Goal: Task Accomplishment & Management: Complete application form

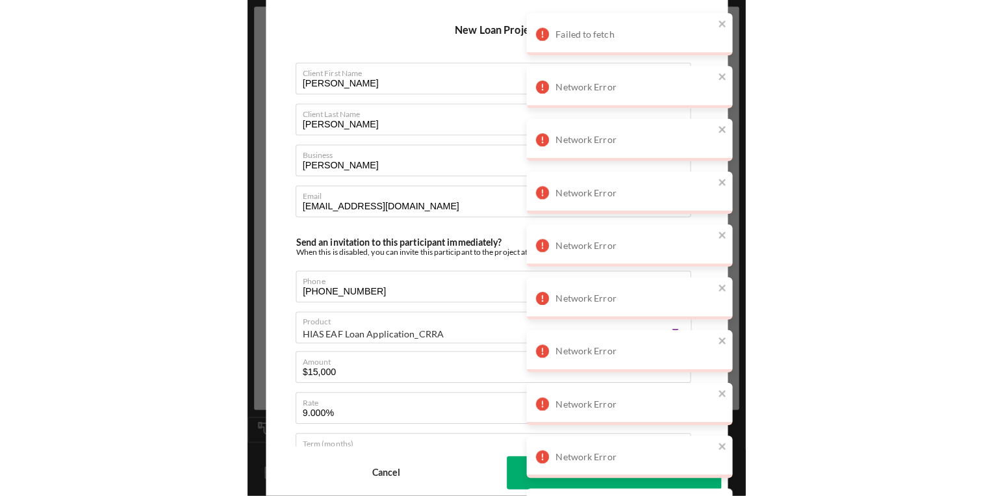
scroll to position [126, 0]
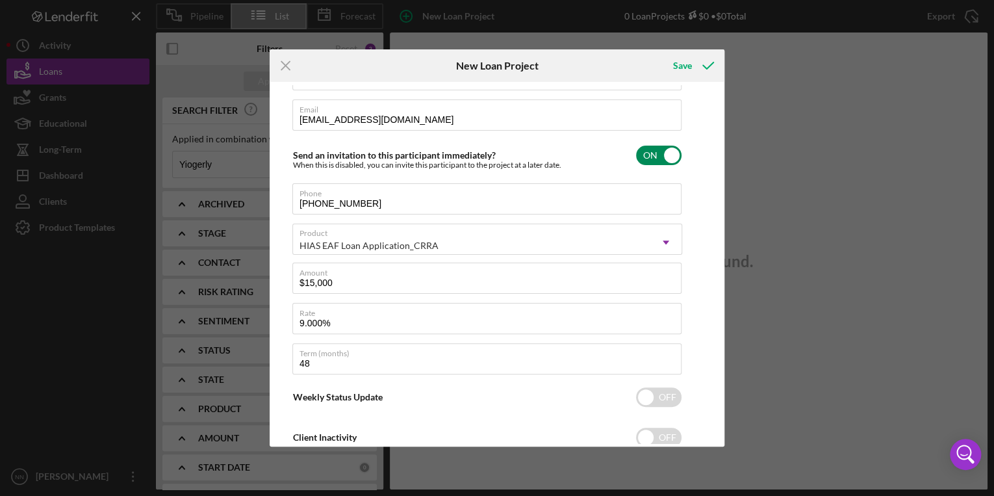
click at [490, 165] on div "Send an invitation to this participant immediately? When this is disabled, you …" at bounding box center [487, 155] width 390 height 31
checkbox input "true"
drag, startPoint x: 717, startPoint y: 218, endPoint x: 705, endPoint y: 138, distance: 81.4
click at [490, 138] on div "Client First Name Cristina Client Last Name Gomez Business Cristina Delivery Em…" at bounding box center [497, 263] width 448 height 357
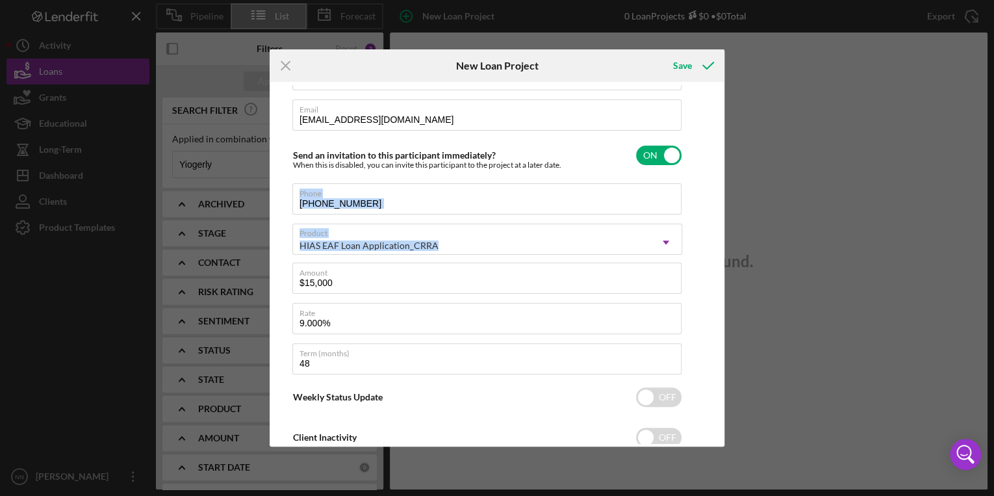
drag, startPoint x: 705, startPoint y: 138, endPoint x: 699, endPoint y: 215, distance: 77.6
click at [490, 215] on div "Client First Name Cristina Client Last Name Gomez Business Cristina Delivery Em…" at bounding box center [497, 263] width 448 height 357
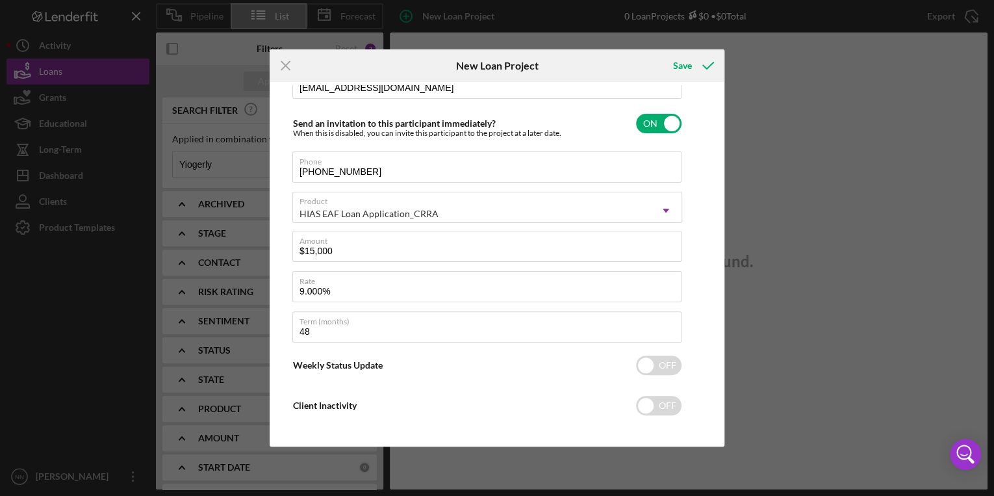
scroll to position [166, 0]
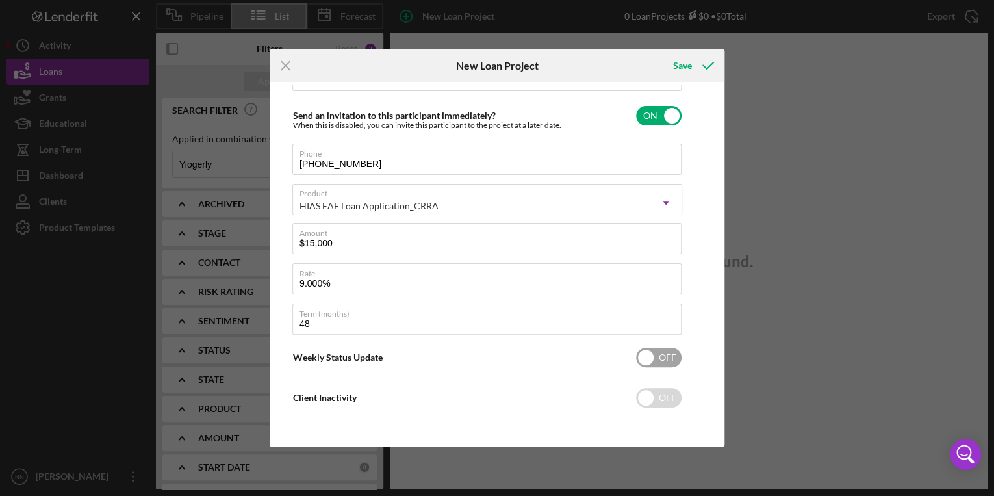
click at [490, 349] on input "checkbox" at bounding box center [658, 357] width 45 height 19
checkbox input "true"
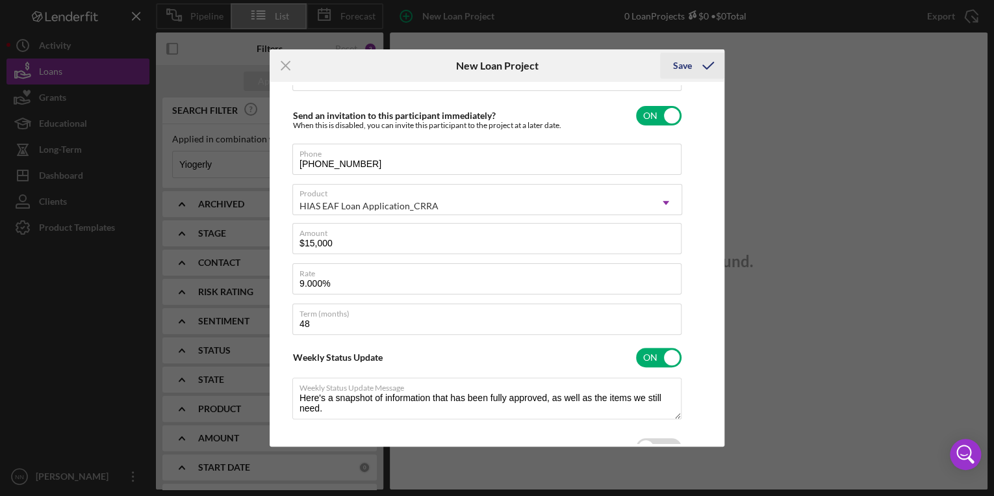
click at [490, 68] on div "Save" at bounding box center [682, 66] width 19 height 26
type textarea "Here's a snapshot of information that has been fully approved, as well as the i…"
checkbox input "false"
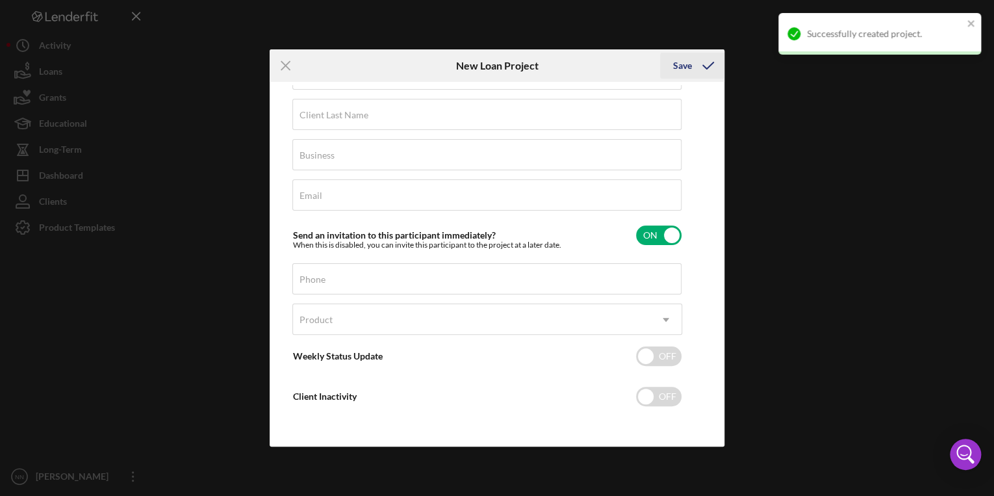
scroll to position [45, 0]
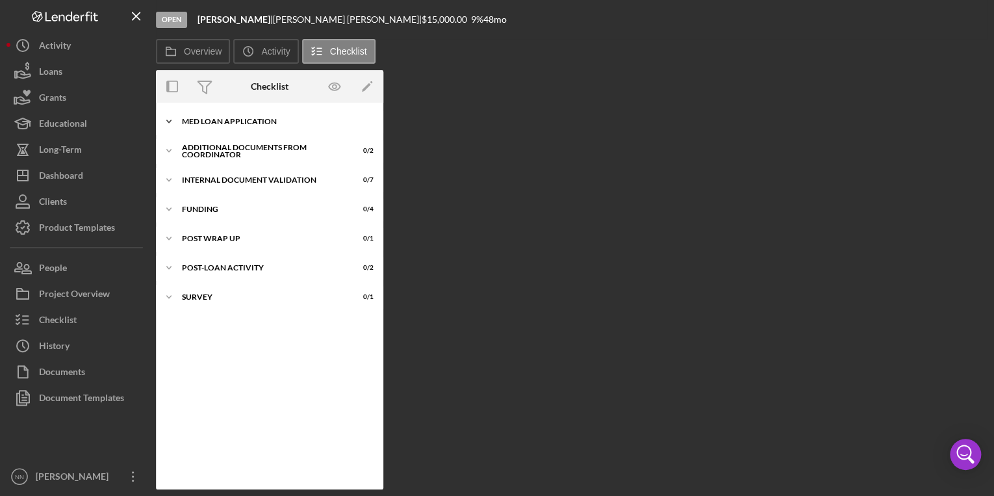
click at [239, 120] on div "MED Loan Application" at bounding box center [274, 122] width 185 height 8
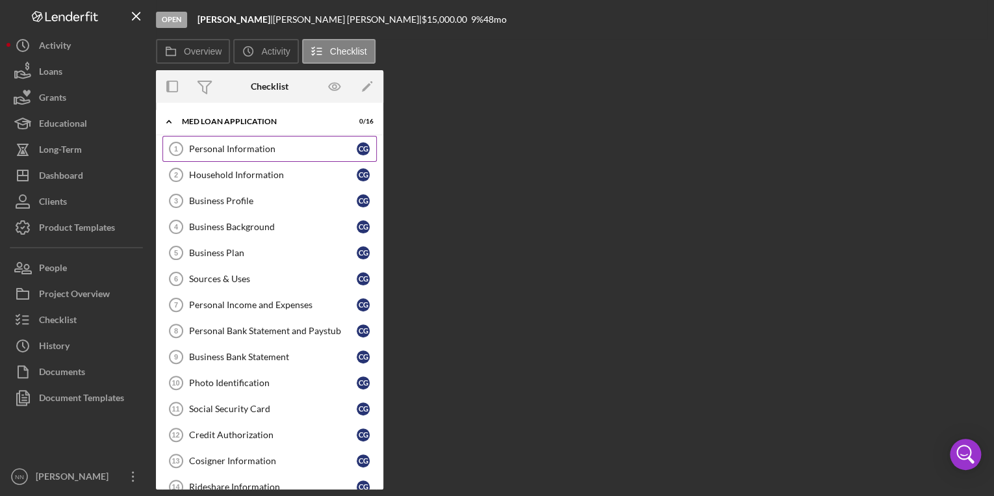
click at [238, 148] on div "Personal Information" at bounding box center [273, 149] width 168 height 10
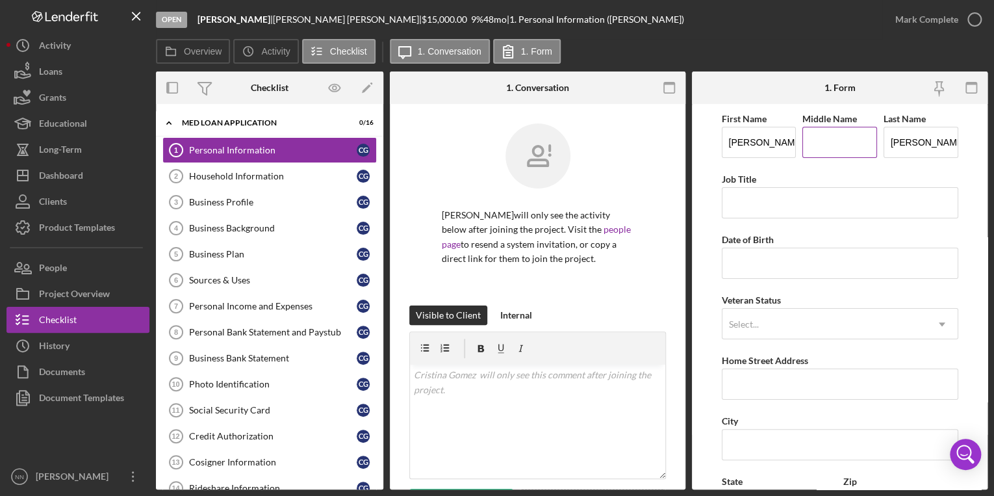
click at [490, 144] on input "Middle Name" at bounding box center [840, 142] width 75 height 31
type input "I"
type input "2317 Shade Valley Rd"
type input "28205"
type input "North Carolina"
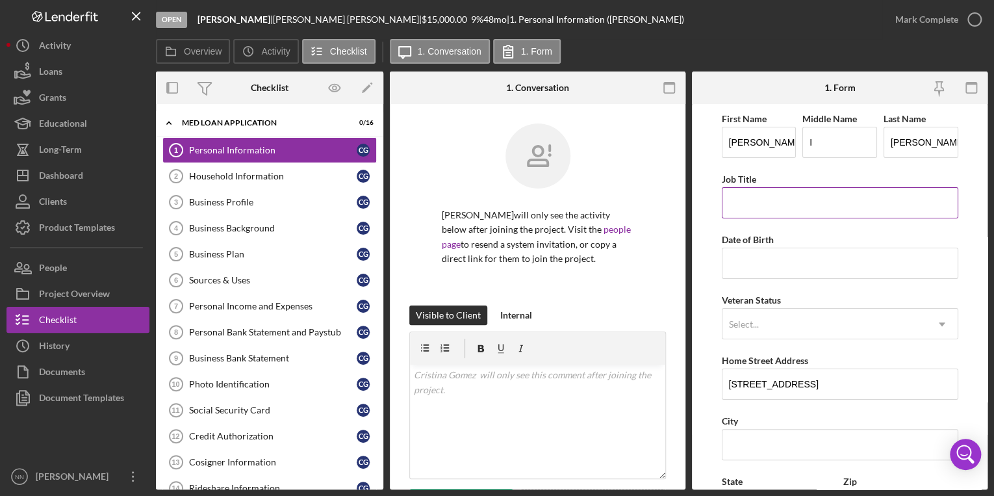
click at [490, 215] on input "Job Title" at bounding box center [840, 202] width 237 height 31
paste input "Spinning"
type input "Spinning"
click at [490, 265] on input "Date of Birth" at bounding box center [840, 263] width 237 height 31
type input "09/18/1984"
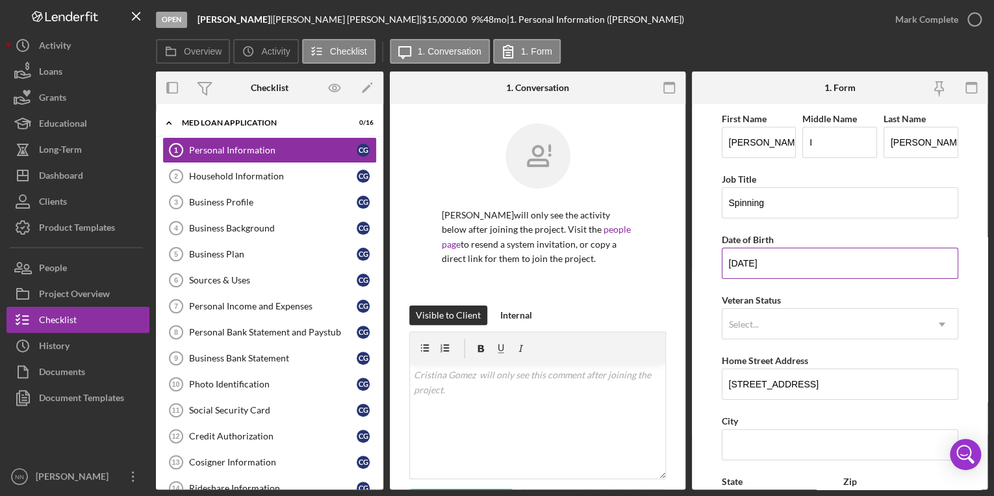
click at [490, 231] on div "Date of Birth" at bounding box center [840, 239] width 237 height 16
drag, startPoint x: 895, startPoint y: 322, endPoint x: 842, endPoint y: 398, distance: 92.9
drag, startPoint x: 842, startPoint y: 398, endPoint x: 767, endPoint y: 432, distance: 81.8
drag, startPoint x: 767, startPoint y: 432, endPoint x: 954, endPoint y: 372, distance: 196.5
drag, startPoint x: 954, startPoint y: 372, endPoint x: 916, endPoint y: 382, distance: 39.7
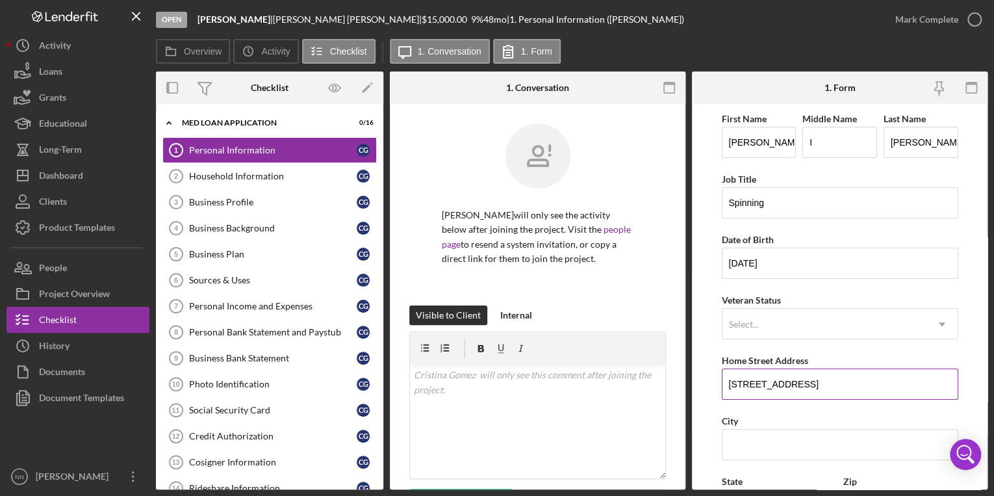
drag, startPoint x: 916, startPoint y: 382, endPoint x: 836, endPoint y: 386, distance: 79.4
click at [490, 386] on input "2317 Shade Valley Rd" at bounding box center [840, 383] width 237 height 31
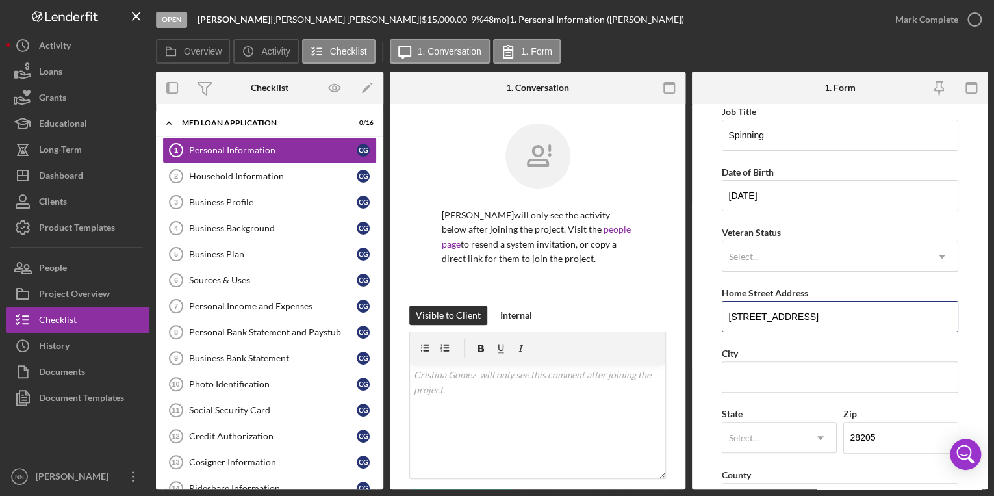
scroll to position [125, 0]
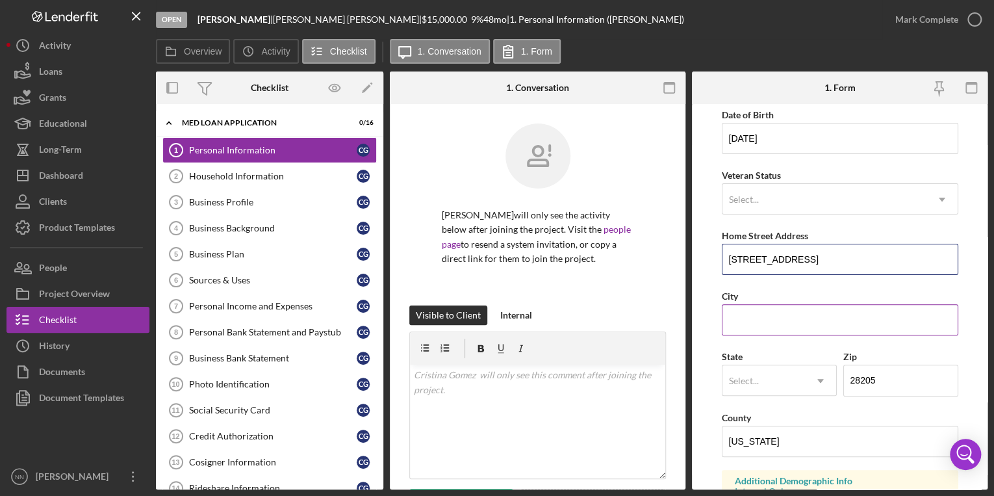
type input "2317 Shade Valley Rd Apt F"
click at [490, 298] on div "City" at bounding box center [840, 296] width 237 height 16
click at [490, 312] on input "City" at bounding box center [840, 319] width 237 height 31
type input "Charlotte"
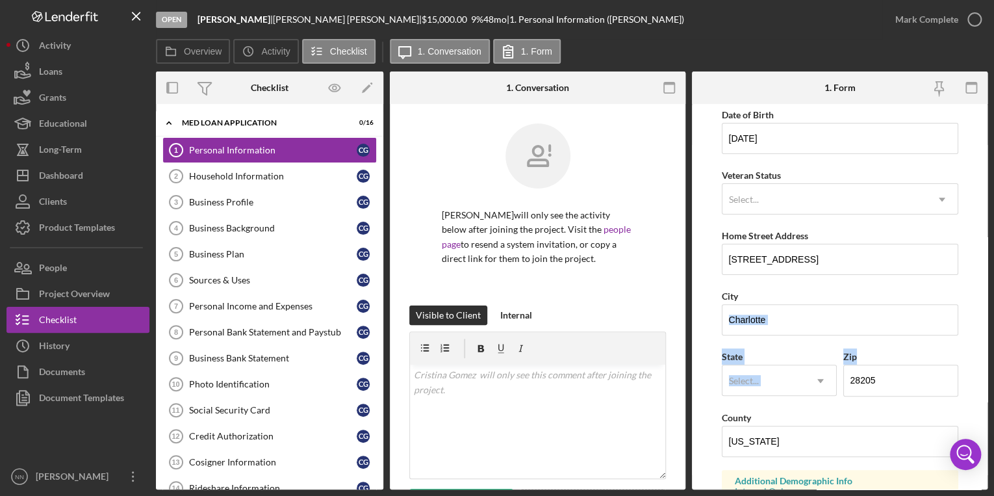
drag, startPoint x: 983, startPoint y: 317, endPoint x: 980, endPoint y: 344, distance: 27.4
click at [490, 344] on form "First Name Cristina Middle Name I Last Name Gomez Job Title Spinning Date of Bi…" at bounding box center [840, 296] width 296 height 385
click at [490, 374] on div "Select..." at bounding box center [764, 381] width 83 height 30
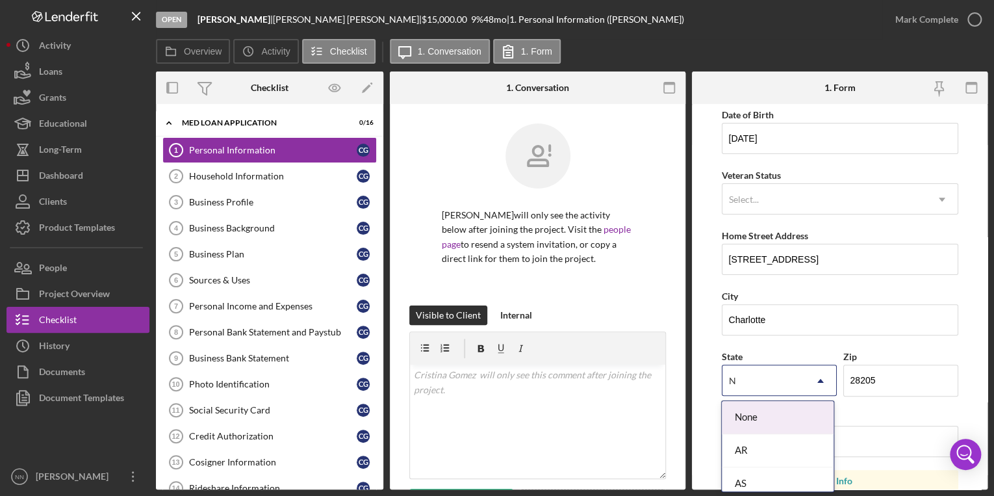
type input "NC"
click at [490, 424] on div "NC" at bounding box center [778, 417] width 112 height 33
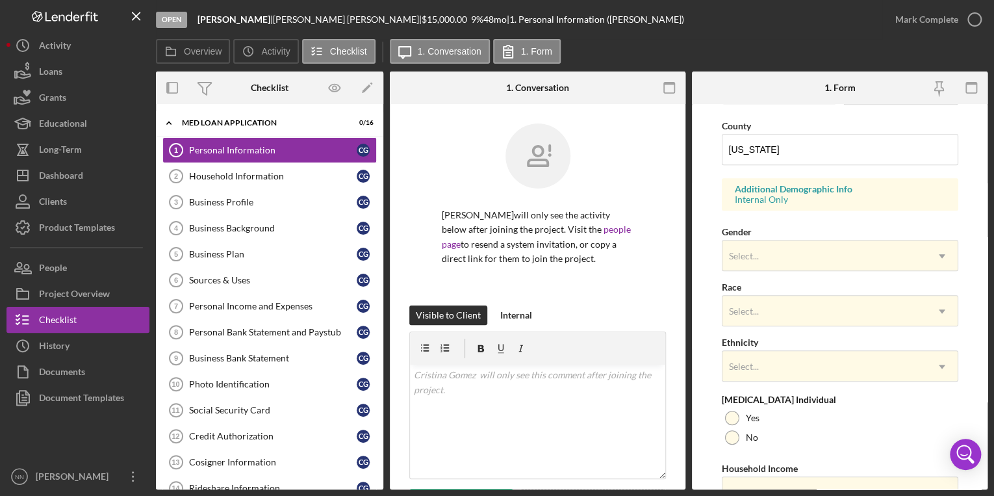
scroll to position [424, 0]
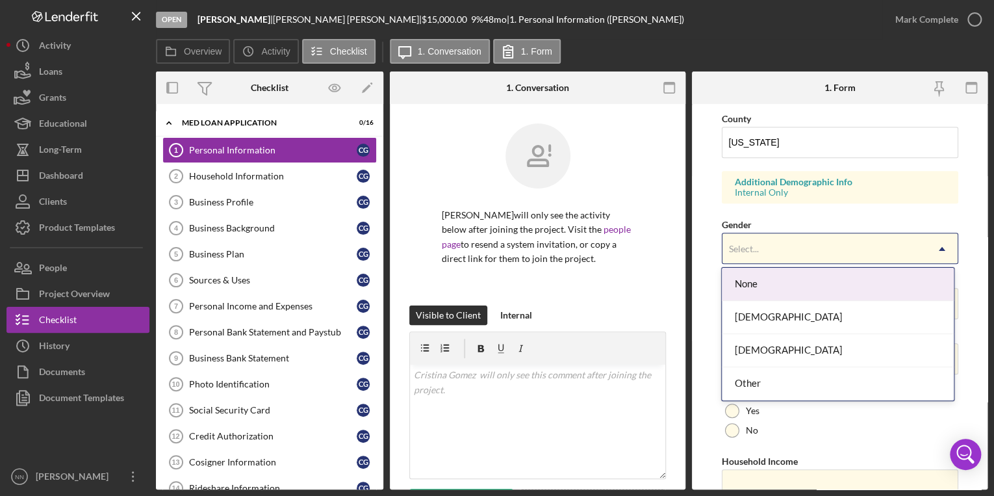
click at [490, 249] on div "Select..." at bounding box center [825, 249] width 204 height 30
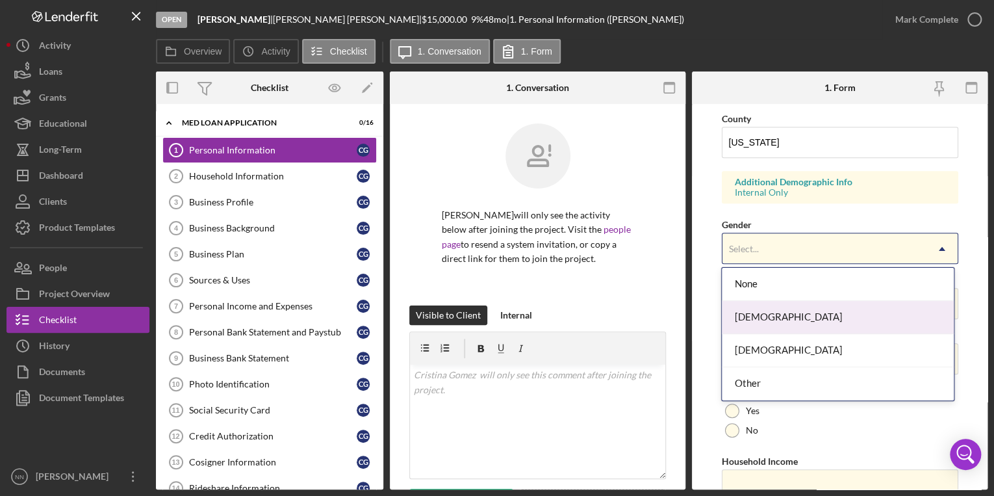
click at [490, 328] on div "Female" at bounding box center [838, 317] width 232 height 33
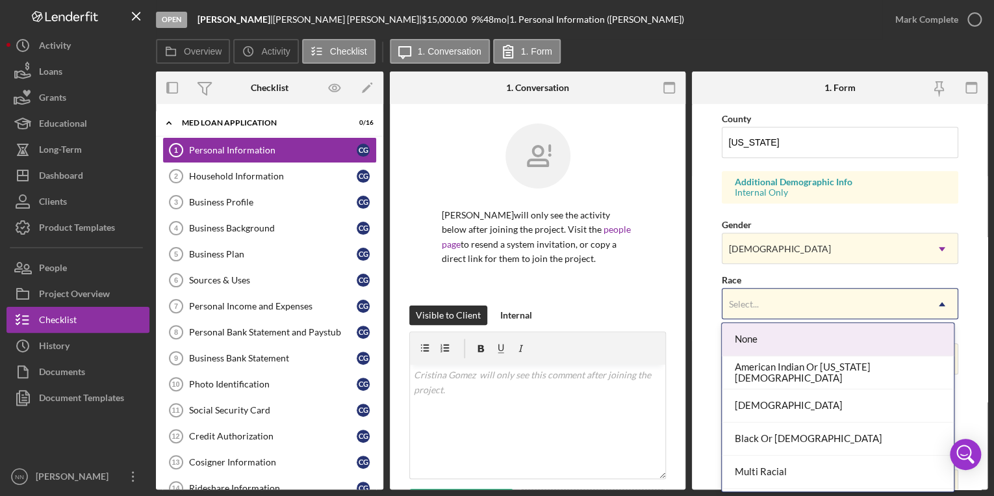
click at [490, 291] on div "Select..." at bounding box center [825, 304] width 204 height 30
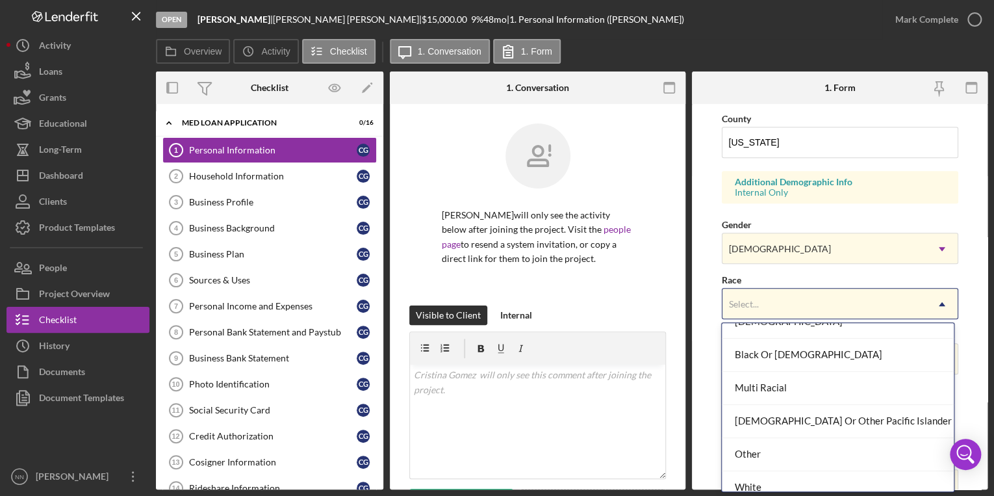
scroll to position [96, 0]
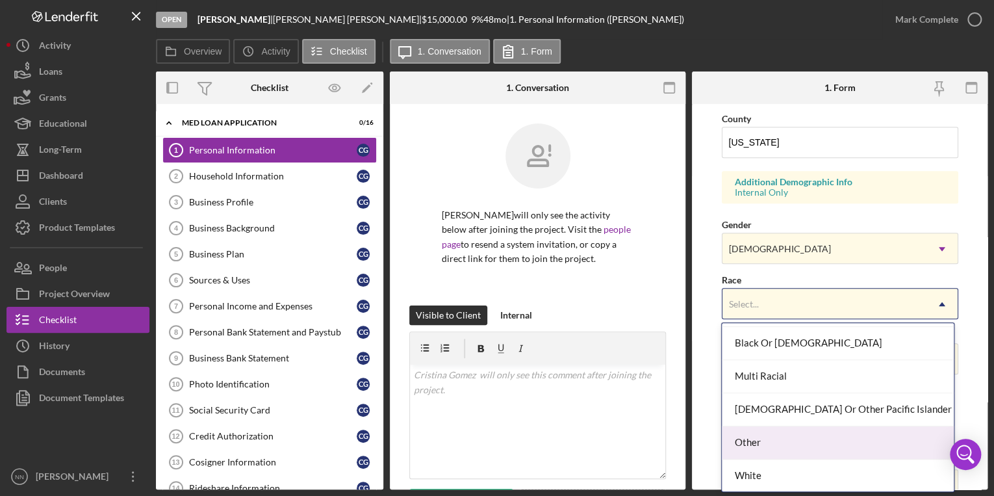
click at [490, 445] on div "Other" at bounding box center [838, 442] width 232 height 33
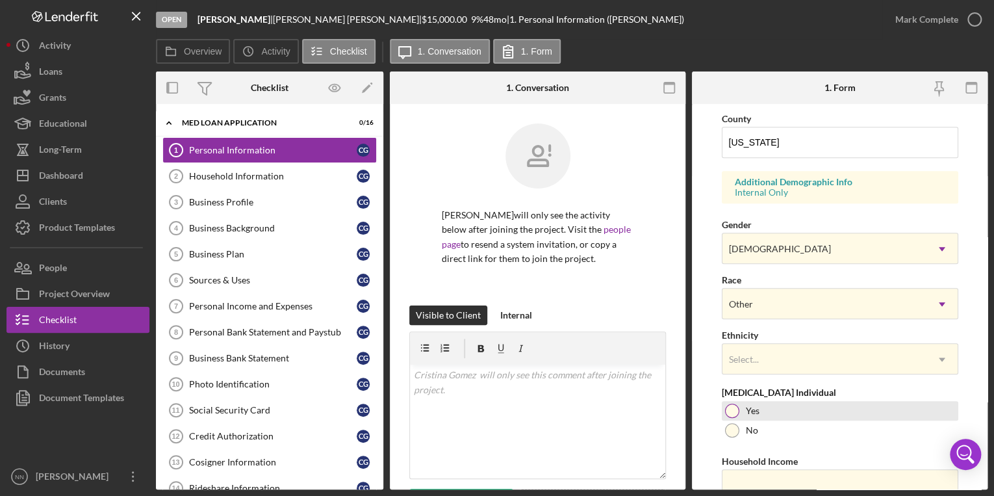
click at [490, 406] on label "Yes" at bounding box center [753, 411] width 14 height 10
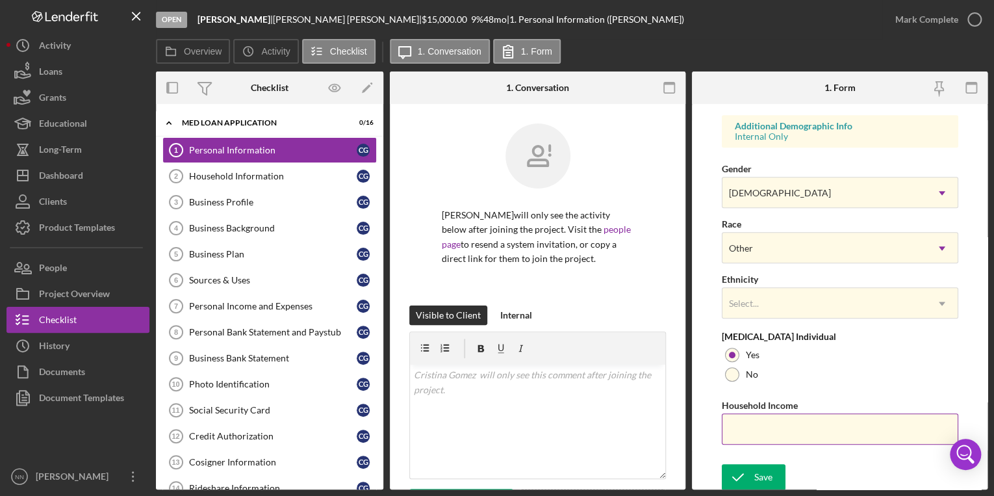
click at [490, 432] on input "Household Income" at bounding box center [840, 428] width 237 height 31
paste input "$33,600"
type input "$33,600"
click at [490, 465] on div "Save" at bounding box center [764, 477] width 18 height 26
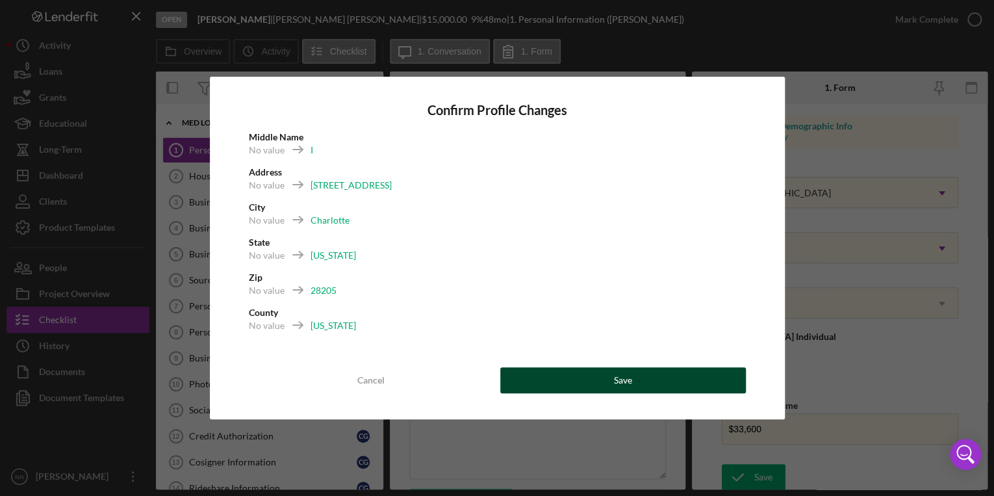
click at [490, 374] on button "Save" at bounding box center [623, 380] width 246 height 26
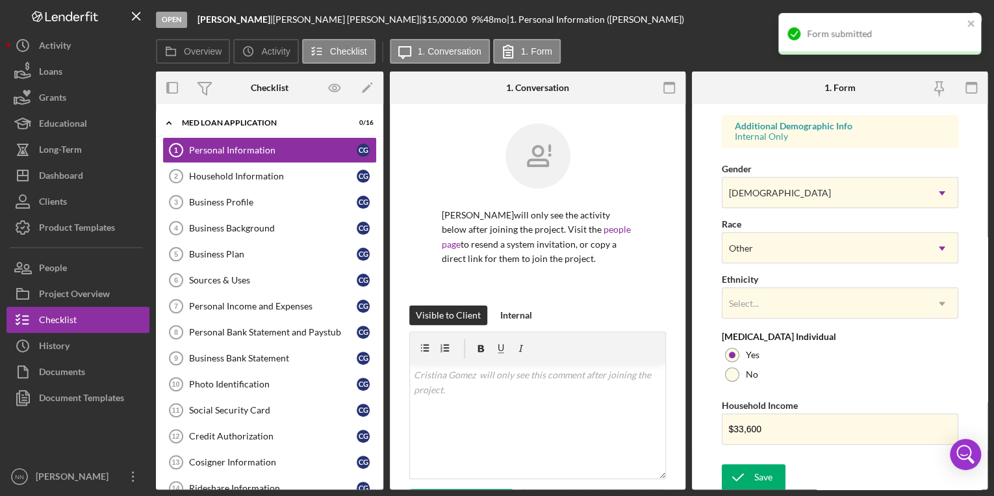
click at [490, 26] on div "Form submitted" at bounding box center [880, 34] width 203 height 42
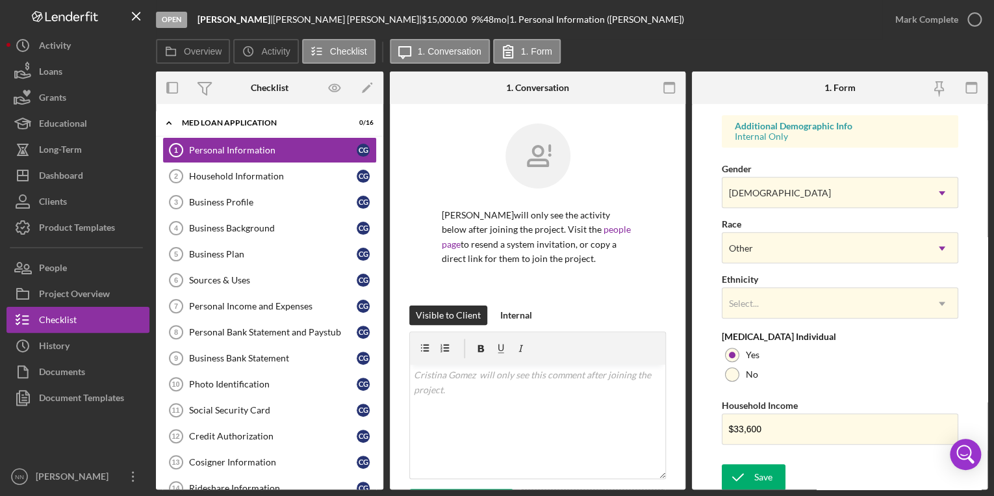
click at [0, 0] on icon "button" at bounding box center [0, 0] width 0 height 0
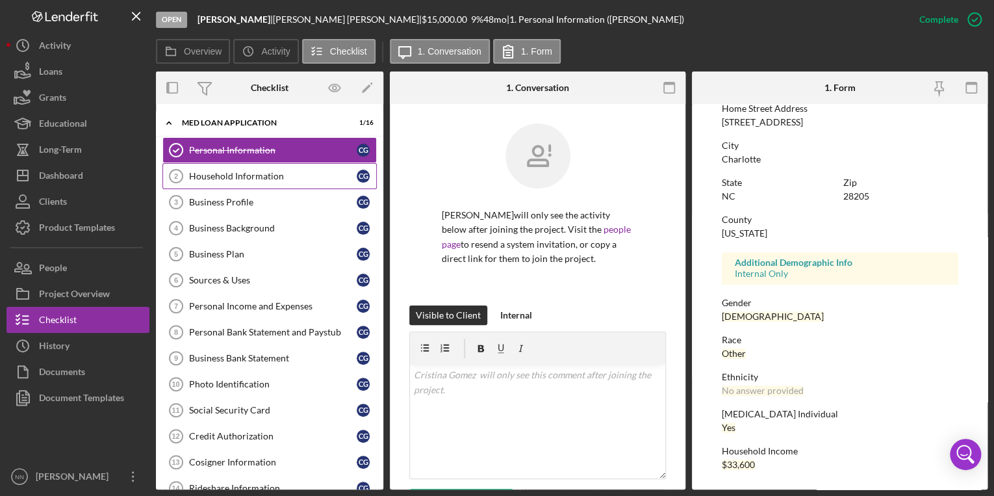
click at [250, 179] on div "Household Information" at bounding box center [273, 176] width 168 height 10
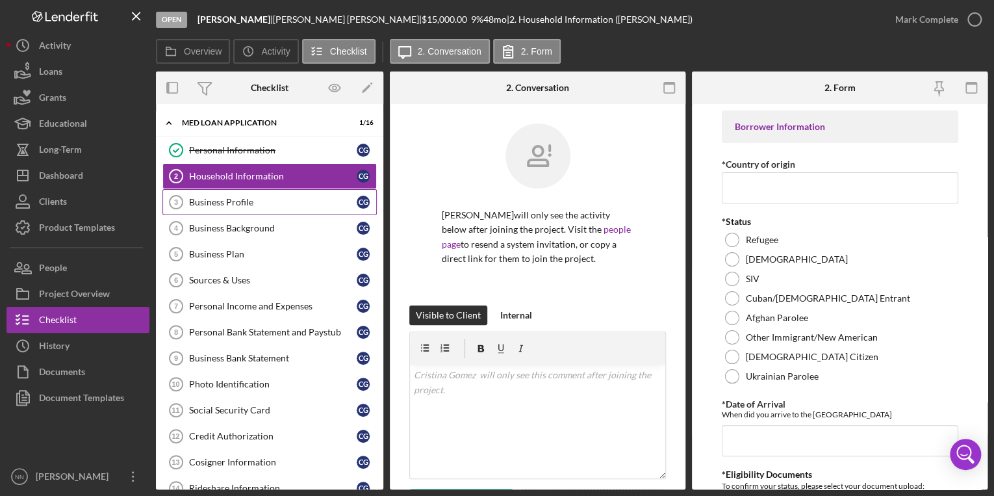
click at [292, 207] on link "Business Profile 3 Business Profile C G" at bounding box center [269, 202] width 214 height 26
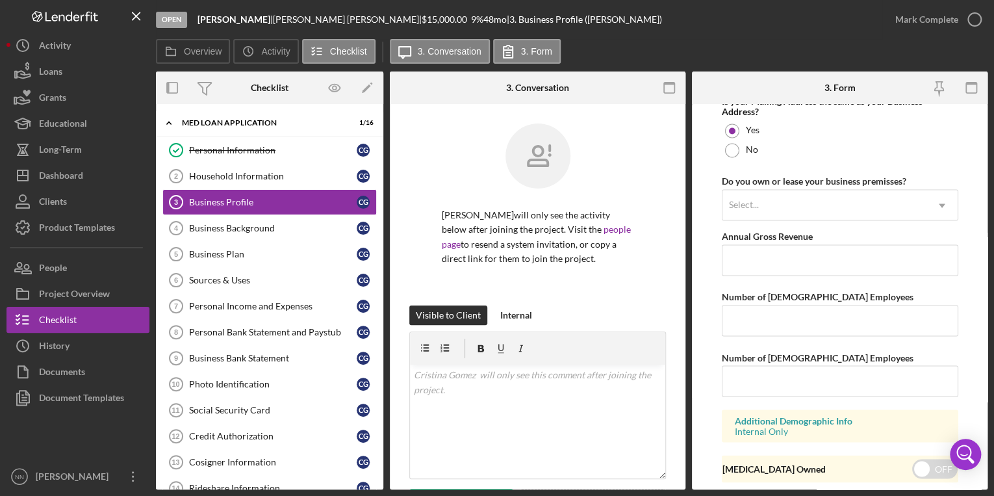
scroll to position [1063, 0]
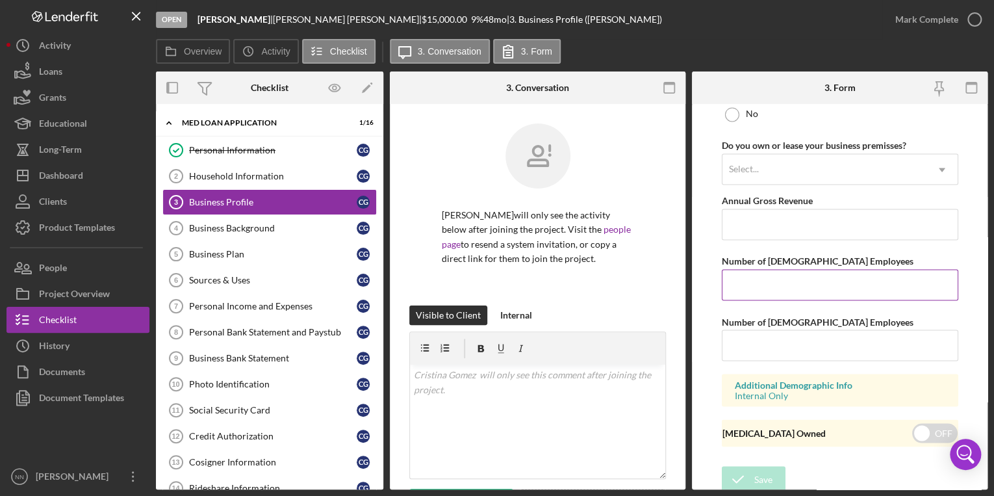
click at [490, 285] on input "Number of Full-Time Employees" at bounding box center [840, 284] width 237 height 31
type input "2"
drag, startPoint x: 798, startPoint y: 341, endPoint x: 768, endPoint y: 348, distance: 30.7
click at [490, 348] on input "Number of Part-Time Employees" at bounding box center [840, 344] width 237 height 31
type input "0"
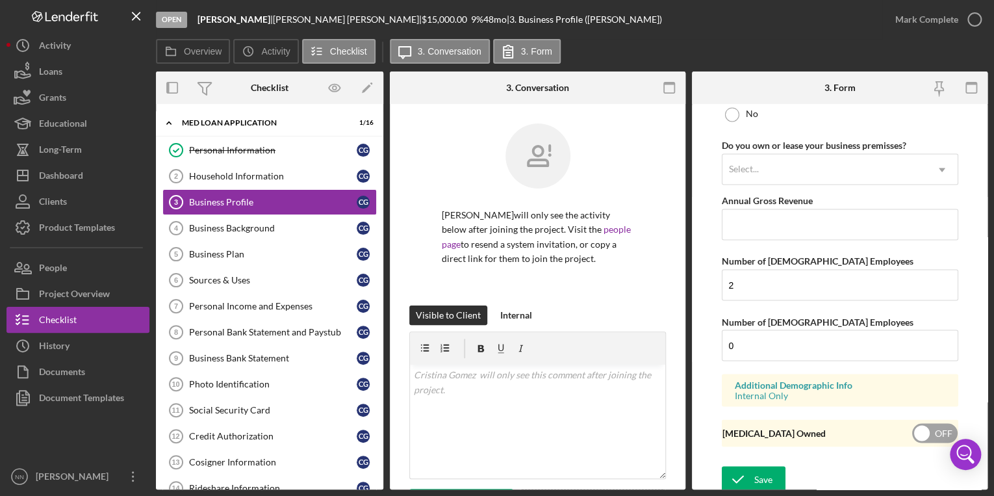
drag, startPoint x: 928, startPoint y: 437, endPoint x: 773, endPoint y: 419, distance: 156.4
click at [490, 419] on div "Low Income Owned OFF" at bounding box center [840, 432] width 237 height 27
checkbox input "true"
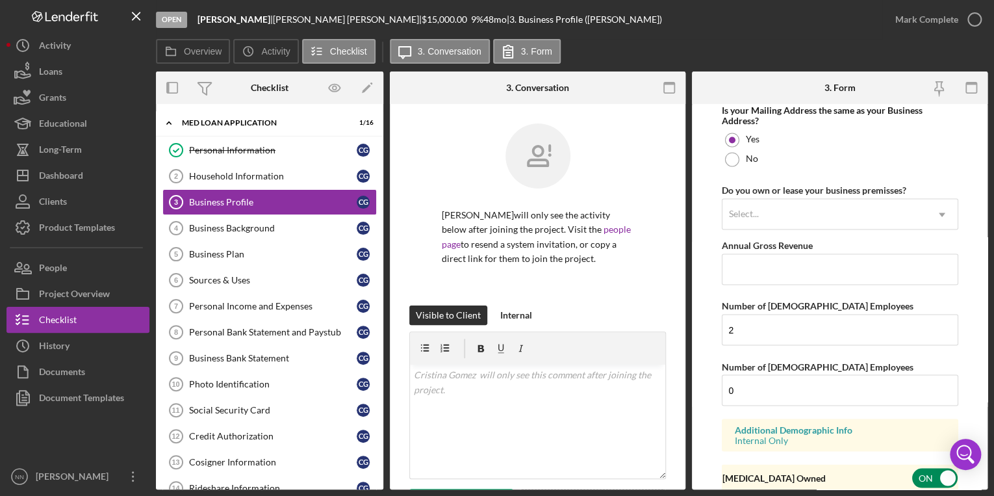
scroll to position [1004, 0]
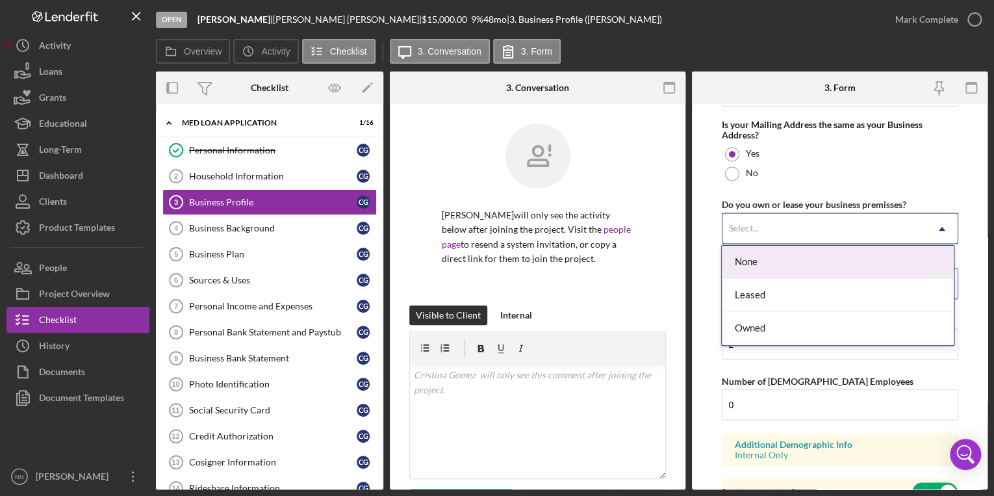
drag, startPoint x: 875, startPoint y: 214, endPoint x: 769, endPoint y: 274, distance: 121.6
drag, startPoint x: 769, startPoint y: 274, endPoint x: 936, endPoint y: 222, distance: 174.9
drag, startPoint x: 936, startPoint y: 222, endPoint x: 767, endPoint y: 296, distance: 184.5
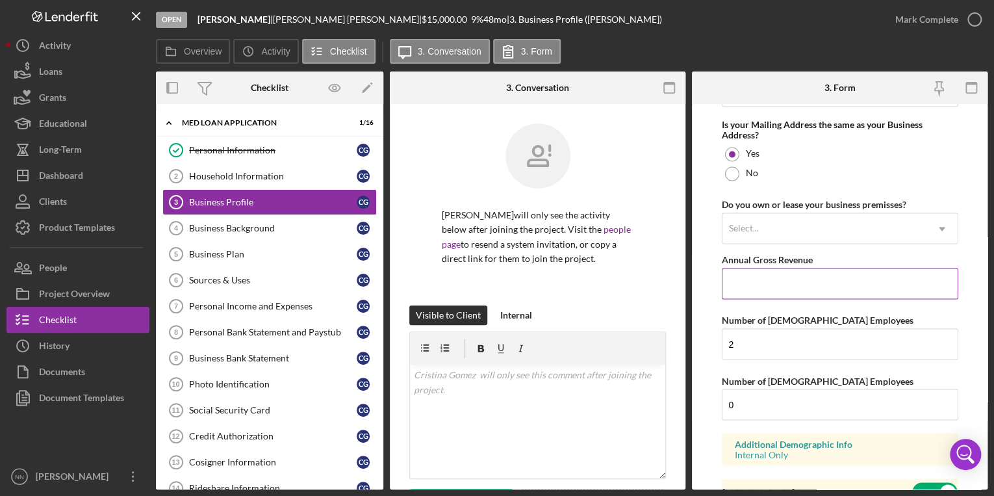
drag, startPoint x: 767, startPoint y: 296, endPoint x: 741, endPoint y: 260, distance: 44.7
click at [490, 260] on label "Annual Gross Revenue" at bounding box center [767, 259] width 91 height 11
click at [490, 268] on input "Annual Gross Revenue" at bounding box center [840, 283] width 237 height 31
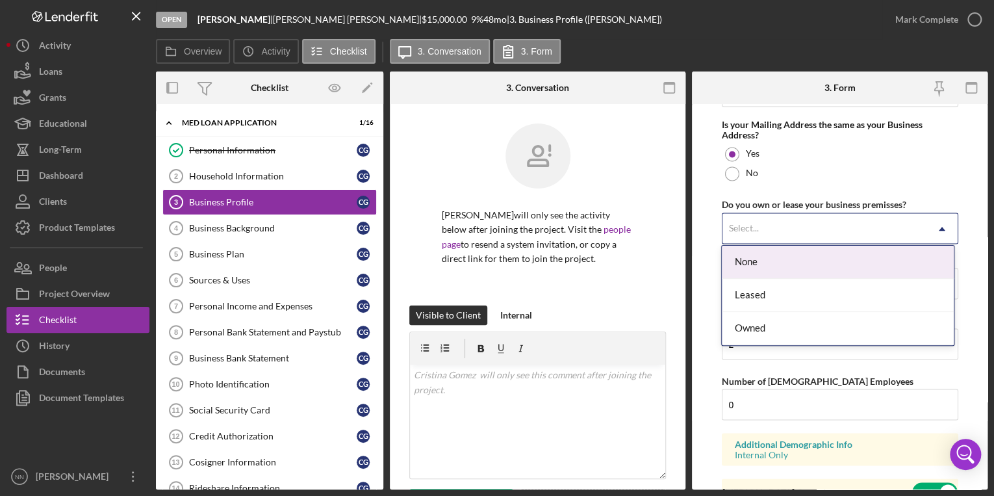
click at [490, 218] on div "Select..." at bounding box center [825, 229] width 204 height 30
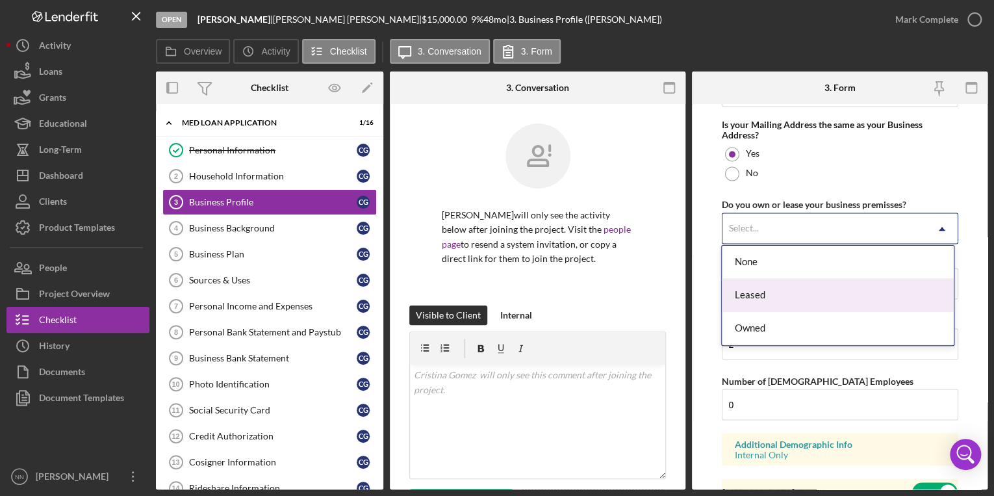
click at [490, 298] on div "Leased" at bounding box center [838, 295] width 232 height 33
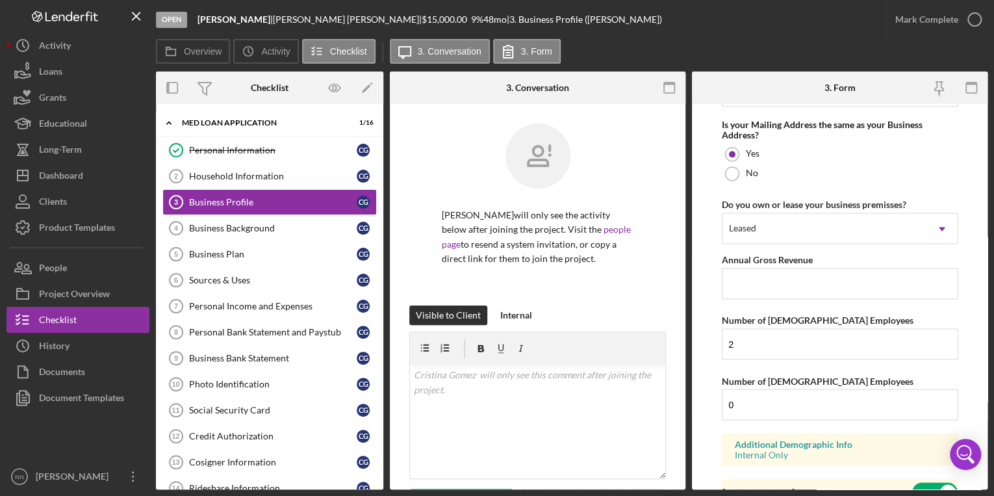
click at [490, 411] on div "Open Cristina Delivery | Cristina Gomez | $15,000.00 9 % 48 mo | 3. Business Pr…" at bounding box center [497, 248] width 994 height 496
drag, startPoint x: 988, startPoint y: 412, endPoint x: 988, endPoint y: 392, distance: 20.1
click at [490, 392] on div "Open Cristina Delivery | Cristina Gomez | $15,000.00 9 % 48 mo | 3. Business Pr…" at bounding box center [497, 248] width 994 height 496
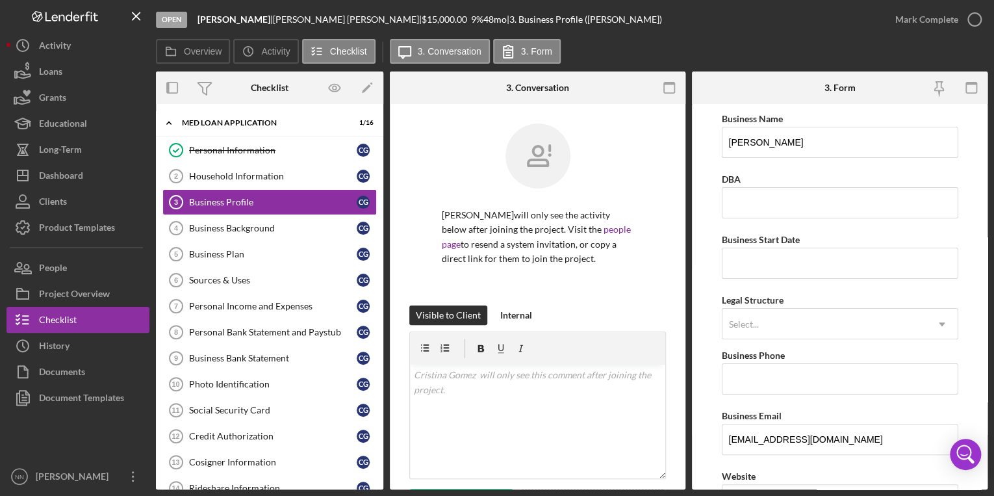
scroll to position [1063, 0]
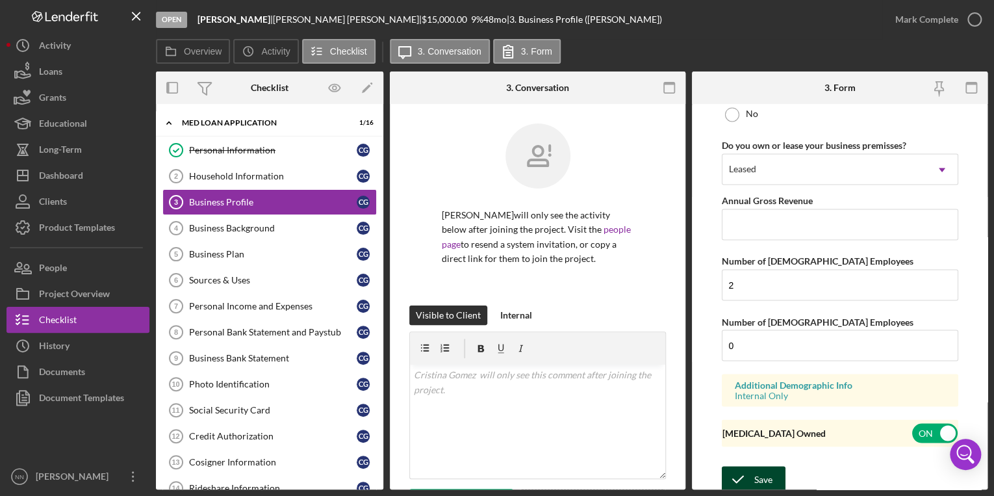
click at [490, 485] on div "Save" at bounding box center [764, 479] width 18 height 26
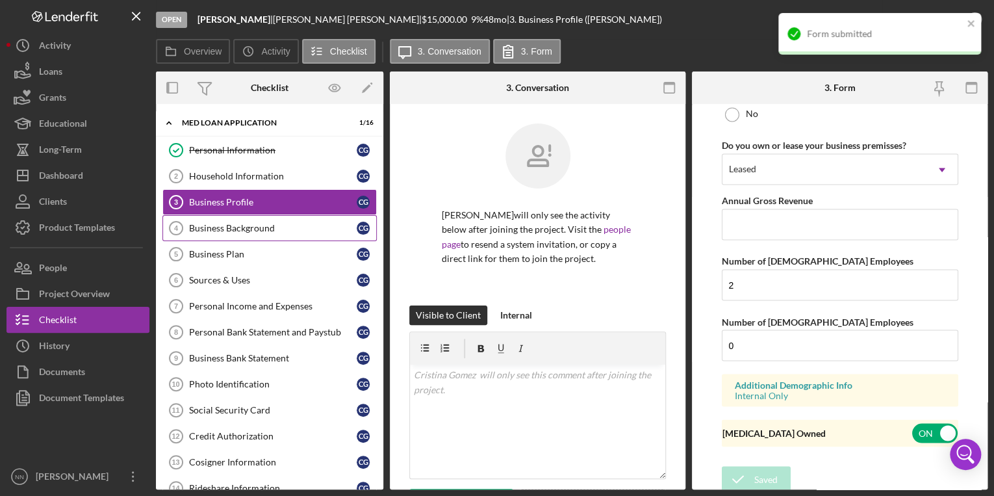
click at [281, 231] on div "Business Background" at bounding box center [273, 228] width 168 height 10
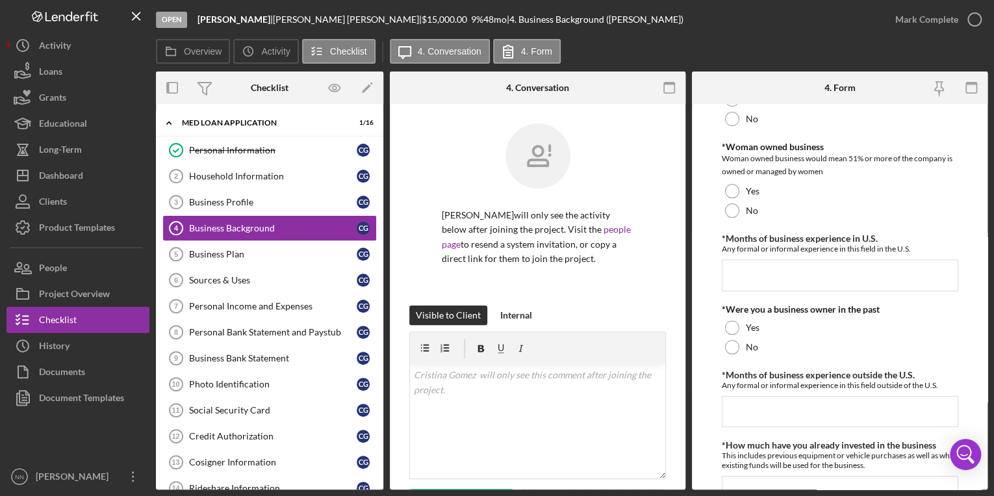
scroll to position [512, 0]
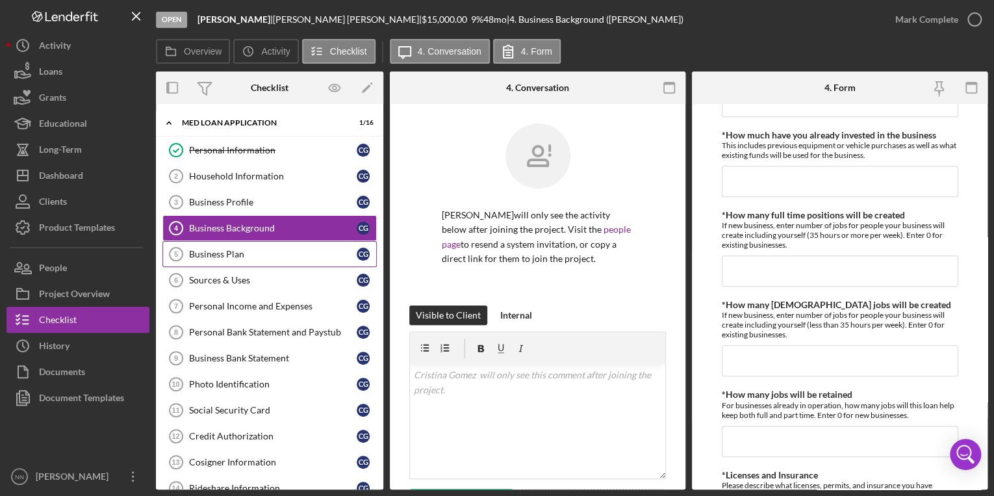
click at [229, 255] on div "Business Plan" at bounding box center [273, 254] width 168 height 10
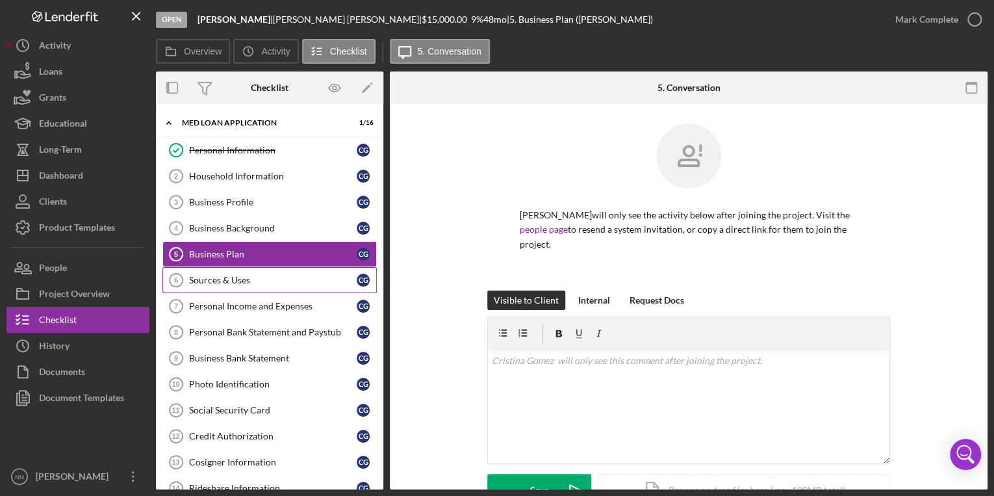
click at [276, 286] on link "Sources & Uses 6 Sources & Uses C G" at bounding box center [269, 280] width 214 height 26
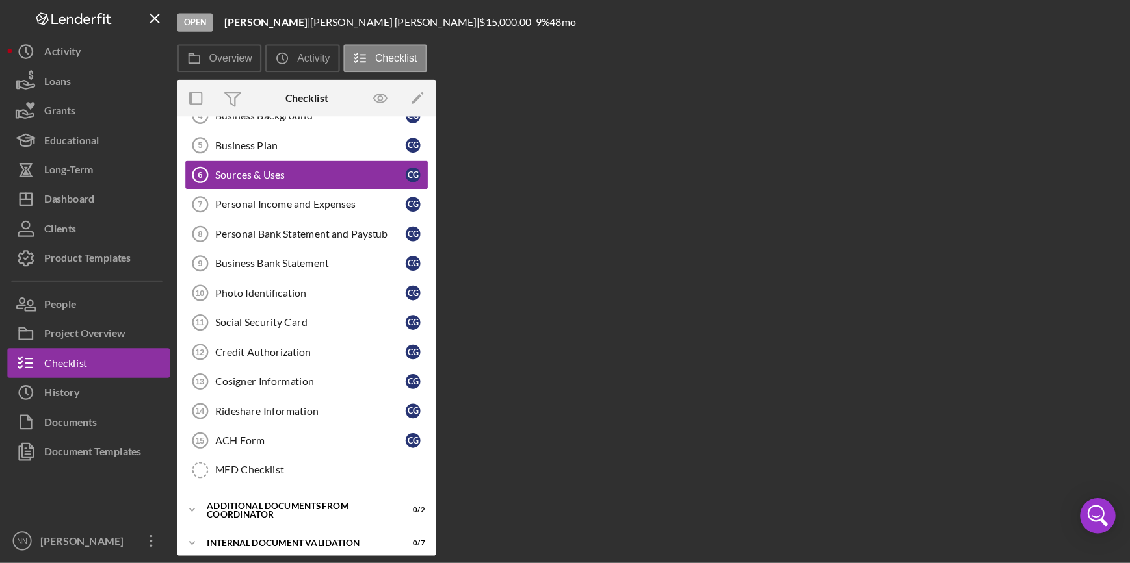
scroll to position [139, 0]
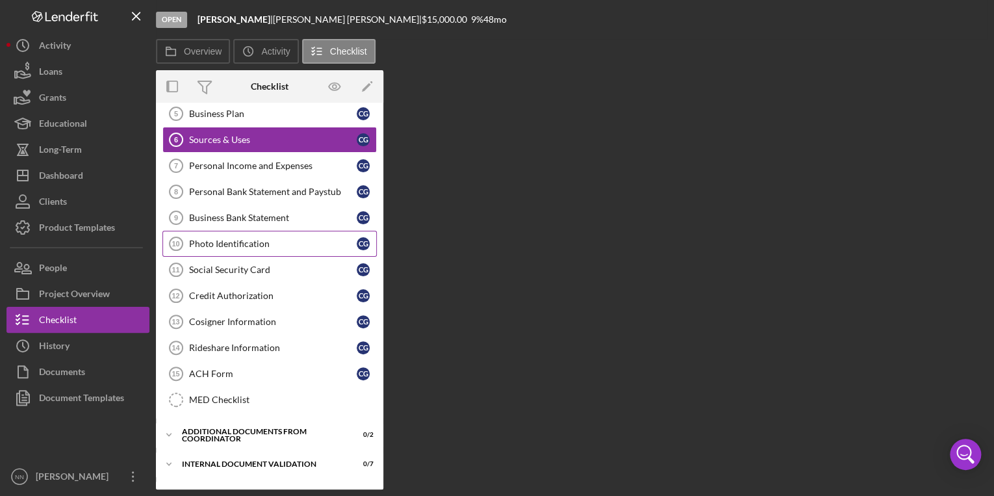
click at [268, 247] on link "Photo Identification 10 Photo Identification C G" at bounding box center [269, 244] width 214 height 26
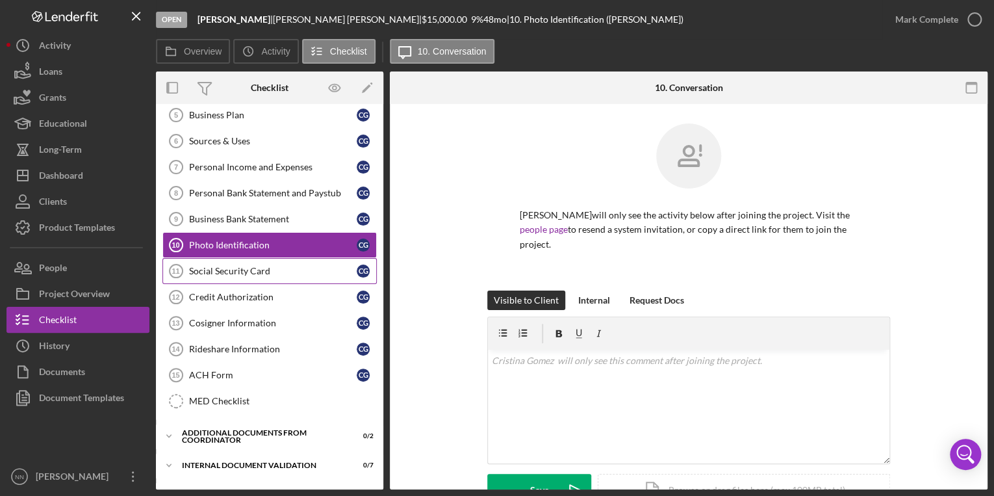
click at [283, 271] on div "Social Security Card" at bounding box center [273, 271] width 168 height 10
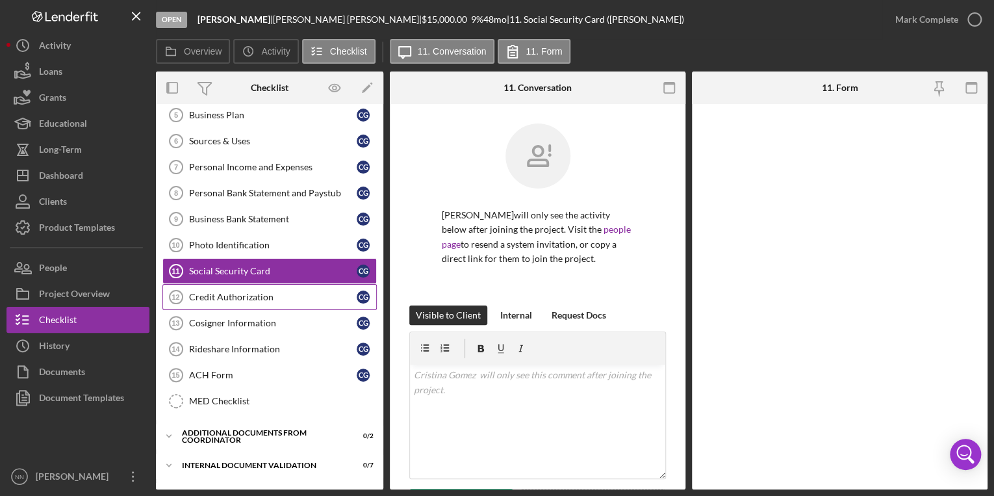
click at [278, 292] on div "Credit Authorization" at bounding box center [273, 297] width 168 height 10
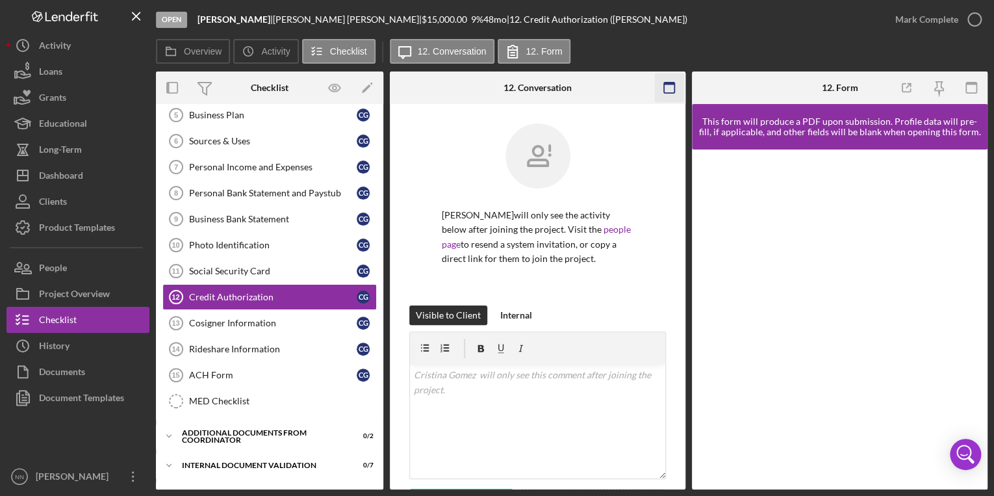
click at [490, 84] on rect "button" at bounding box center [669, 84] width 10 height 3
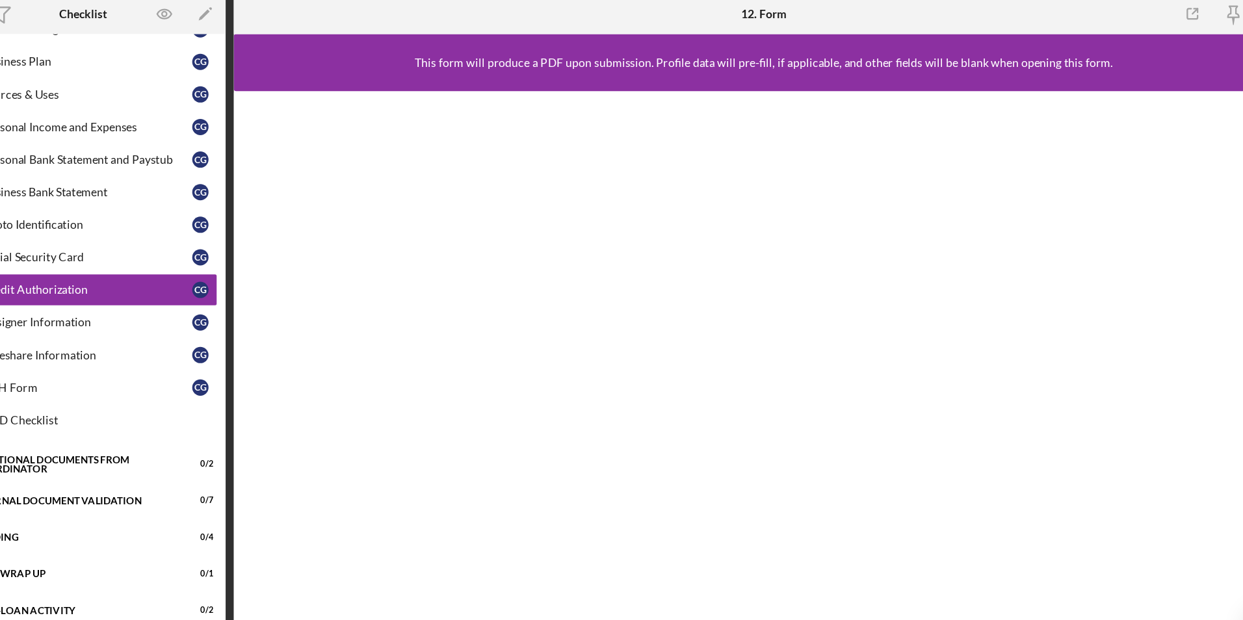
scroll to position [128, 0]
click at [255, 328] on link "Cosigner Information 13 Cosigner Information C G" at bounding box center [269, 334] width 214 height 26
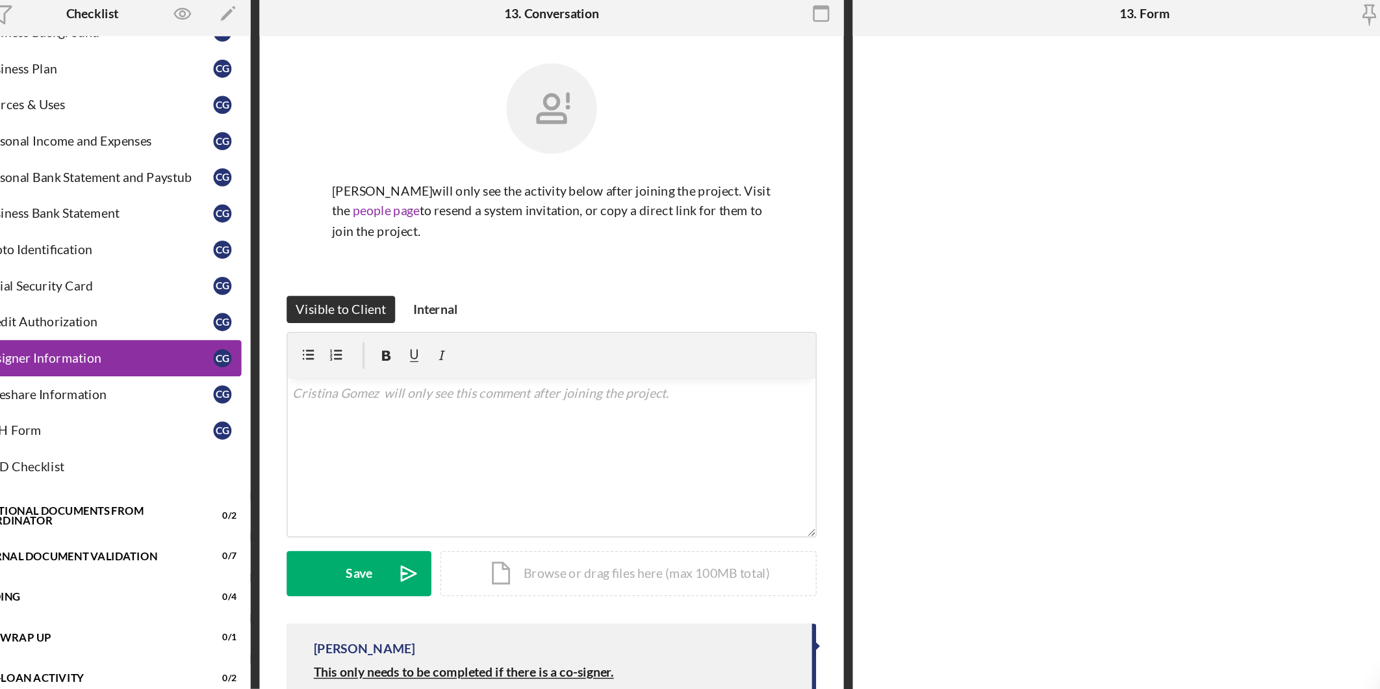
scroll to position [128, 0]
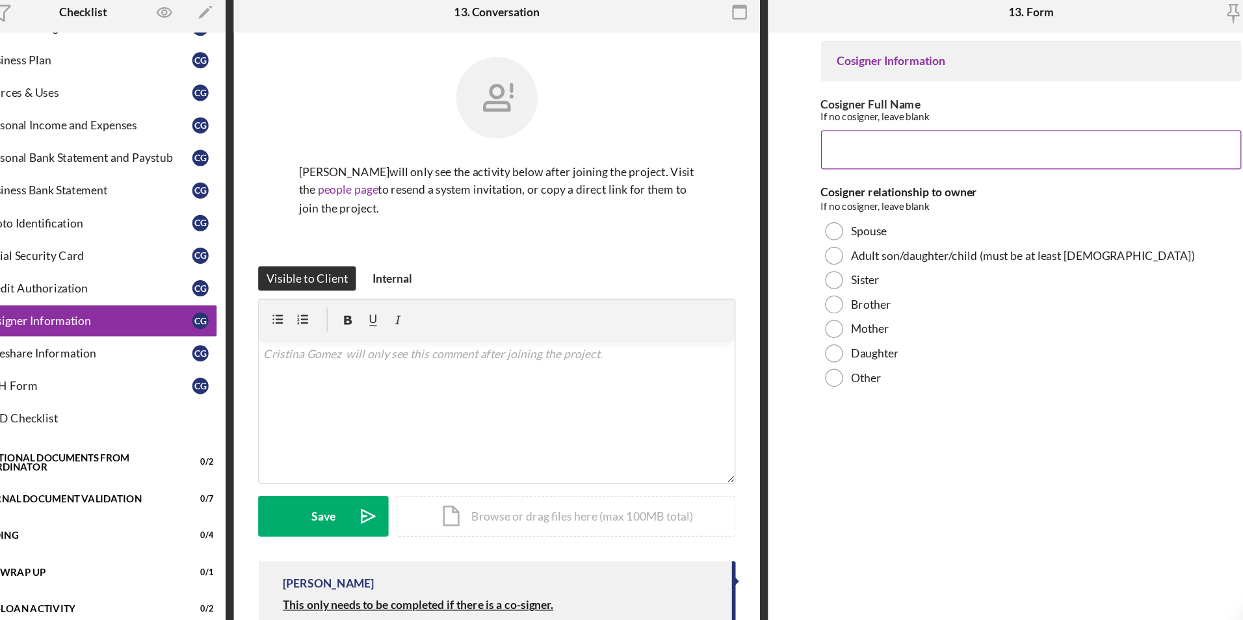
click at [490, 201] on input "Cosigner Full Name" at bounding box center [1027, 197] width 336 height 31
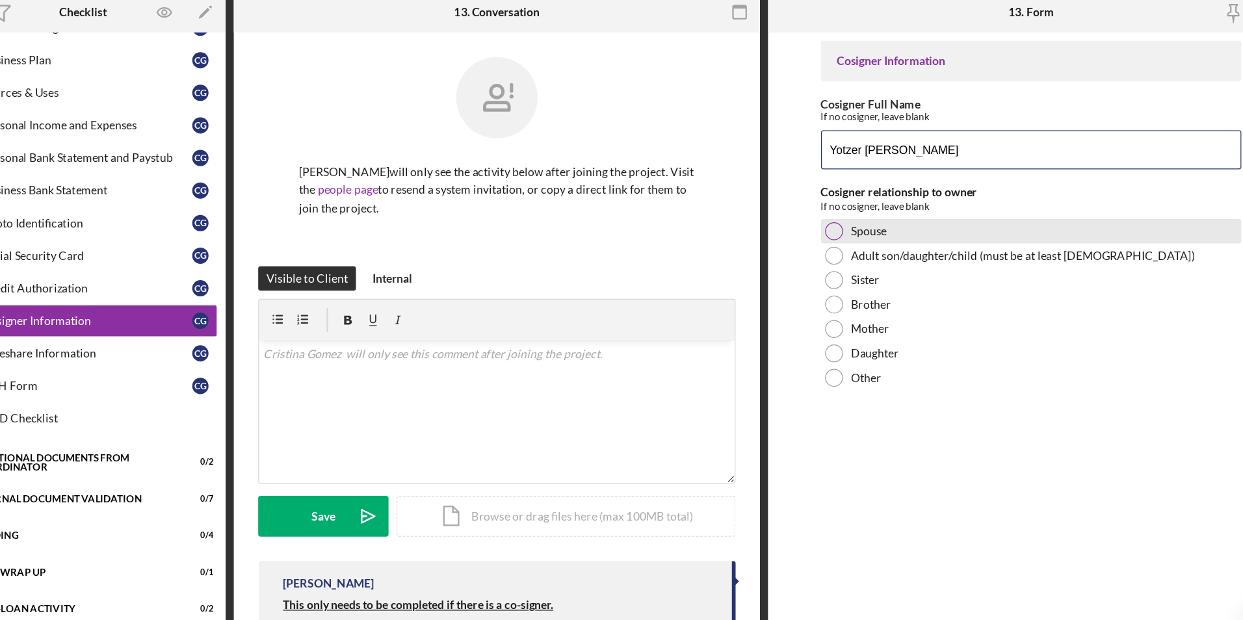
type input "Yotzer Jose Urbina"
click at [490, 263] on label "Spouse" at bounding box center [897, 262] width 29 height 10
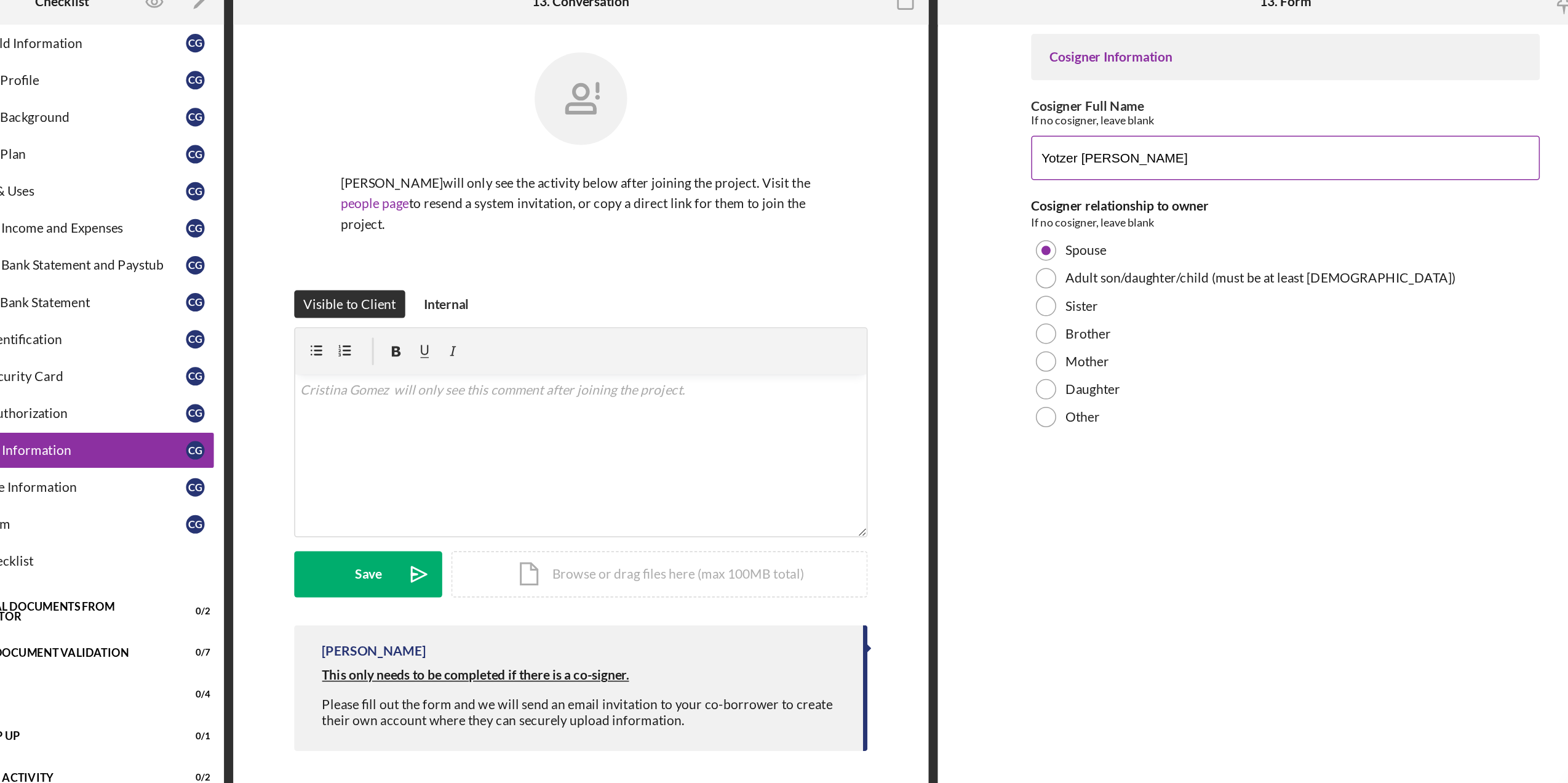
scroll to position [0, 0]
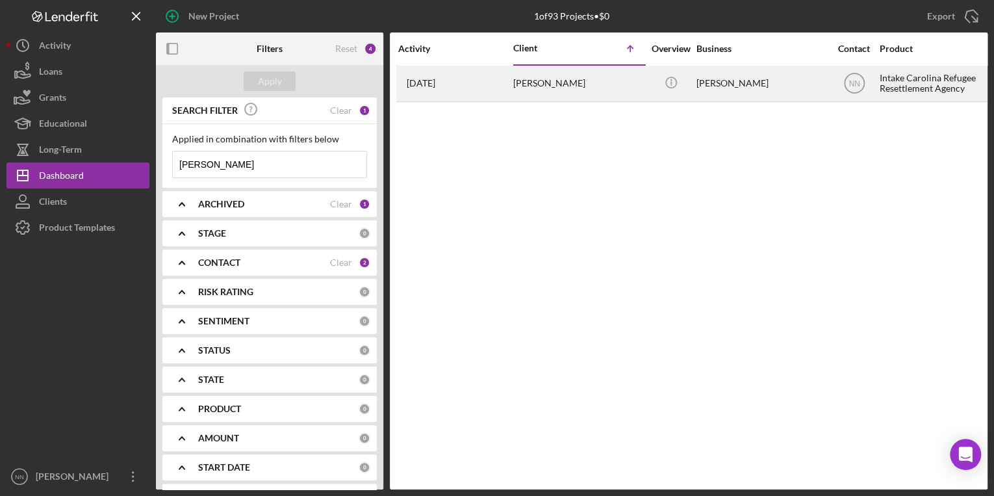
click at [629, 73] on div "[PERSON_NAME]" at bounding box center [578, 83] width 130 height 34
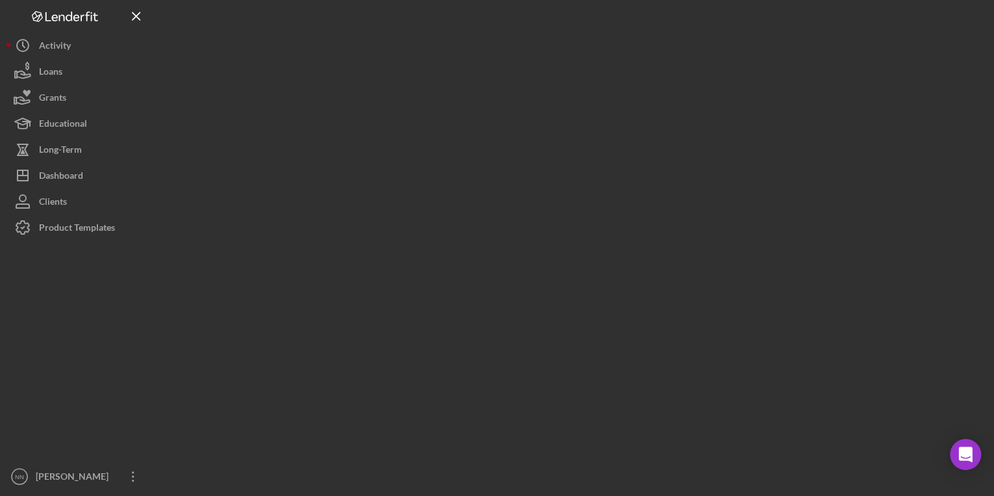
click at [629, 73] on div at bounding box center [572, 244] width 832 height 489
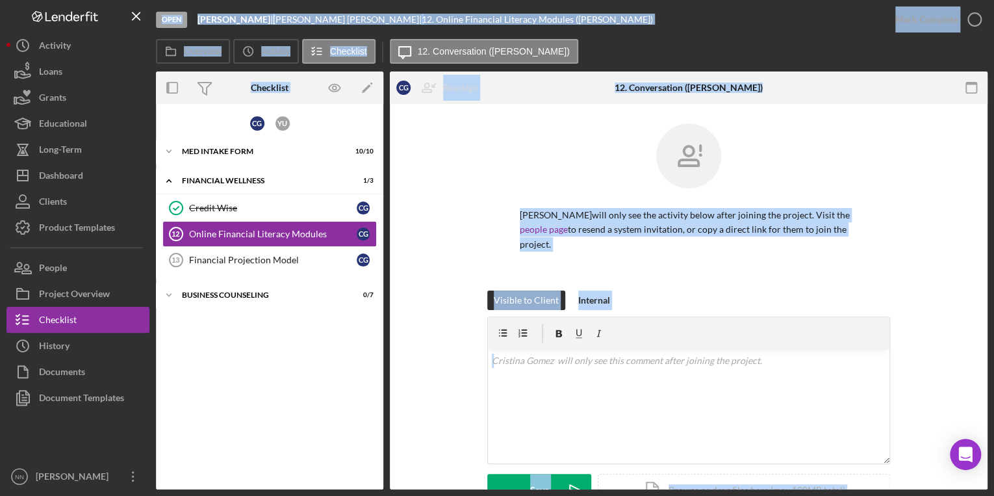
click at [269, 166] on div "C G Y U Icon/Expander MED Intake Form 10 / 10 Icon/Expander Financial Wellness …" at bounding box center [269, 296] width 227 height 372
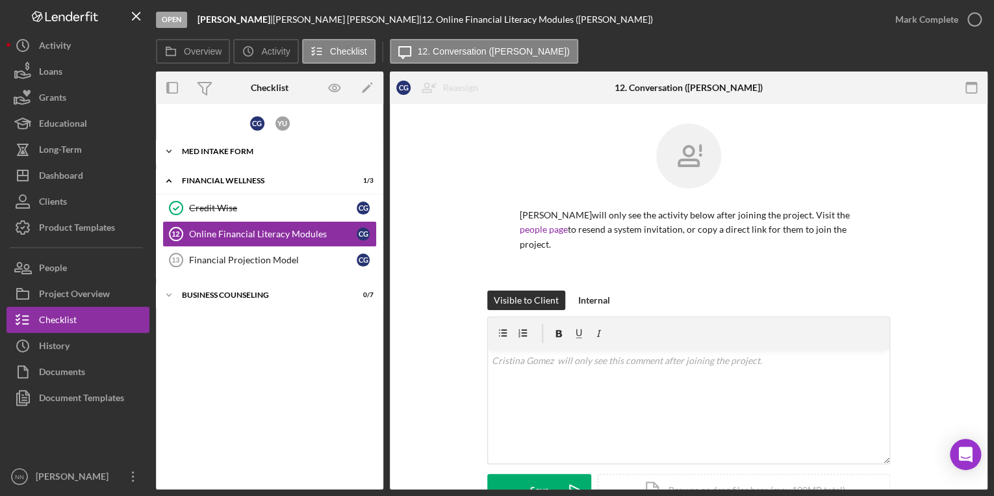
click at [283, 148] on div "MED Intake Form" at bounding box center [274, 152] width 185 height 8
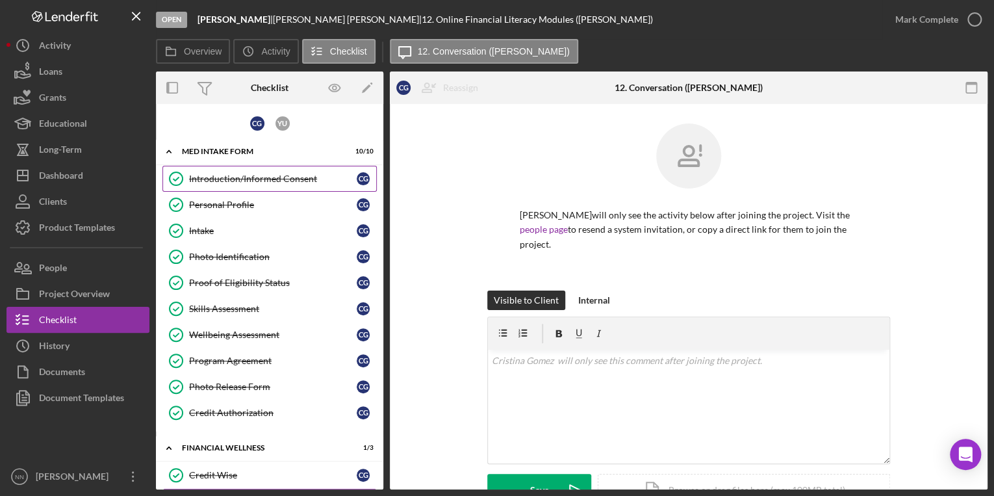
click at [263, 177] on div "Introduction/Informed Consent" at bounding box center [273, 179] width 168 height 10
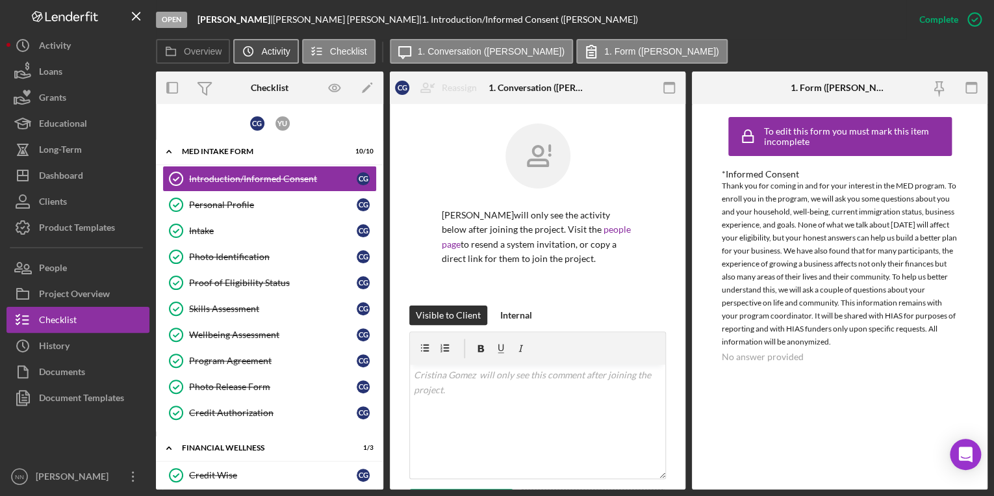
click at [245, 51] on icon "Icon/History" at bounding box center [248, 51] width 26 height 26
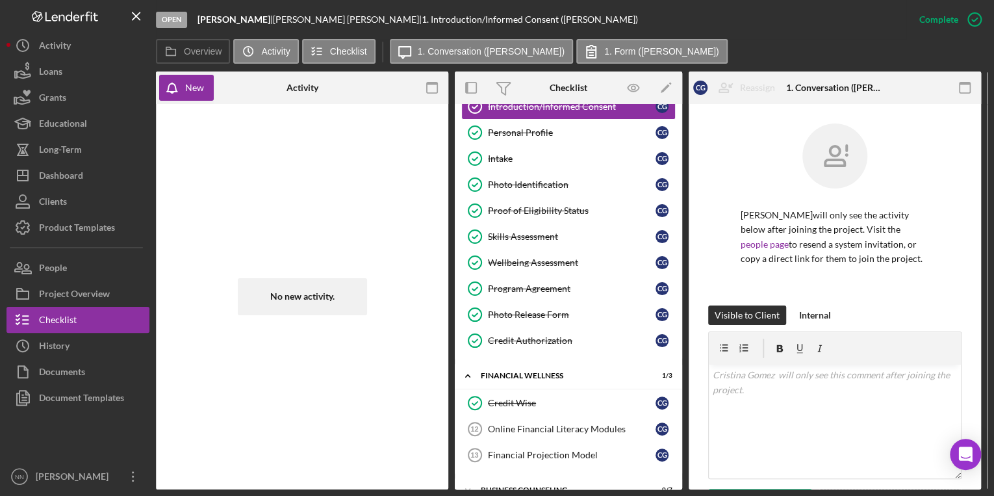
scroll to position [92, 0]
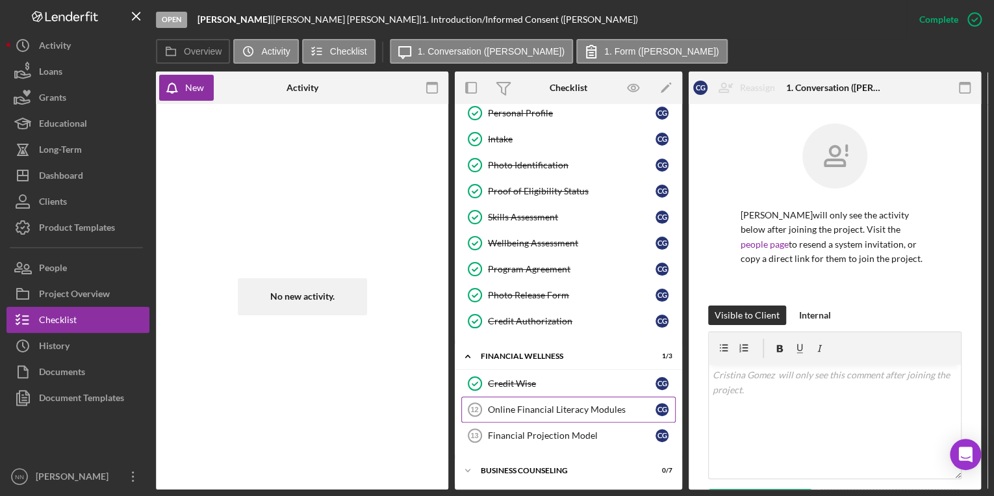
click at [550, 408] on div "Online Financial Literacy Modules" at bounding box center [572, 409] width 168 height 10
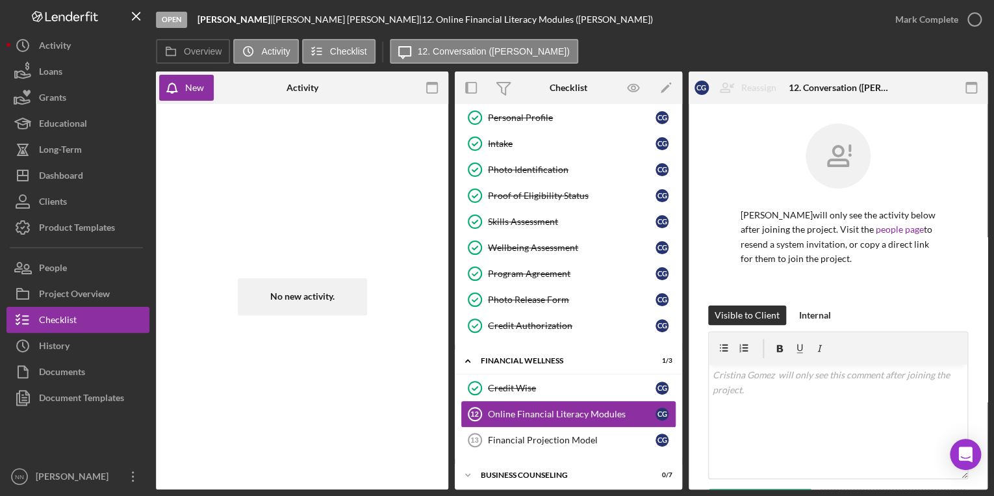
scroll to position [88, 0]
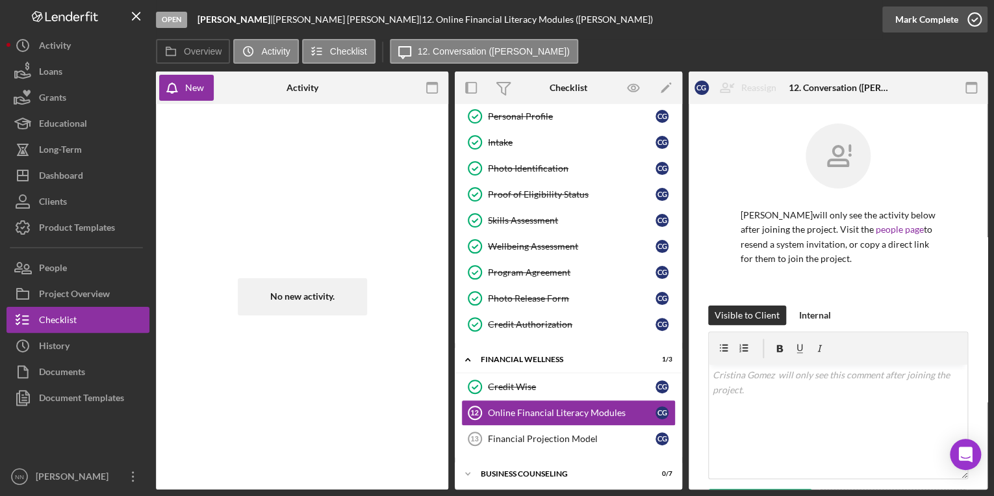
click at [972, 25] on icon "button" at bounding box center [975, 19] width 32 height 32
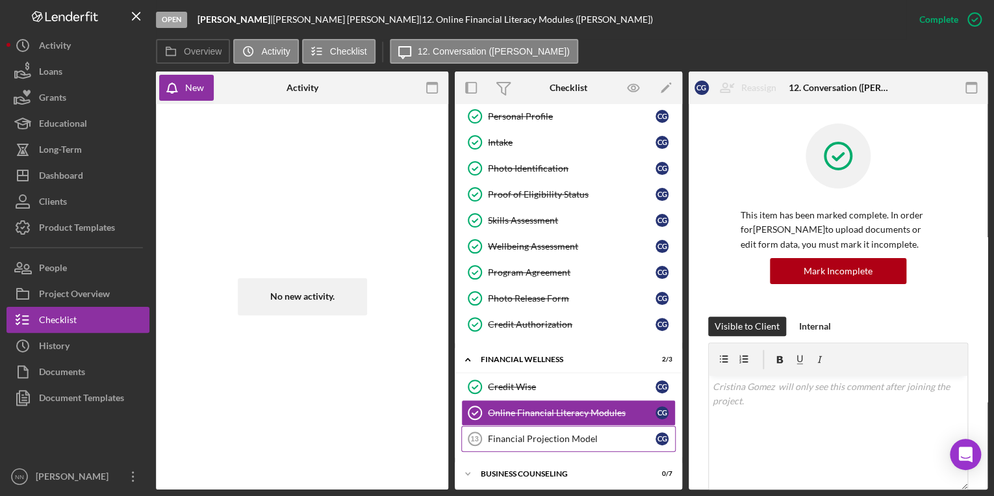
click at [562, 435] on div "Financial Projection Model" at bounding box center [572, 438] width 168 height 10
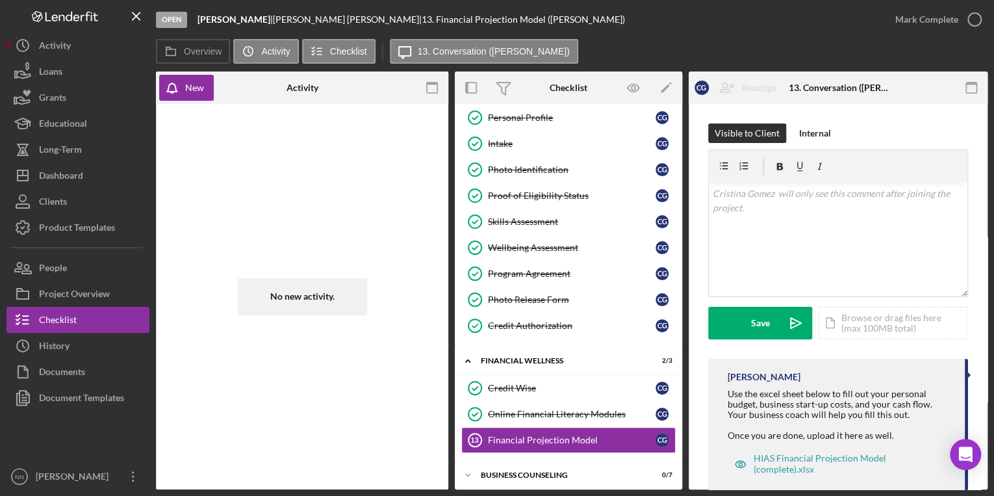
scroll to position [88, 0]
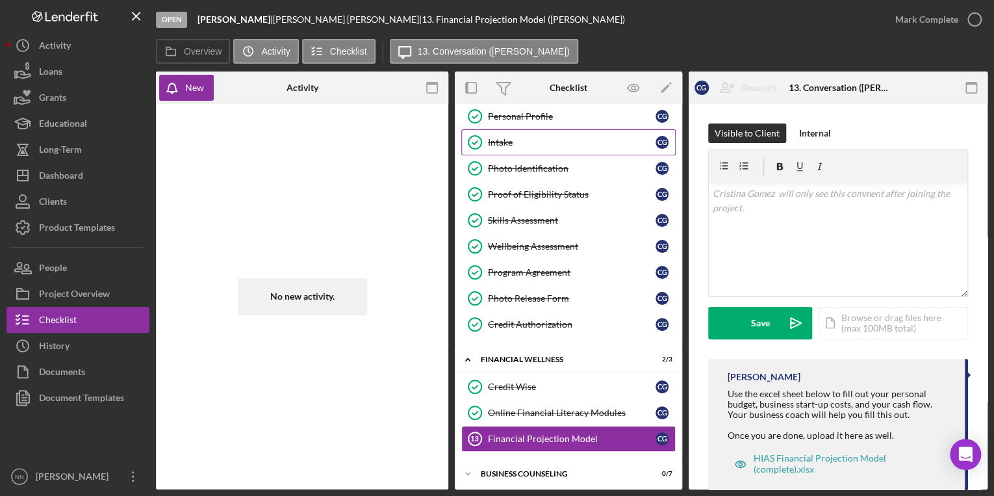
click at [530, 140] on div "Intake" at bounding box center [572, 142] width 168 height 10
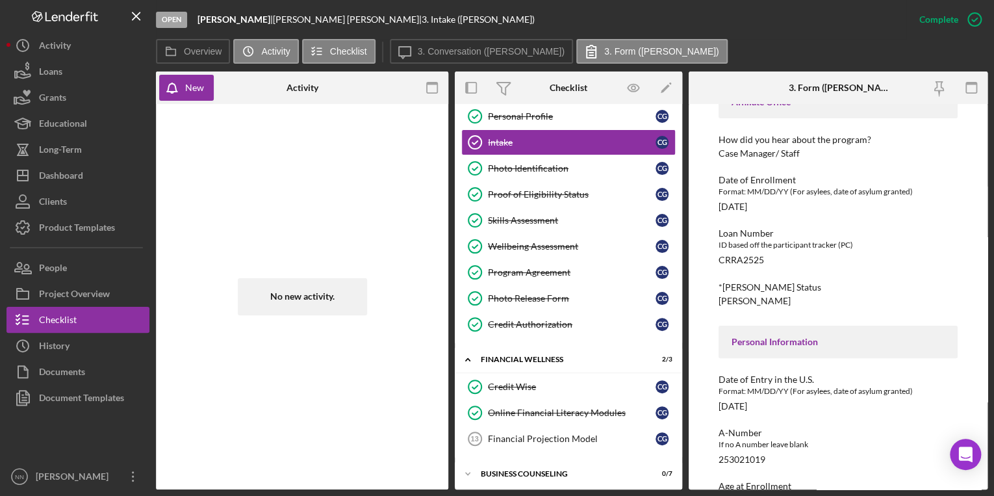
scroll to position [93, 0]
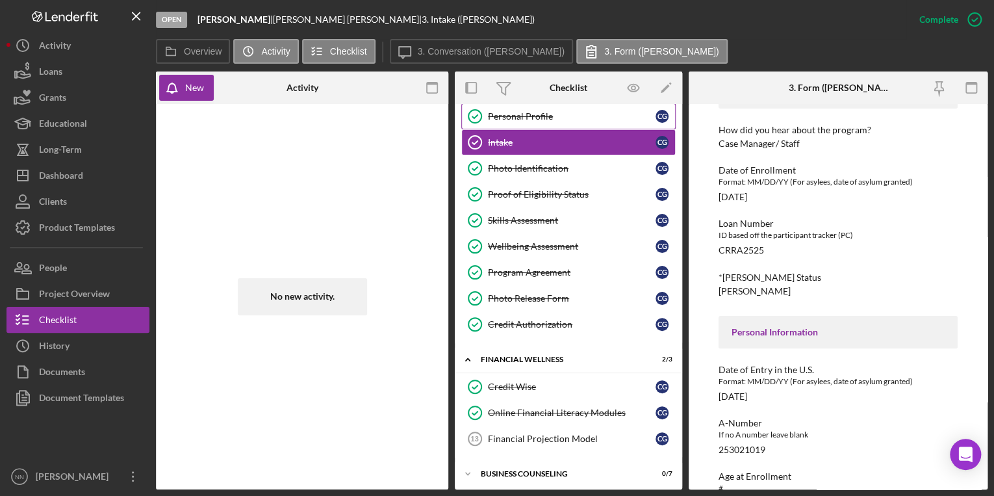
click at [584, 122] on link "Personal Profile Personal Profile C G" at bounding box center [568, 116] width 214 height 26
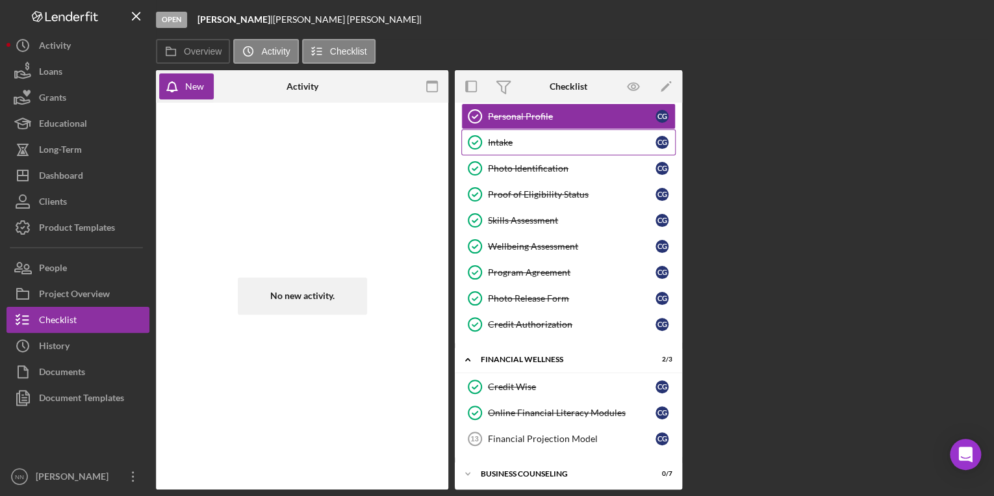
scroll to position [88, 0]
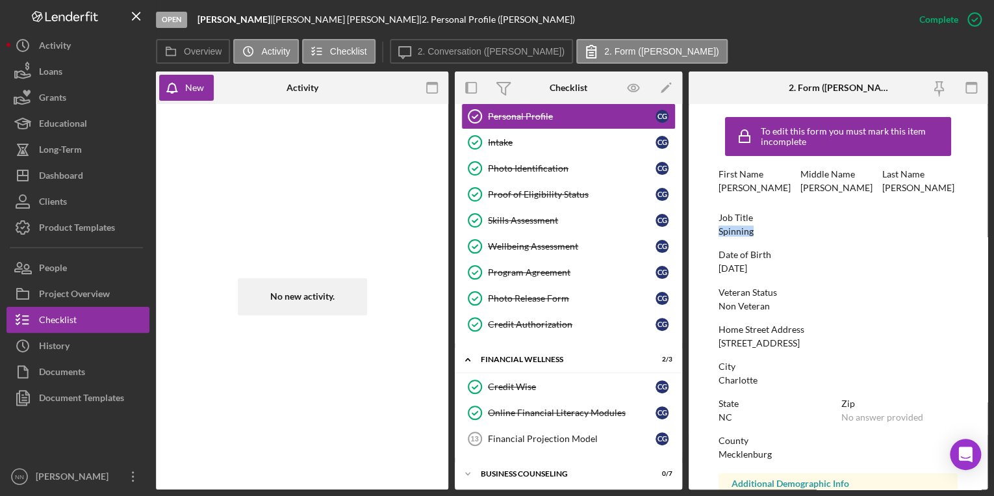
drag, startPoint x: 764, startPoint y: 229, endPoint x: 717, endPoint y: 231, distance: 46.8
click at [717, 231] on form "To edit this form you must mark this item incomplete First Name Cristina Middle…" at bounding box center [838, 296] width 299 height 385
copy div "Spinning"
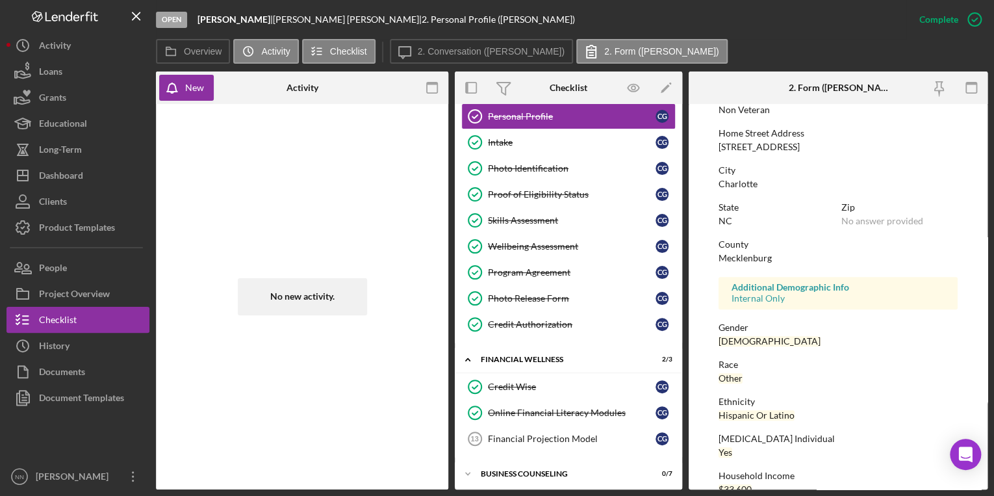
scroll to position [221, 0]
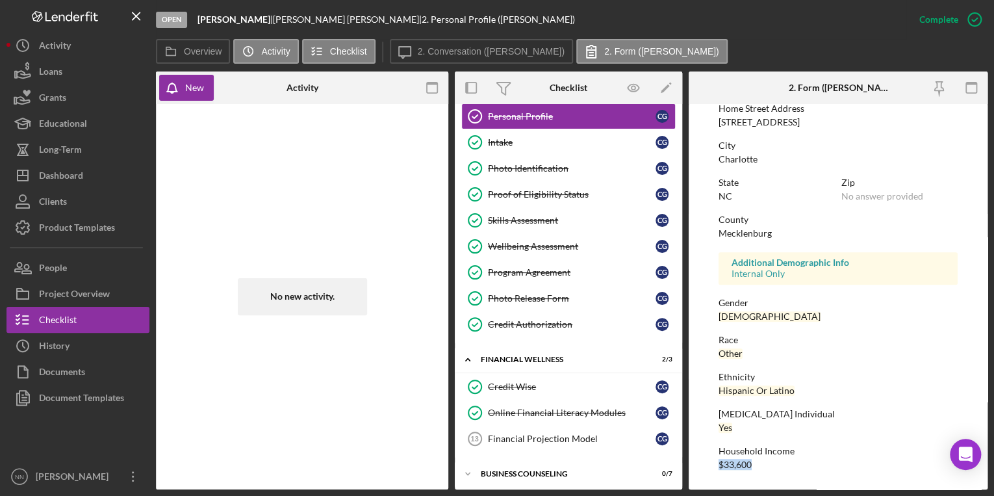
drag, startPoint x: 758, startPoint y: 472, endPoint x: 710, endPoint y: 469, distance: 48.3
click at [710, 469] on form "To edit this form you must mark this item incomplete First Name Cristina Middle…" at bounding box center [838, 296] width 299 height 385
copy div "$33,600"
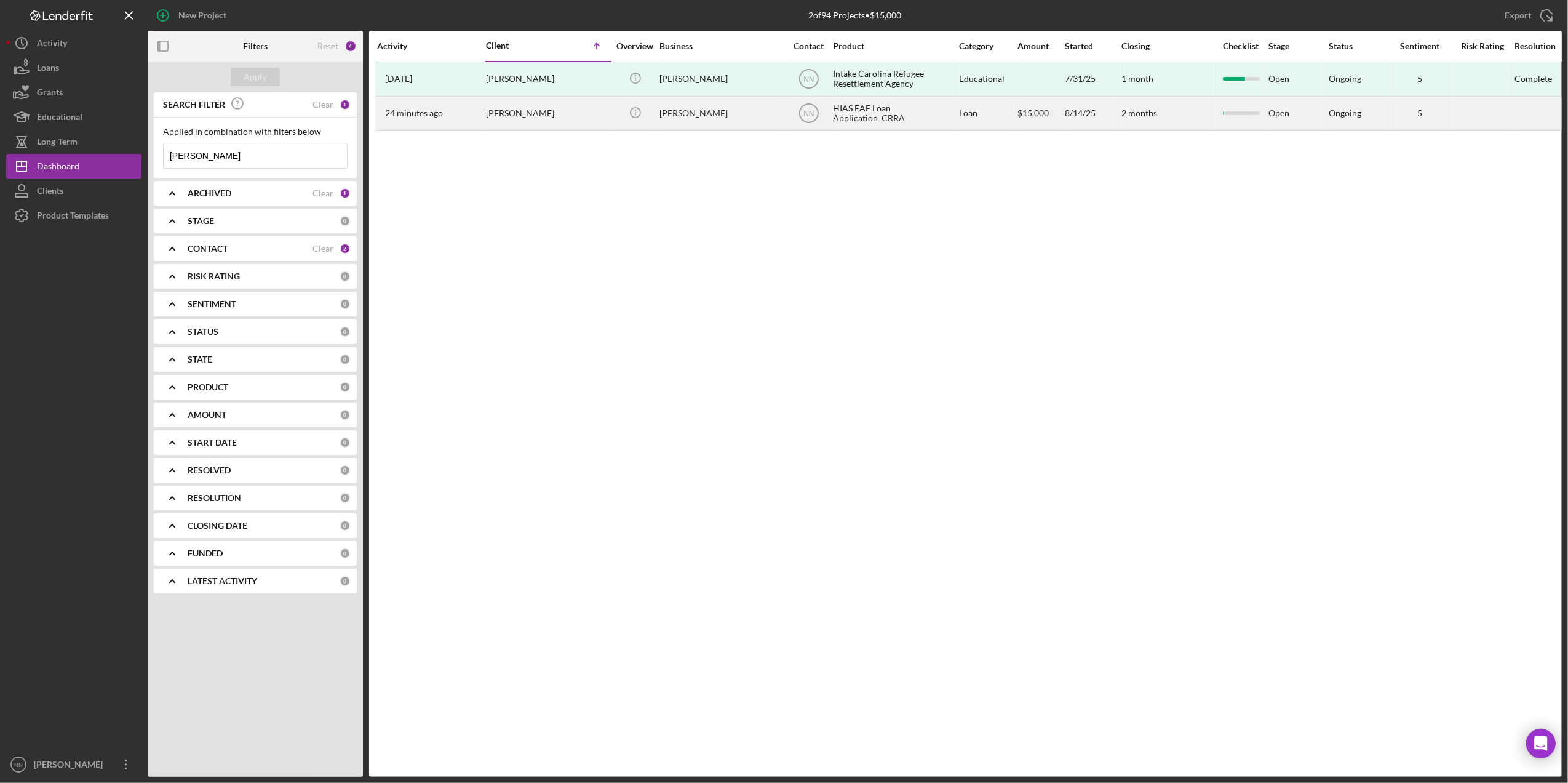
click at [898, 126] on div "HIAS EAF Loan Application_CRRA" at bounding box center [894, 114] width 123 height 32
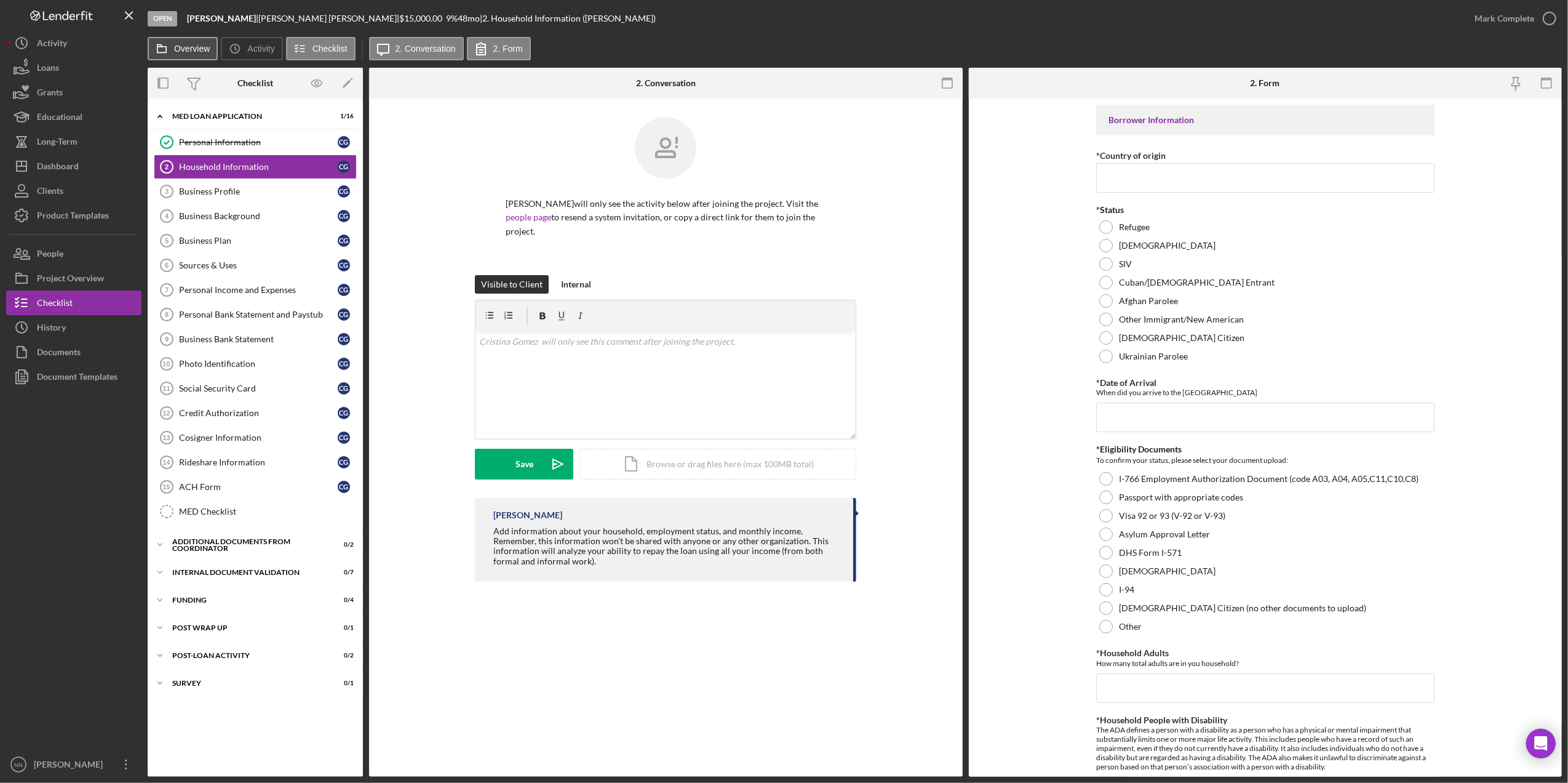
click at [206, 44] on label "Overview" at bounding box center [192, 48] width 36 height 9
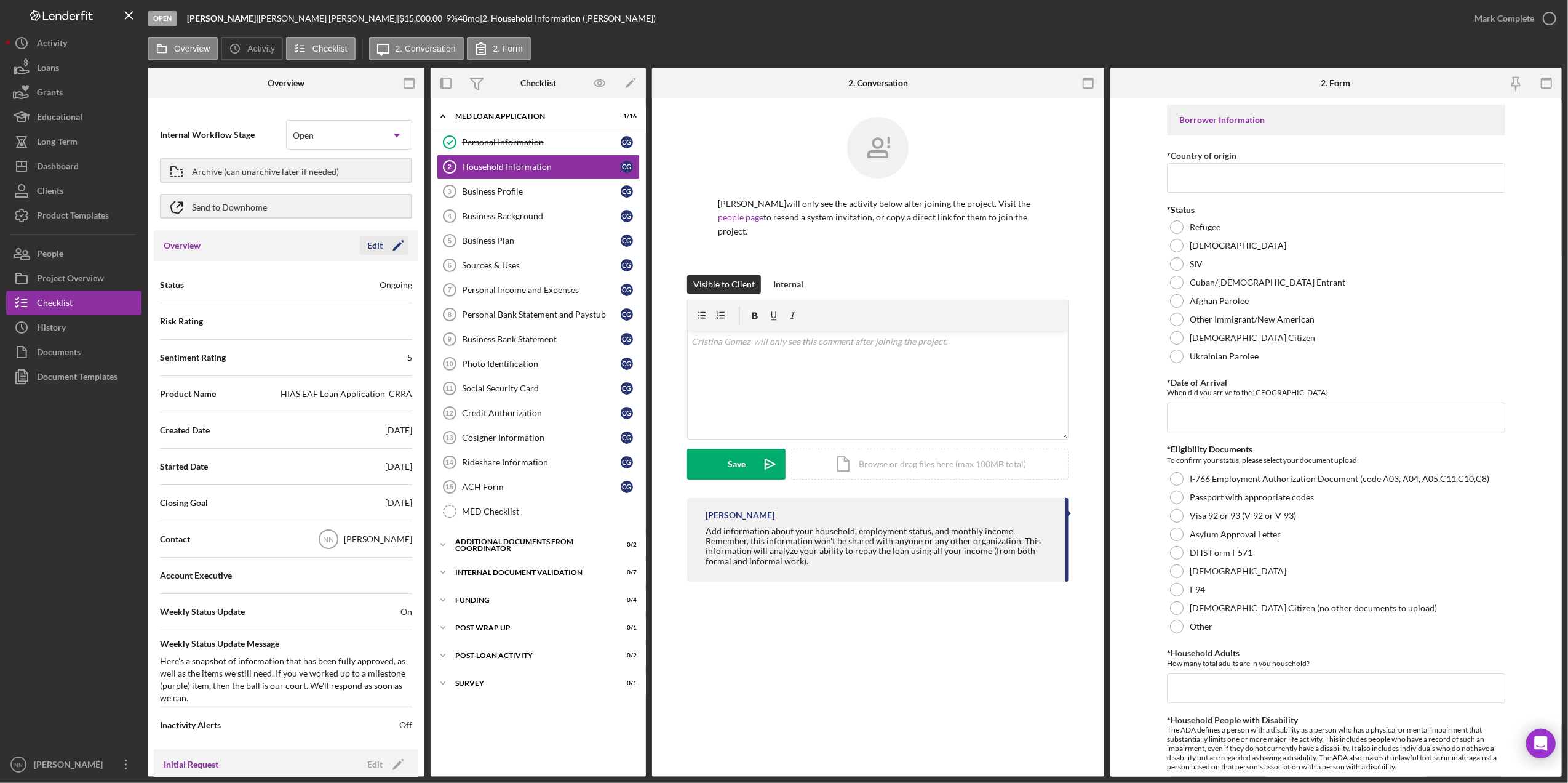
click at [397, 247] on icon "Icon/Edit" at bounding box center [397, 245] width 30 height 30
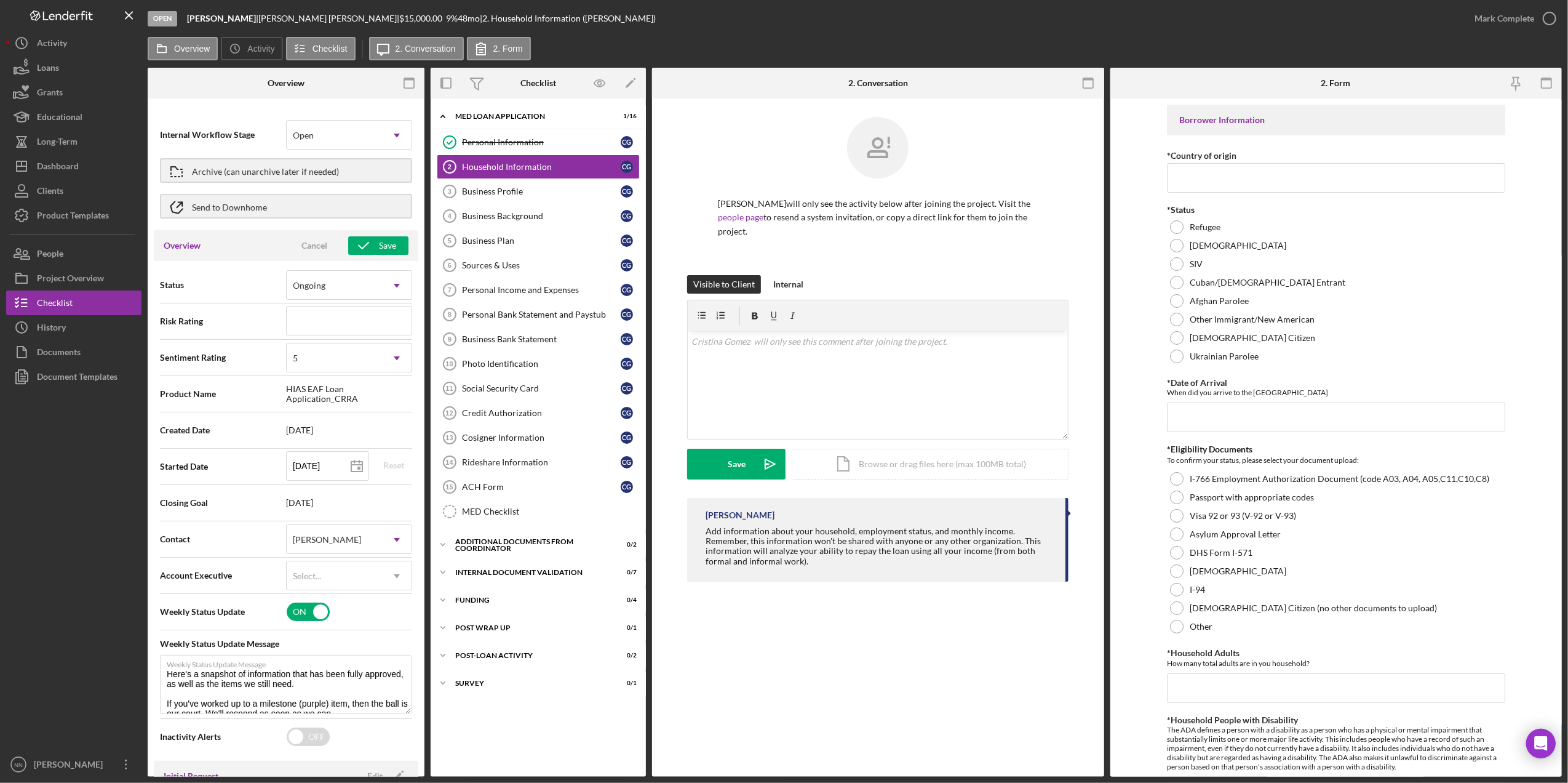
type textarea "Here's a snapshot of information that has been fully approved, as well as the i…"
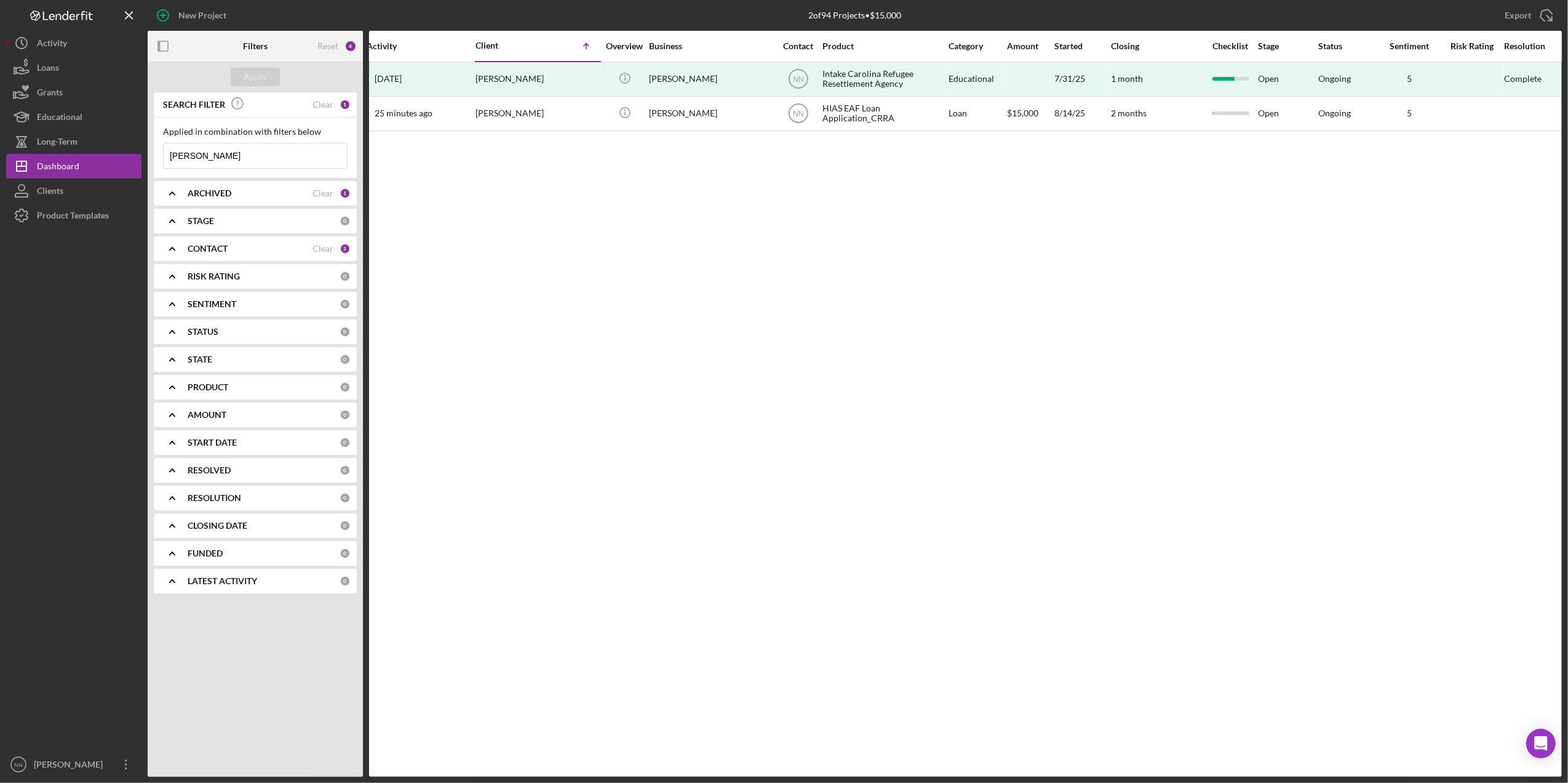
drag, startPoint x: 764, startPoint y: 776, endPoint x: 772, endPoint y: 771, distance: 9.4
click at [772, 771] on div "Activity Client Icon/Table Sort Arrow Overview Business Contact Product Categor…" at bounding box center [965, 403] width 1192 height 746
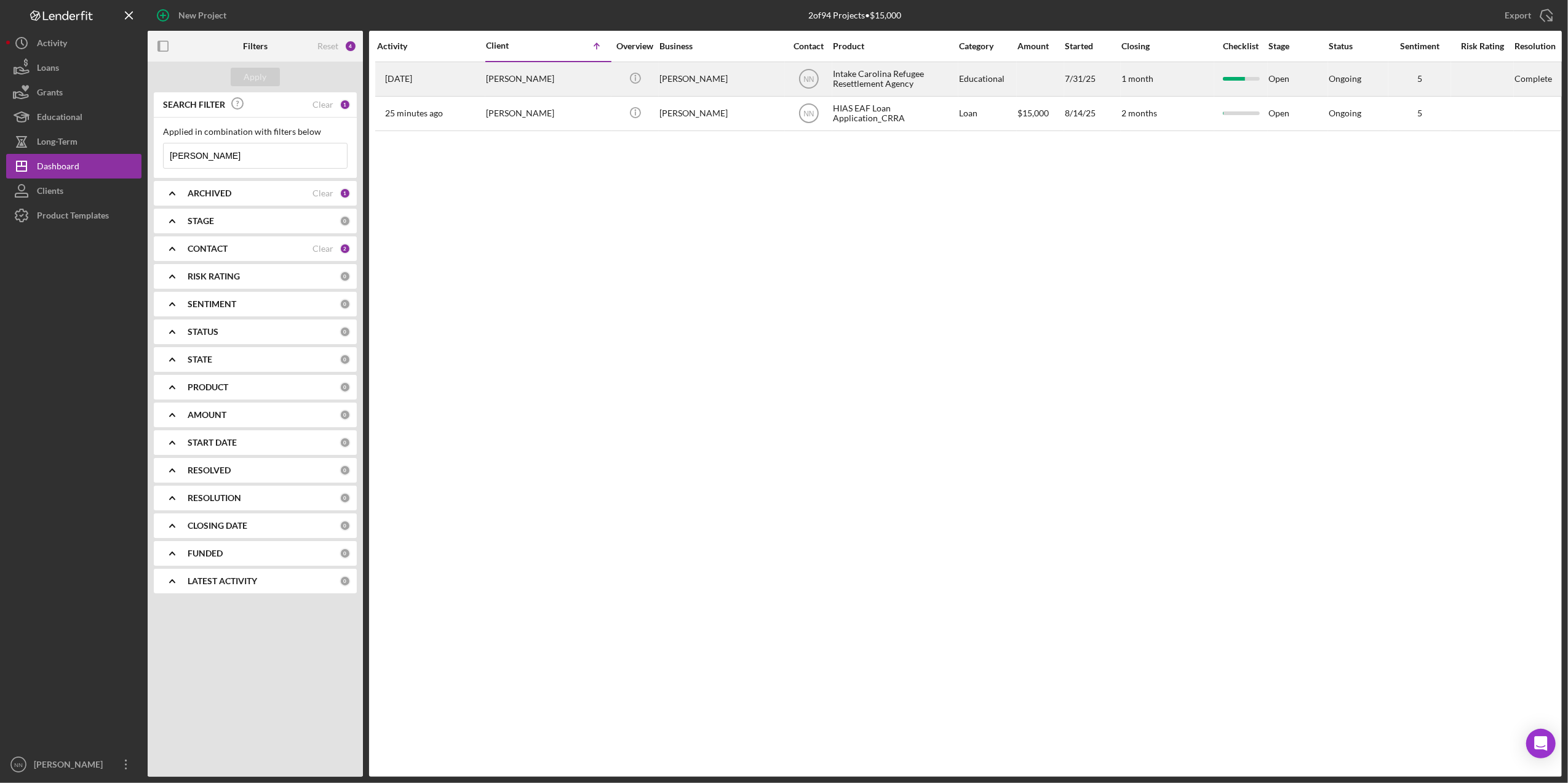
click at [1510, 81] on div at bounding box center [1482, 79] width 62 height 32
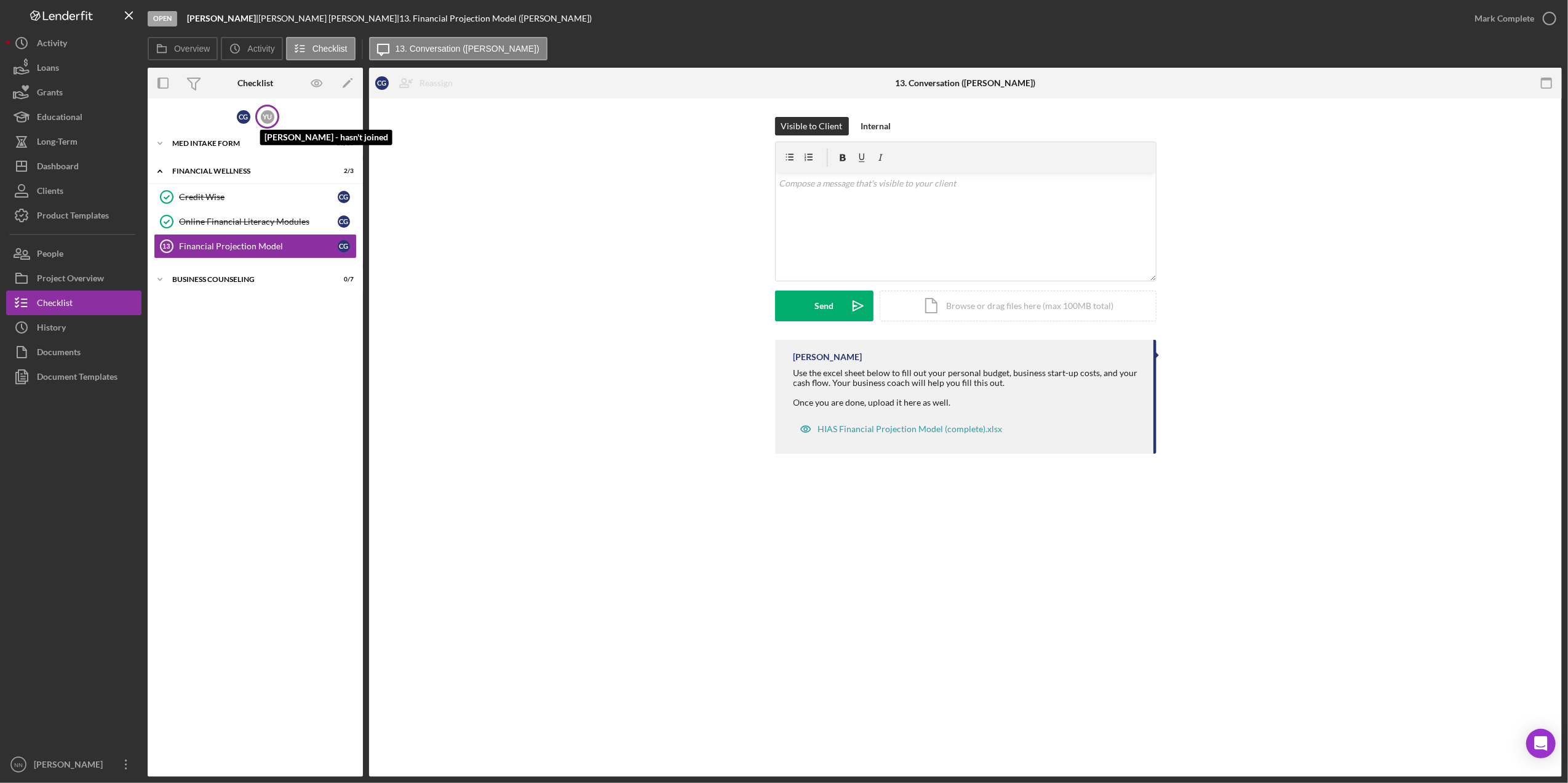
click at [270, 112] on div "Y U" at bounding box center [268, 116] width 13 height 13
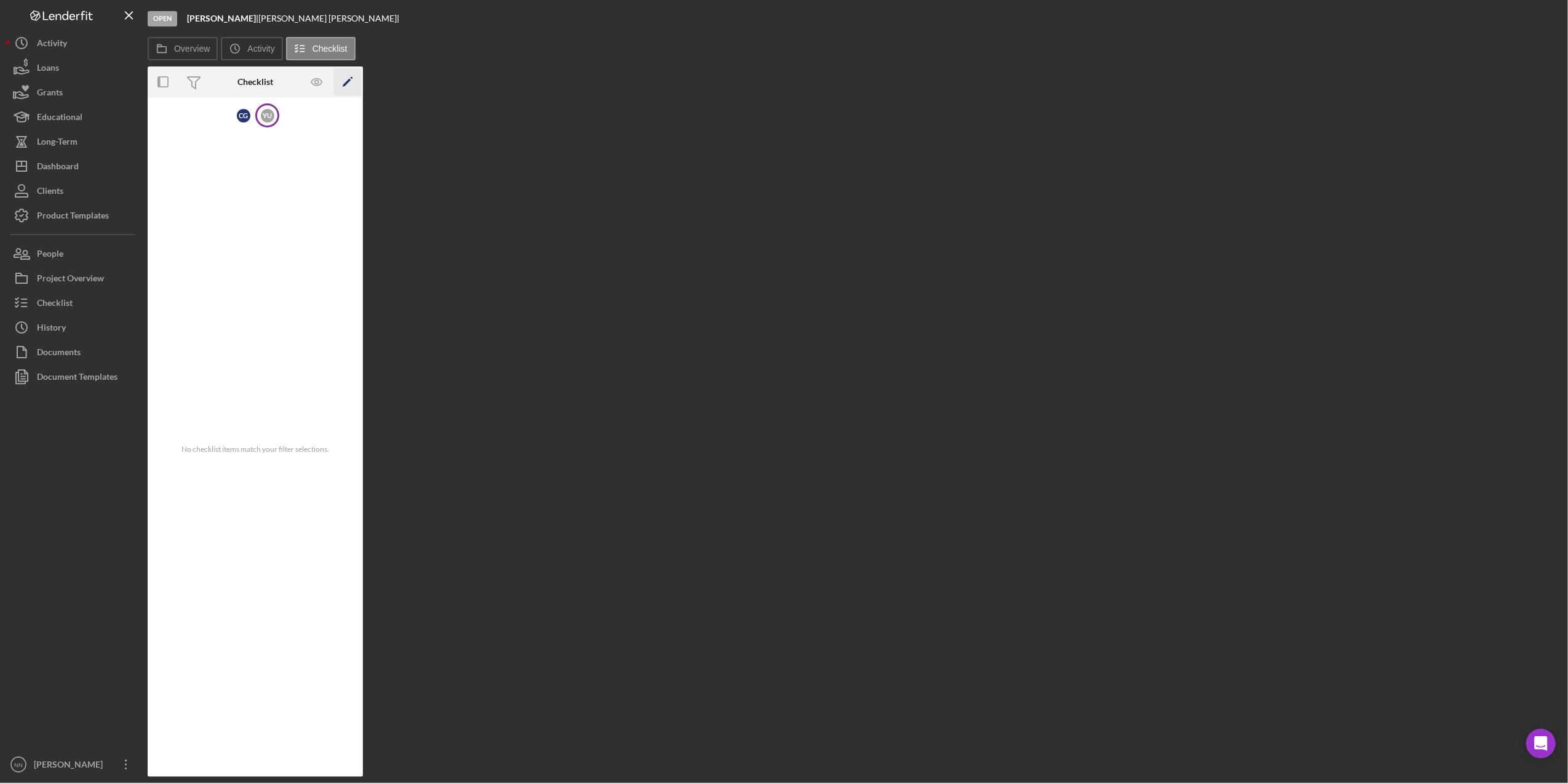
click at [344, 79] on icon "Icon/Edit" at bounding box center [347, 81] width 27 height 27
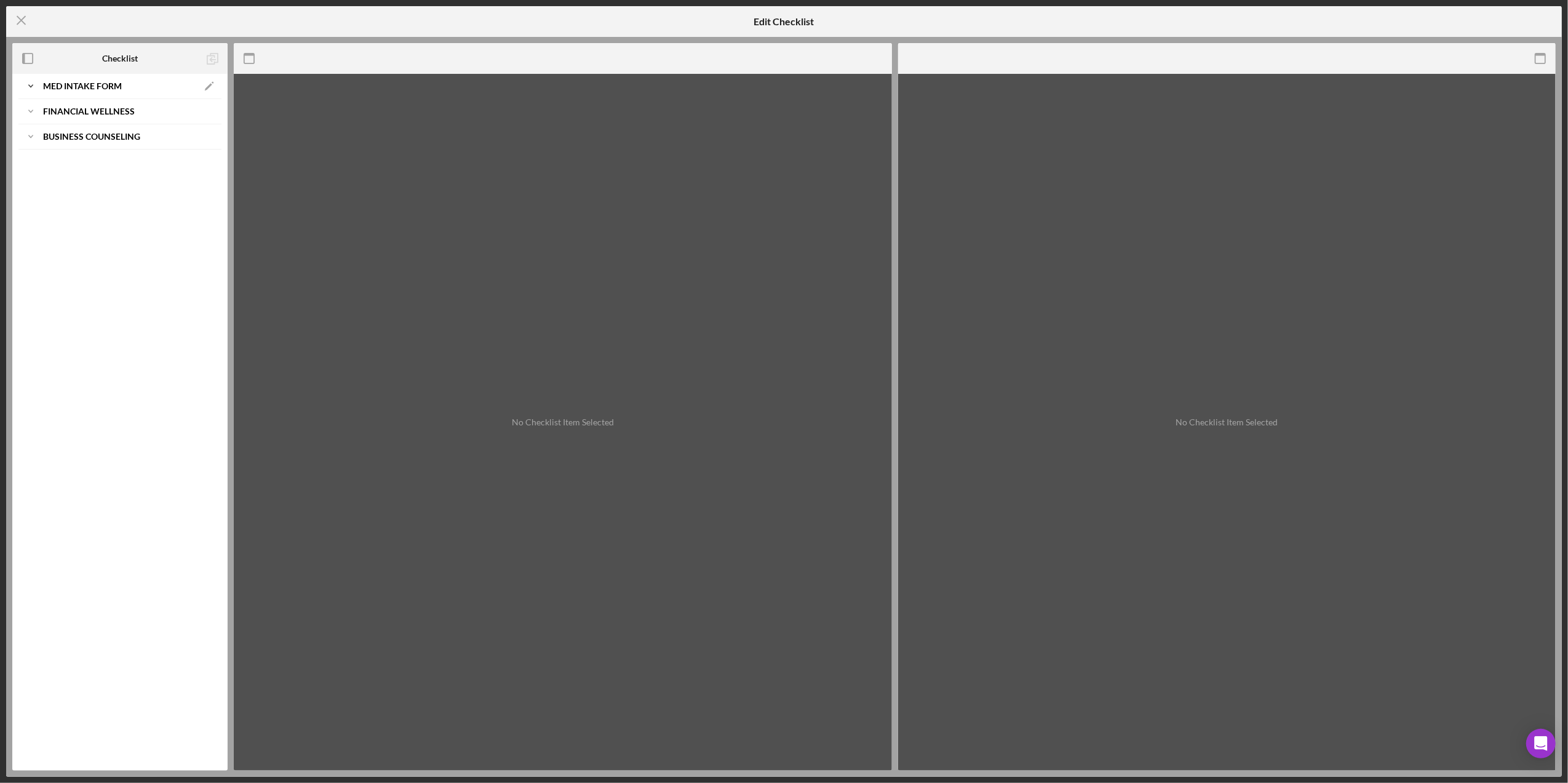
click at [110, 86] on b "MED Intake Form" at bounding box center [81, 86] width 79 height 8
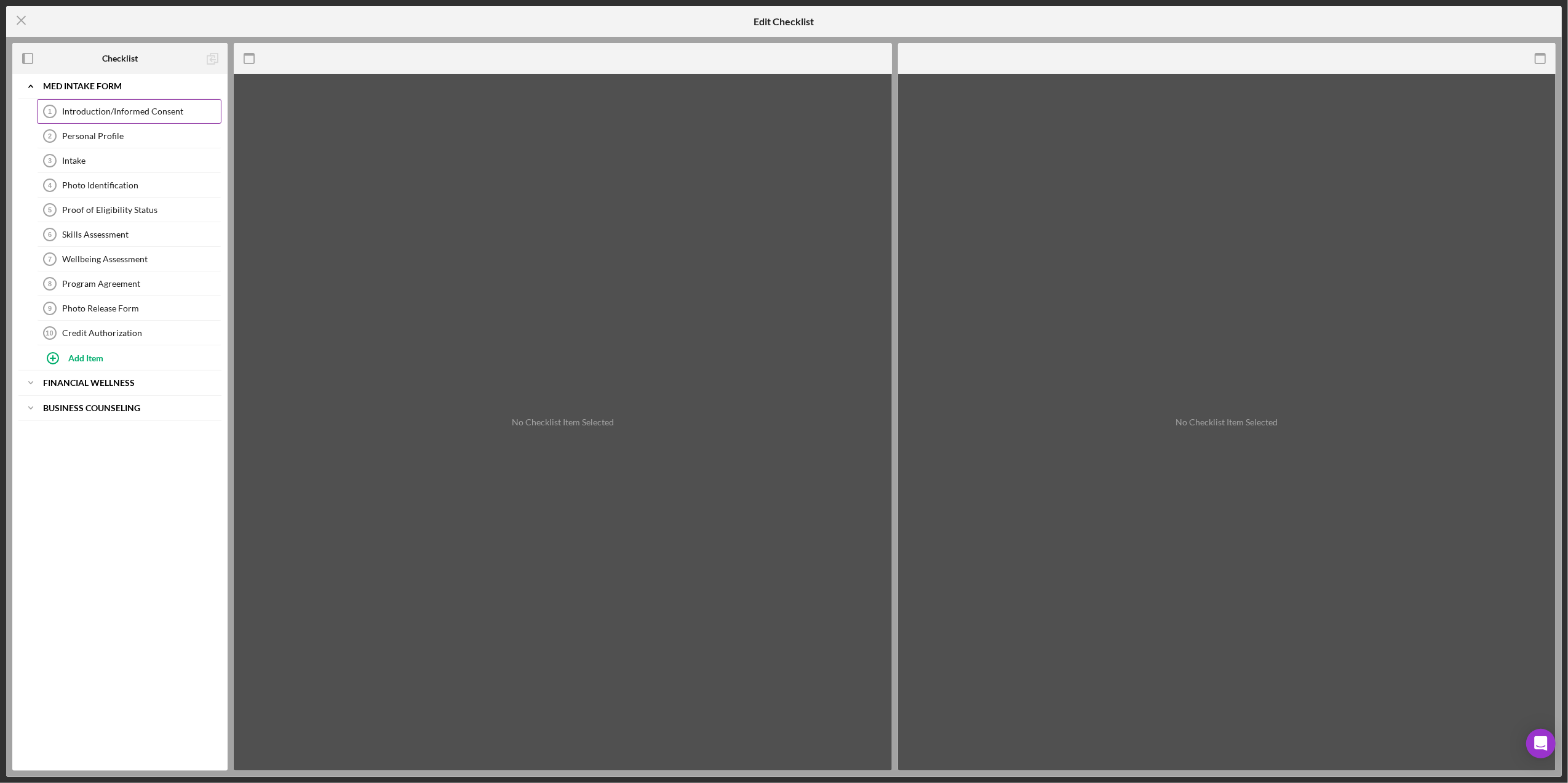
click at [143, 108] on div "Introduction/Informed Consent" at bounding box center [142, 111] width 159 height 9
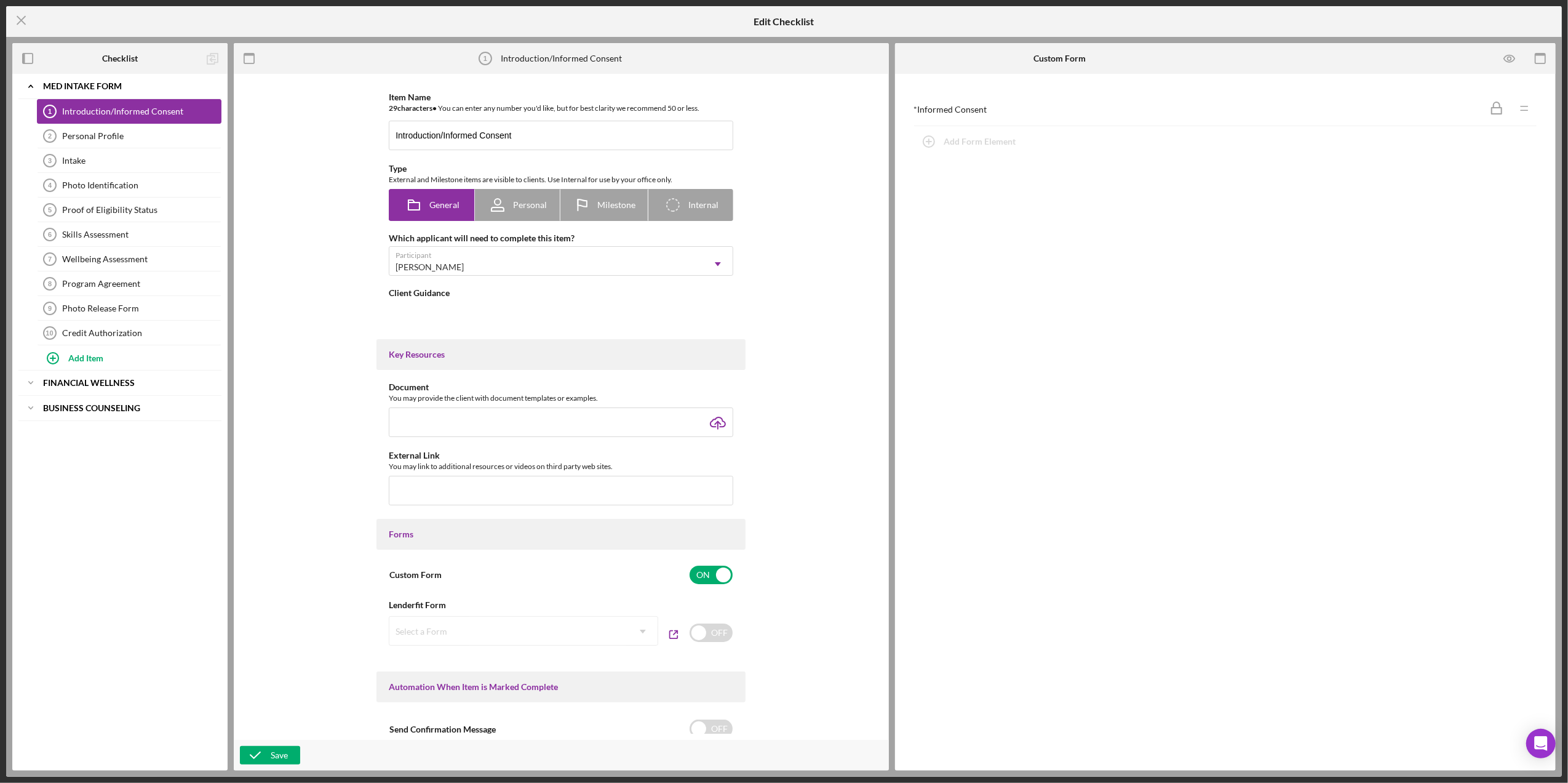
type textarea "<div>Welcome to the MED Program! Please answer the informed consent question to…"
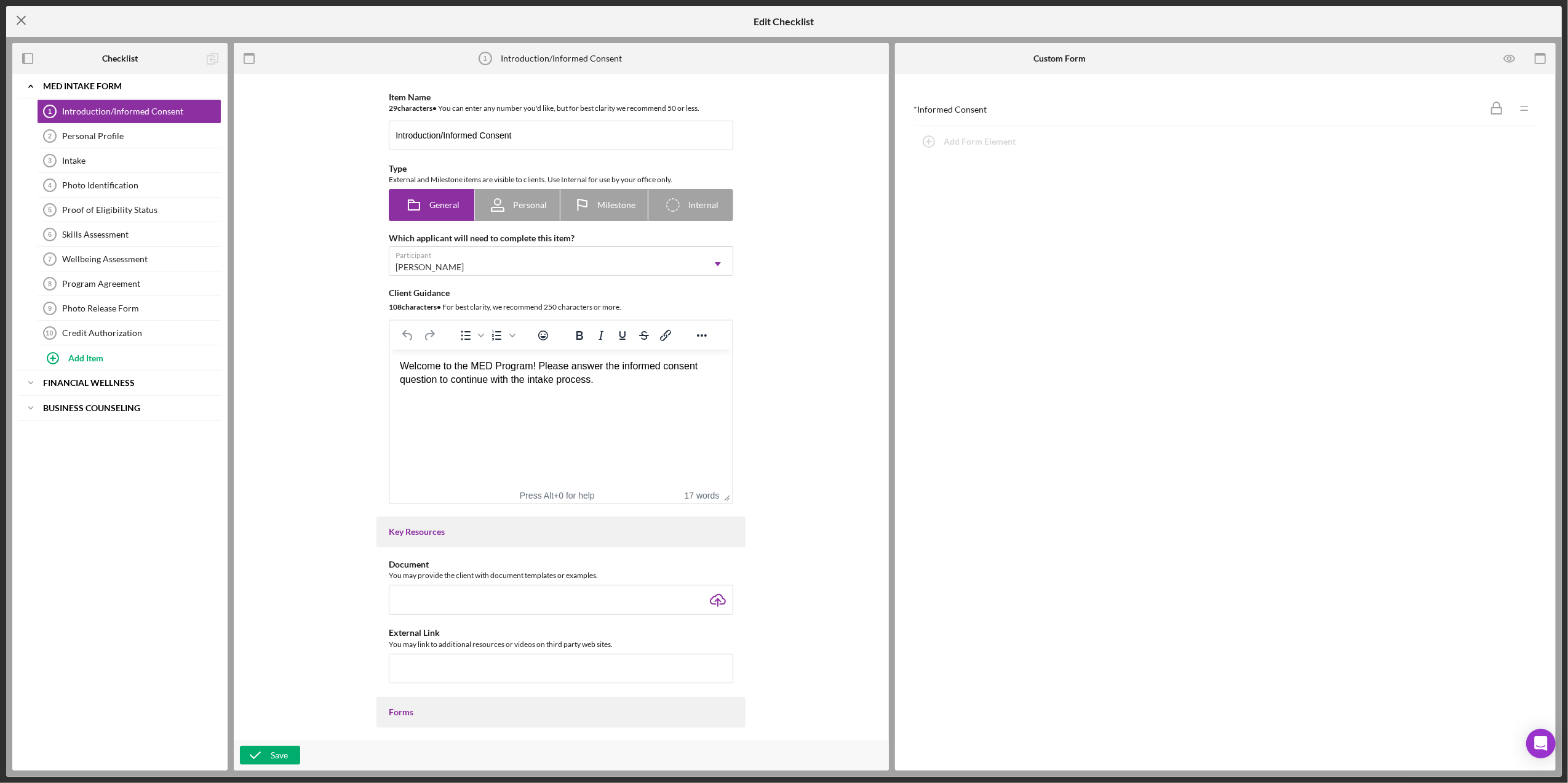
click at [26, 21] on icon "Icon/Menu Close" at bounding box center [21, 20] width 30 height 30
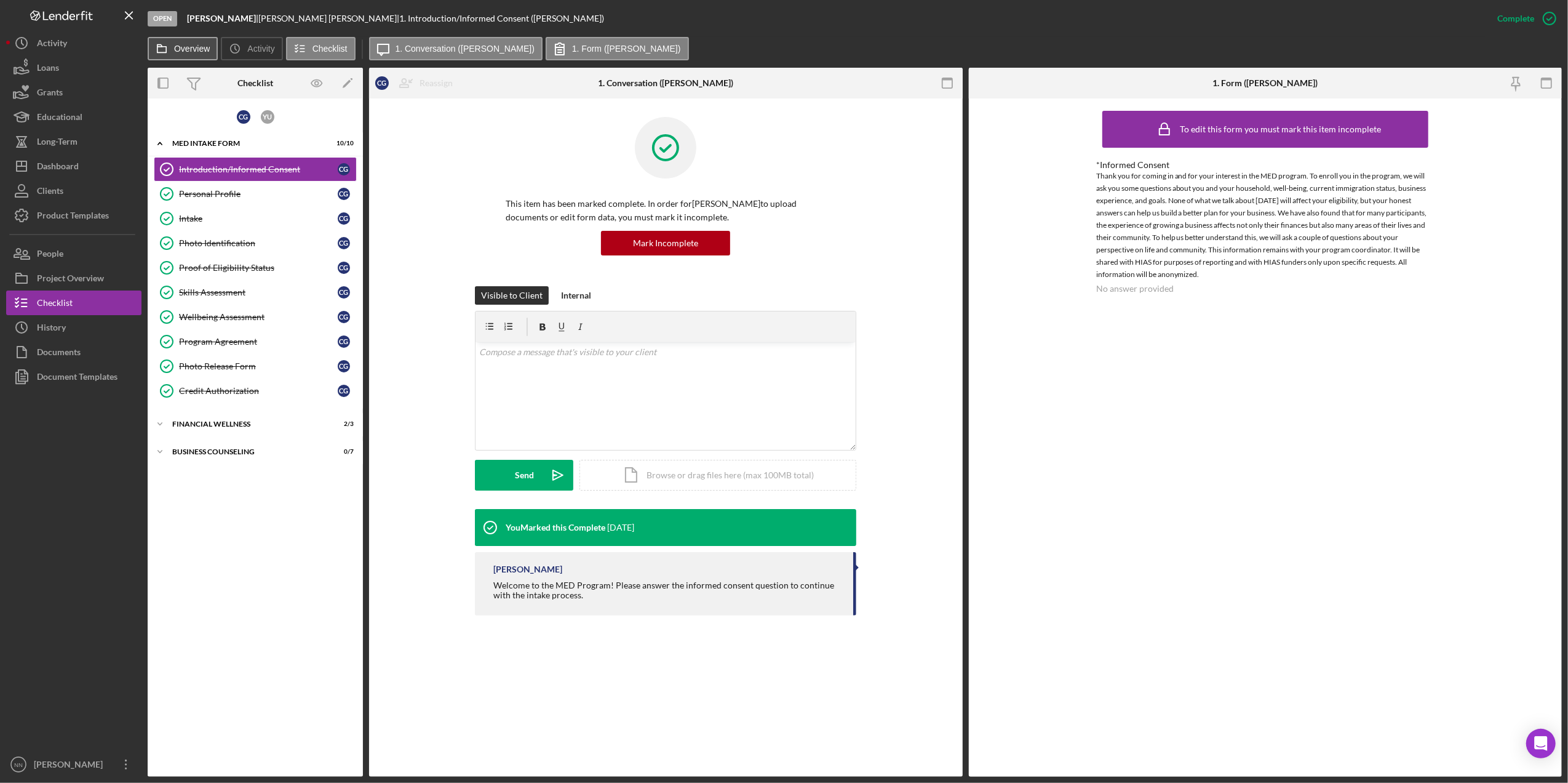
click at [198, 55] on button "Overview" at bounding box center [183, 48] width 70 height 24
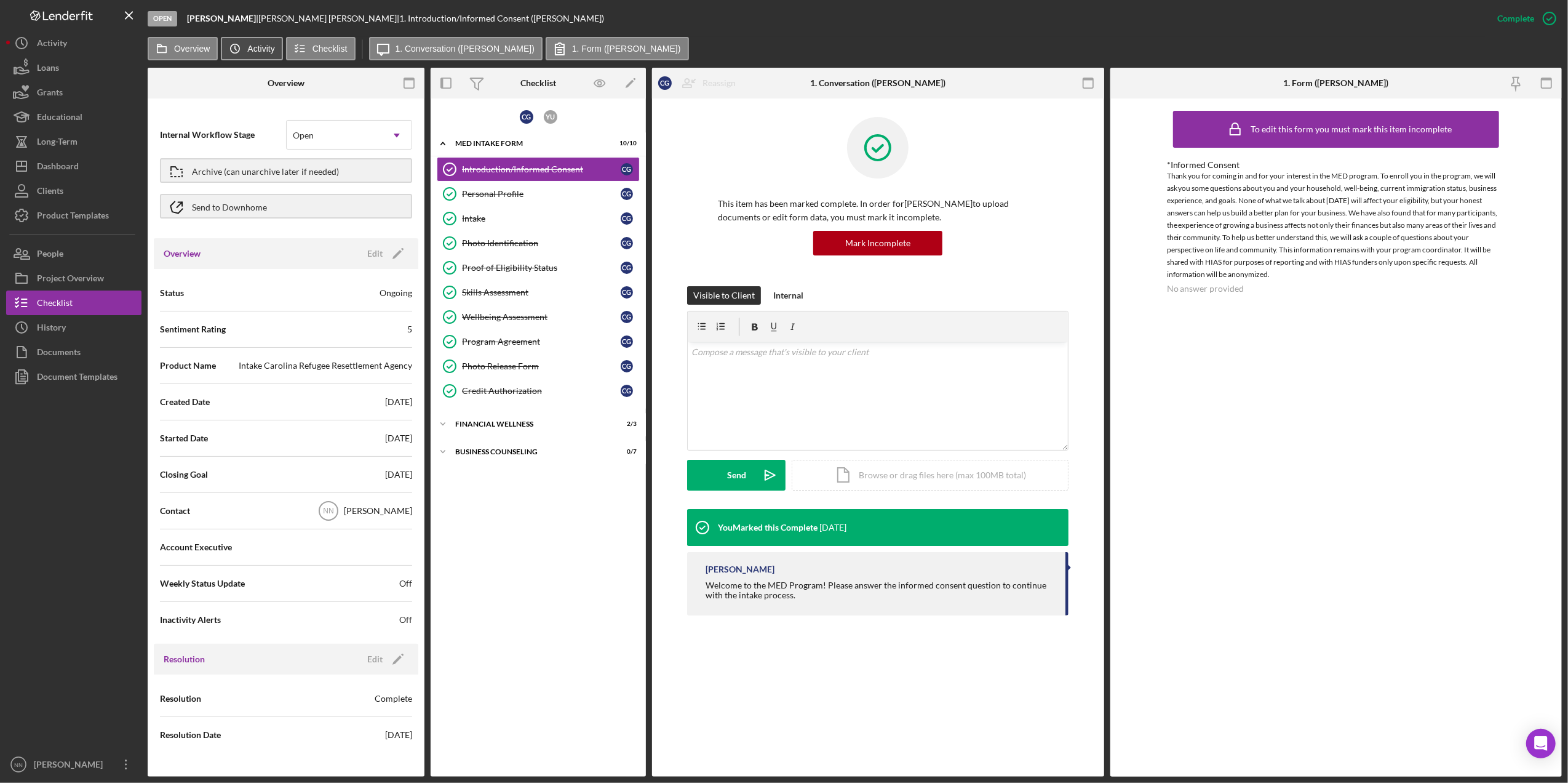
click at [249, 45] on label "Activity" at bounding box center [260, 48] width 27 height 9
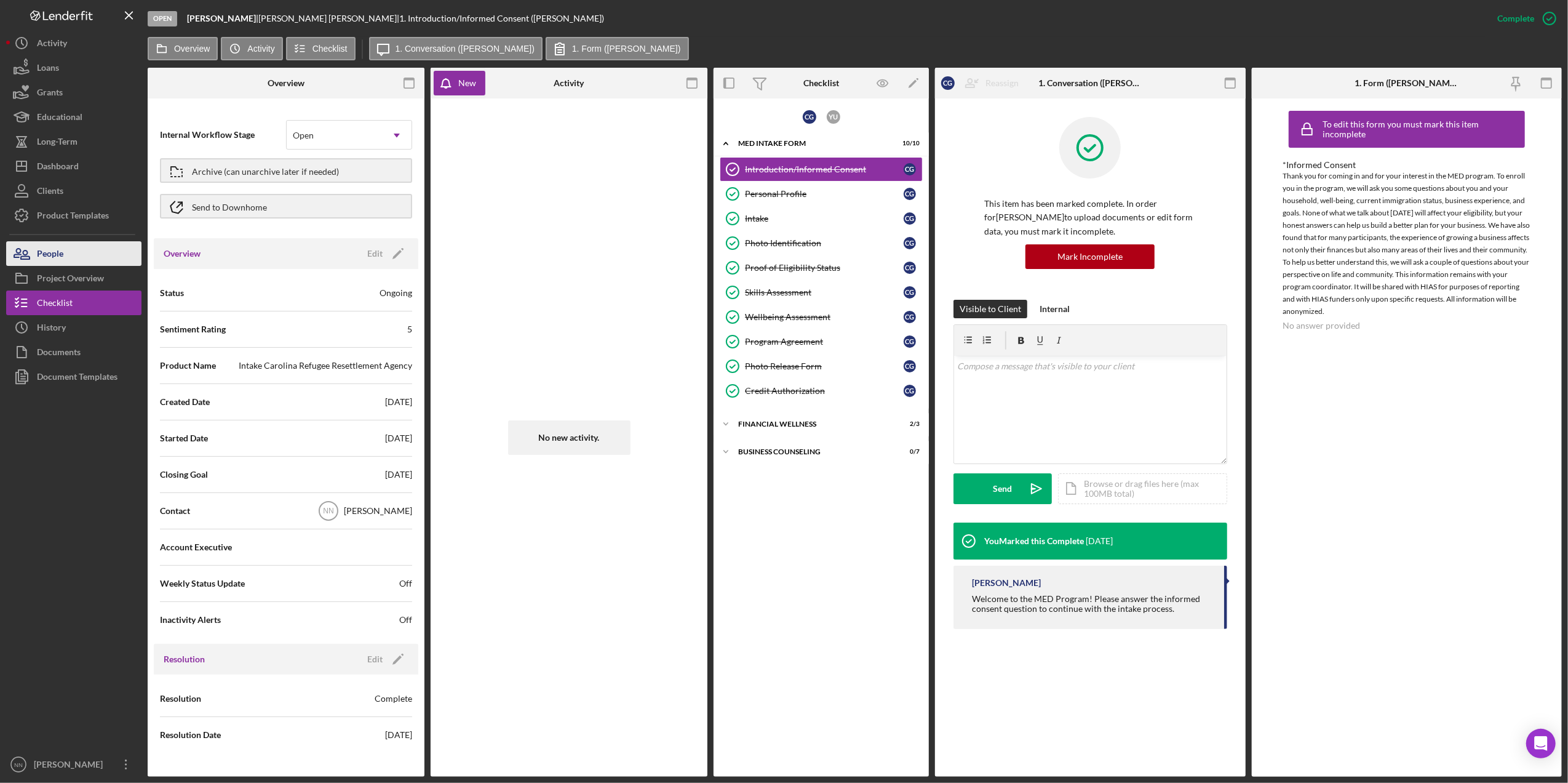
click at [97, 252] on button "People" at bounding box center [73, 254] width 135 height 25
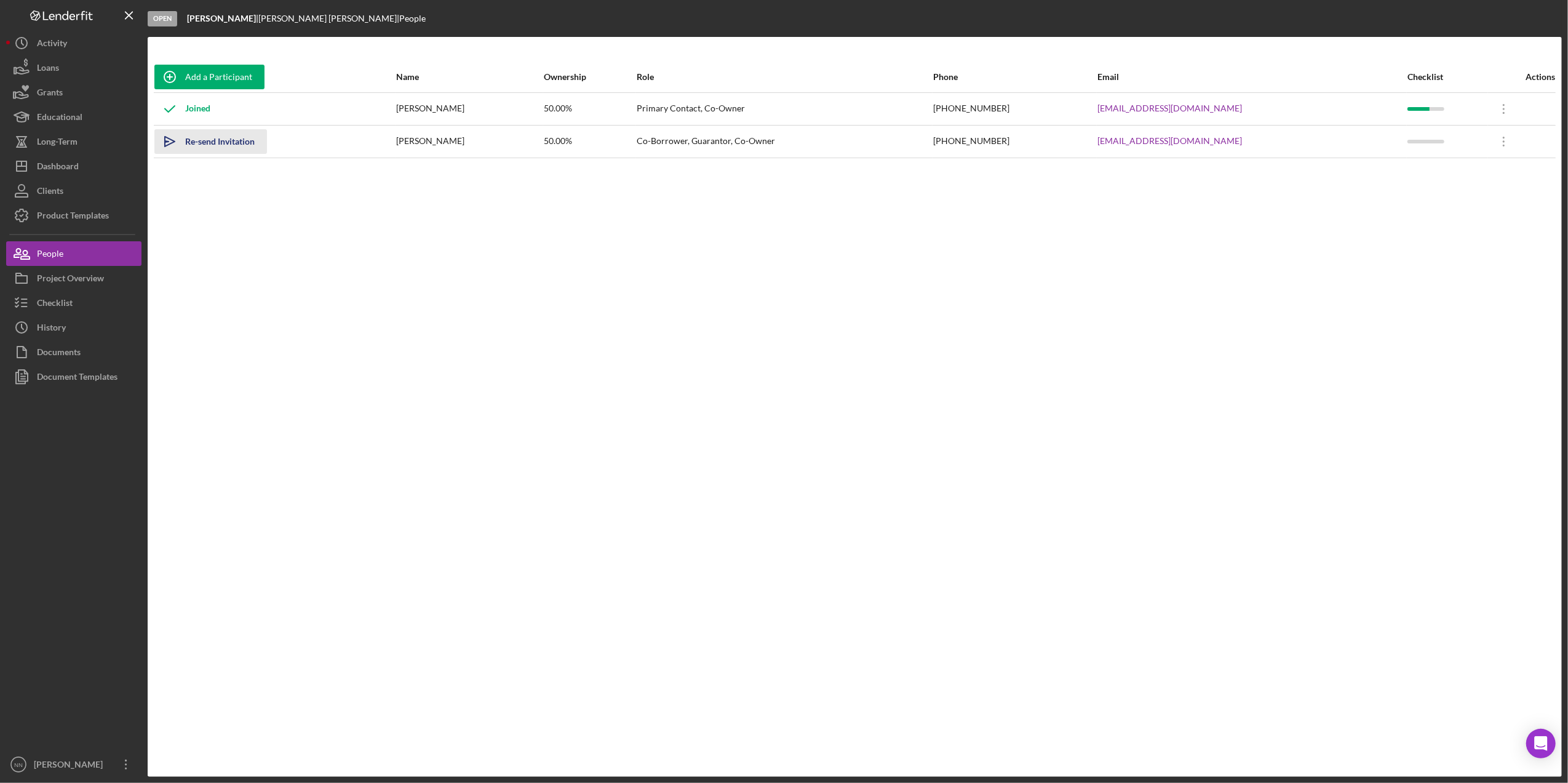
click at [166, 143] on icon "Icon/icon-invite-send" at bounding box center [169, 141] width 30 height 30
click at [79, 276] on div "Project Overview" at bounding box center [70, 279] width 67 height 27
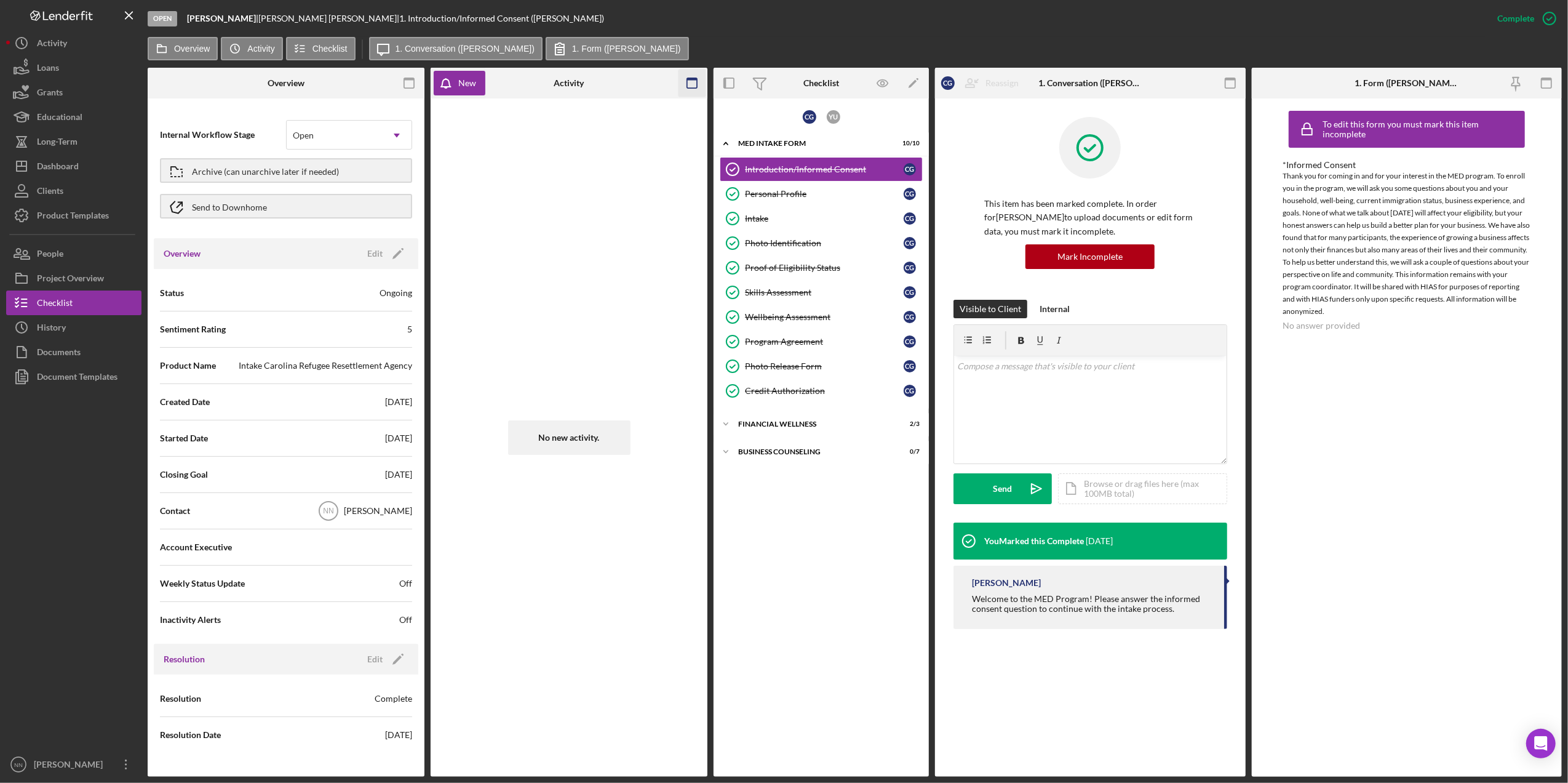
click at [685, 82] on icon "button" at bounding box center [692, 82] width 27 height 27
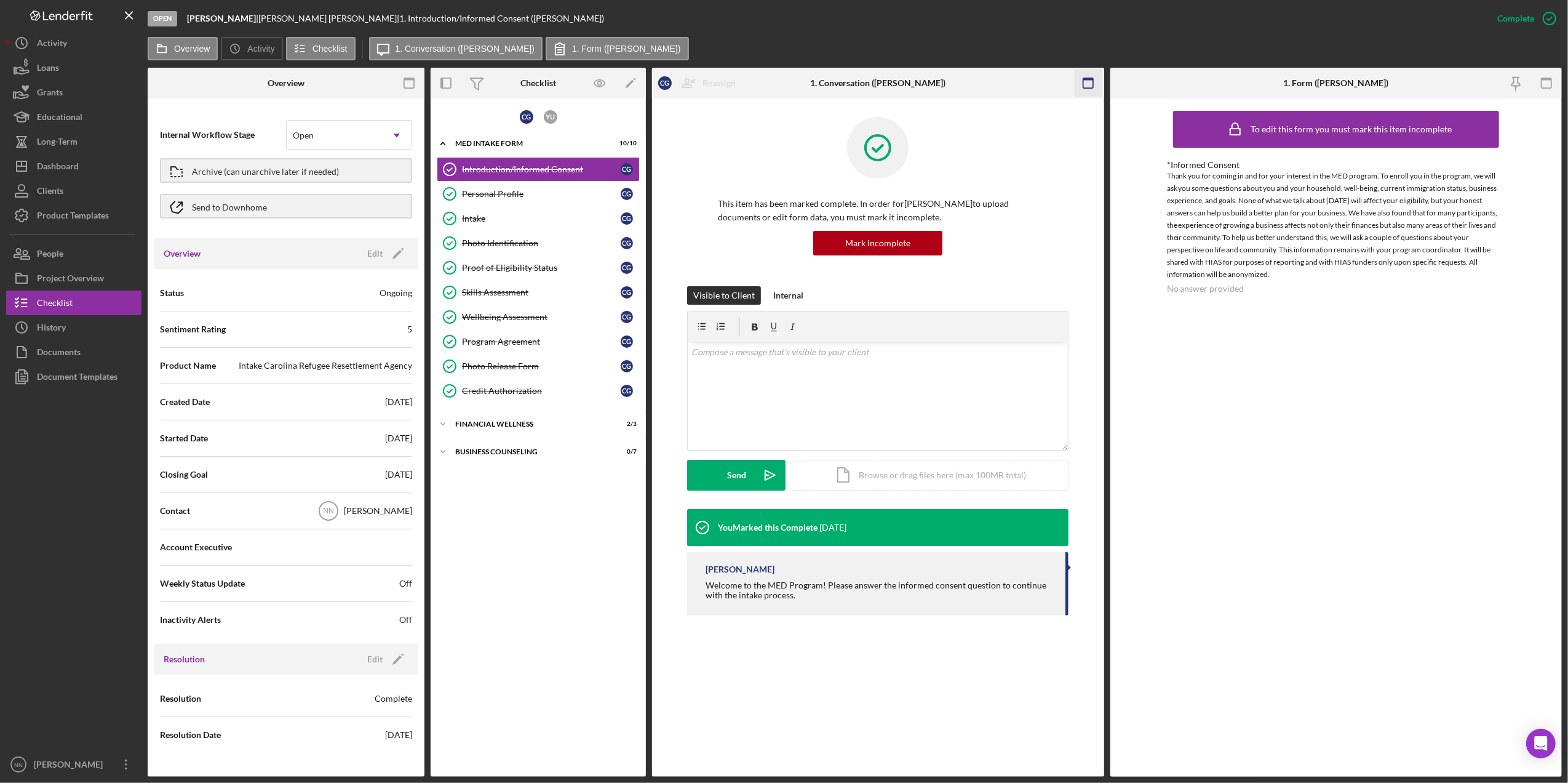
click at [1088, 81] on icon "button" at bounding box center [1087, 82] width 27 height 27
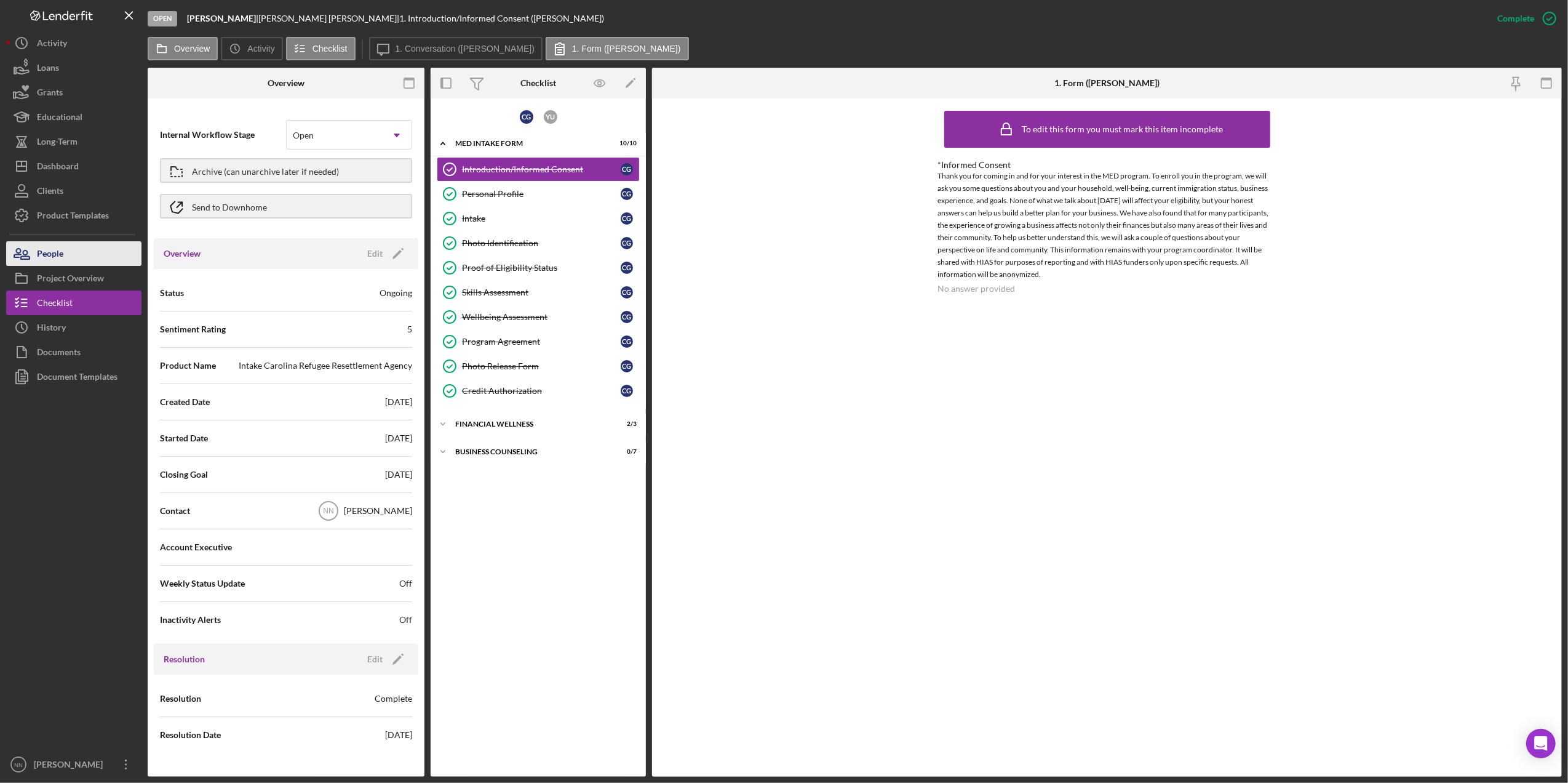
click at [86, 256] on button "People" at bounding box center [73, 254] width 135 height 25
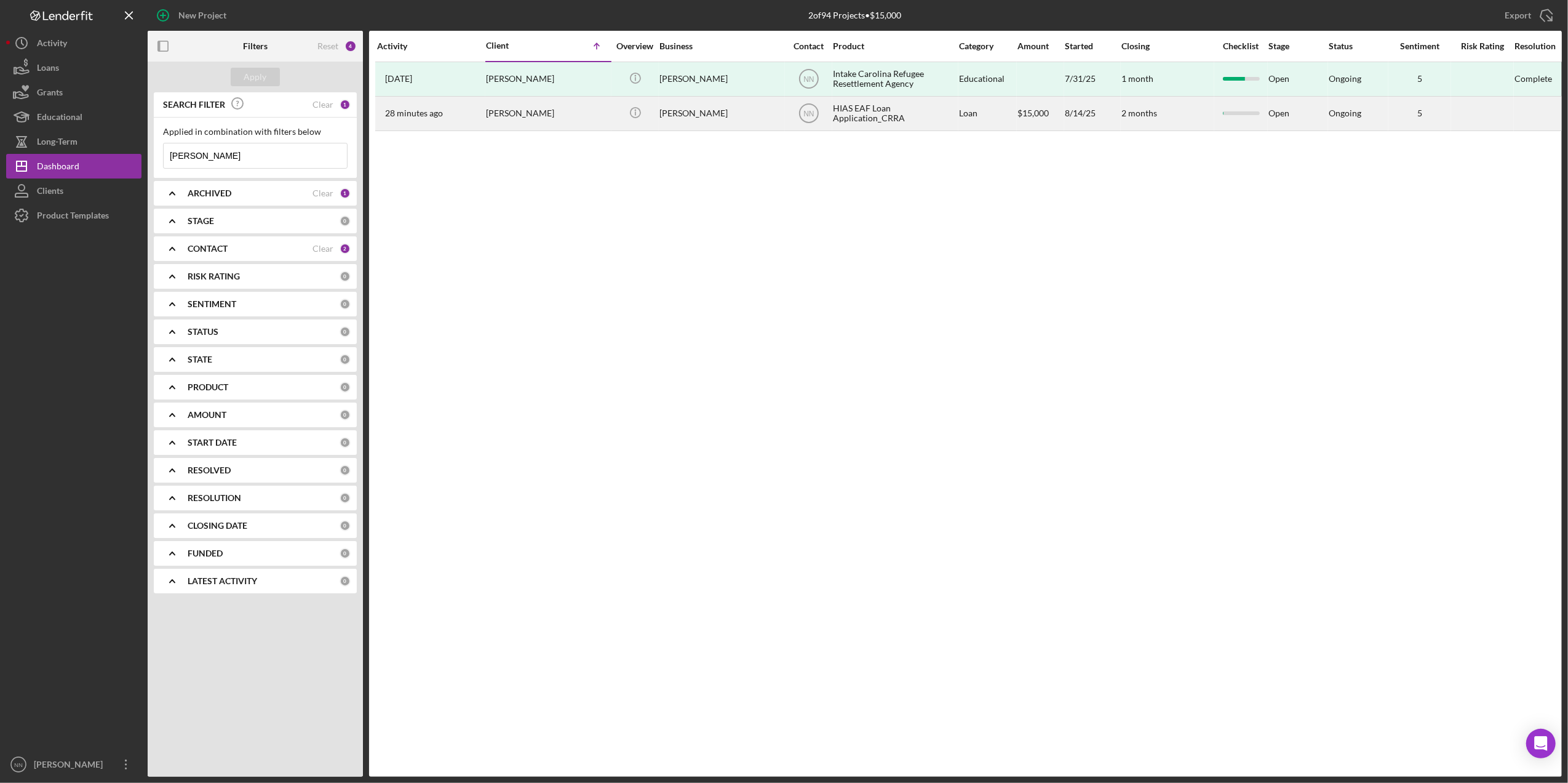
click at [893, 110] on div "HIAS EAF Loan Application_CRRA" at bounding box center [894, 114] width 123 height 32
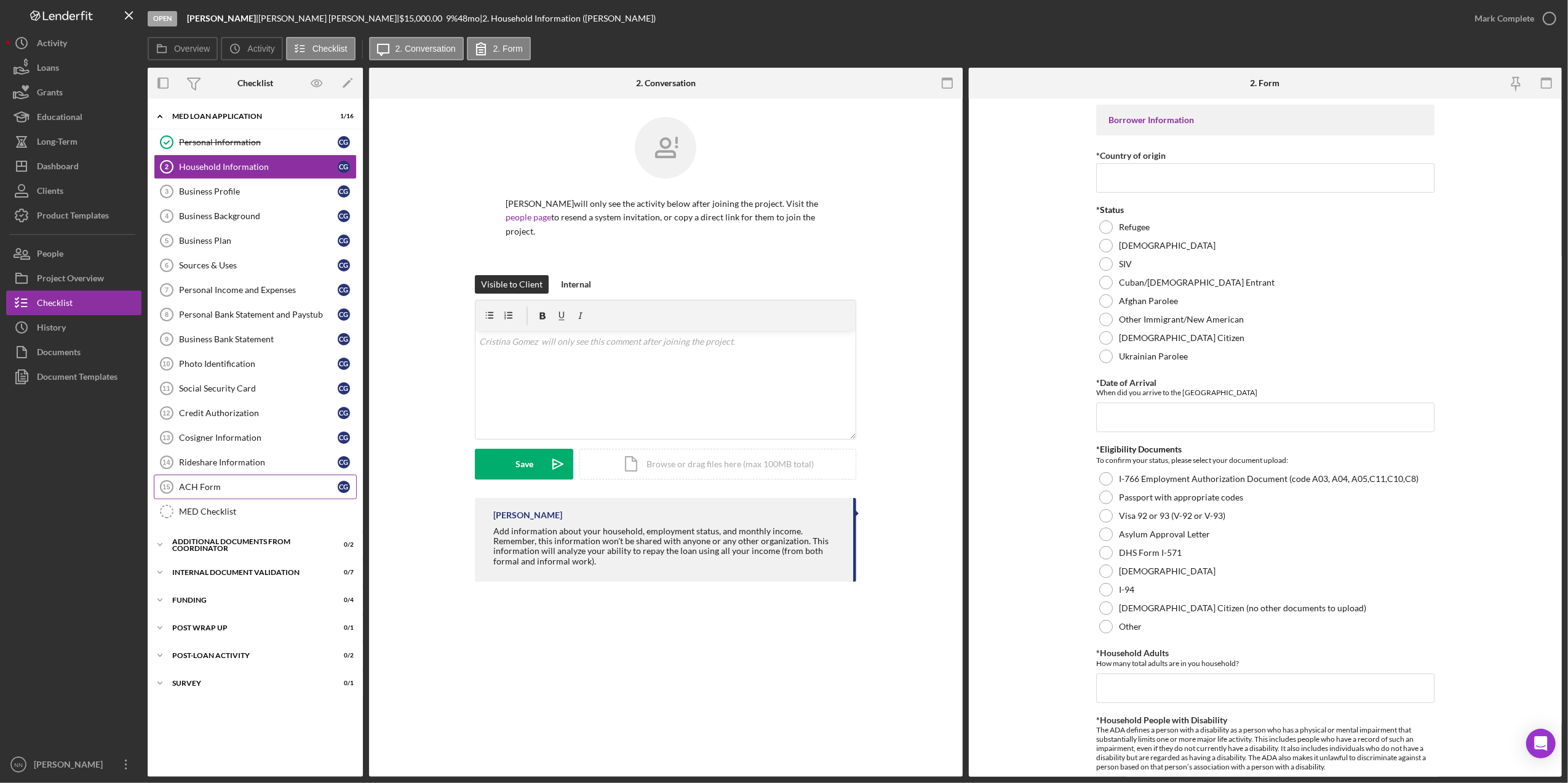
click at [229, 491] on div "ACH Form" at bounding box center [258, 487] width 159 height 9
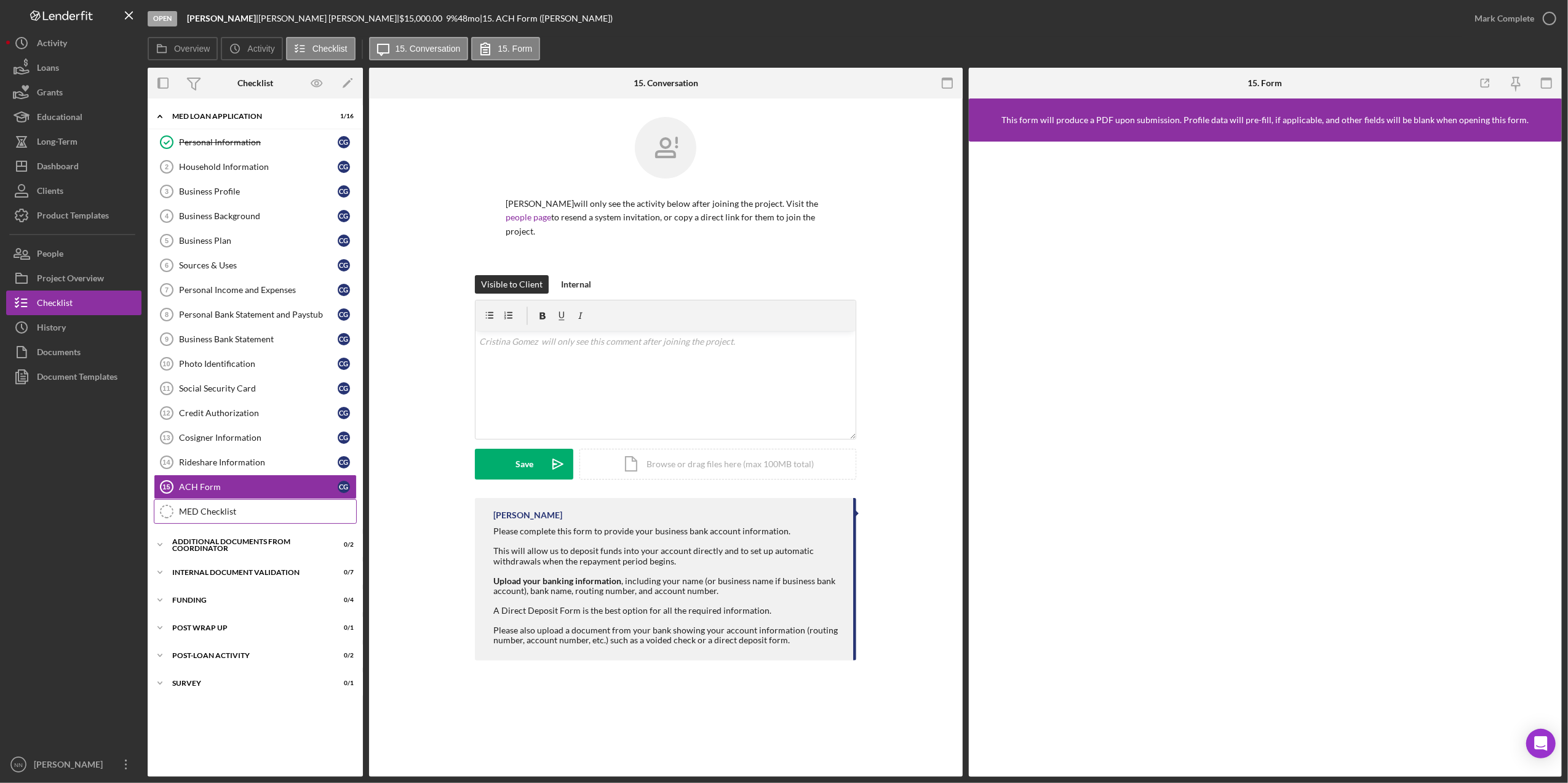
click at [239, 524] on link "MED Checklist MED Checklist" at bounding box center [255, 511] width 203 height 25
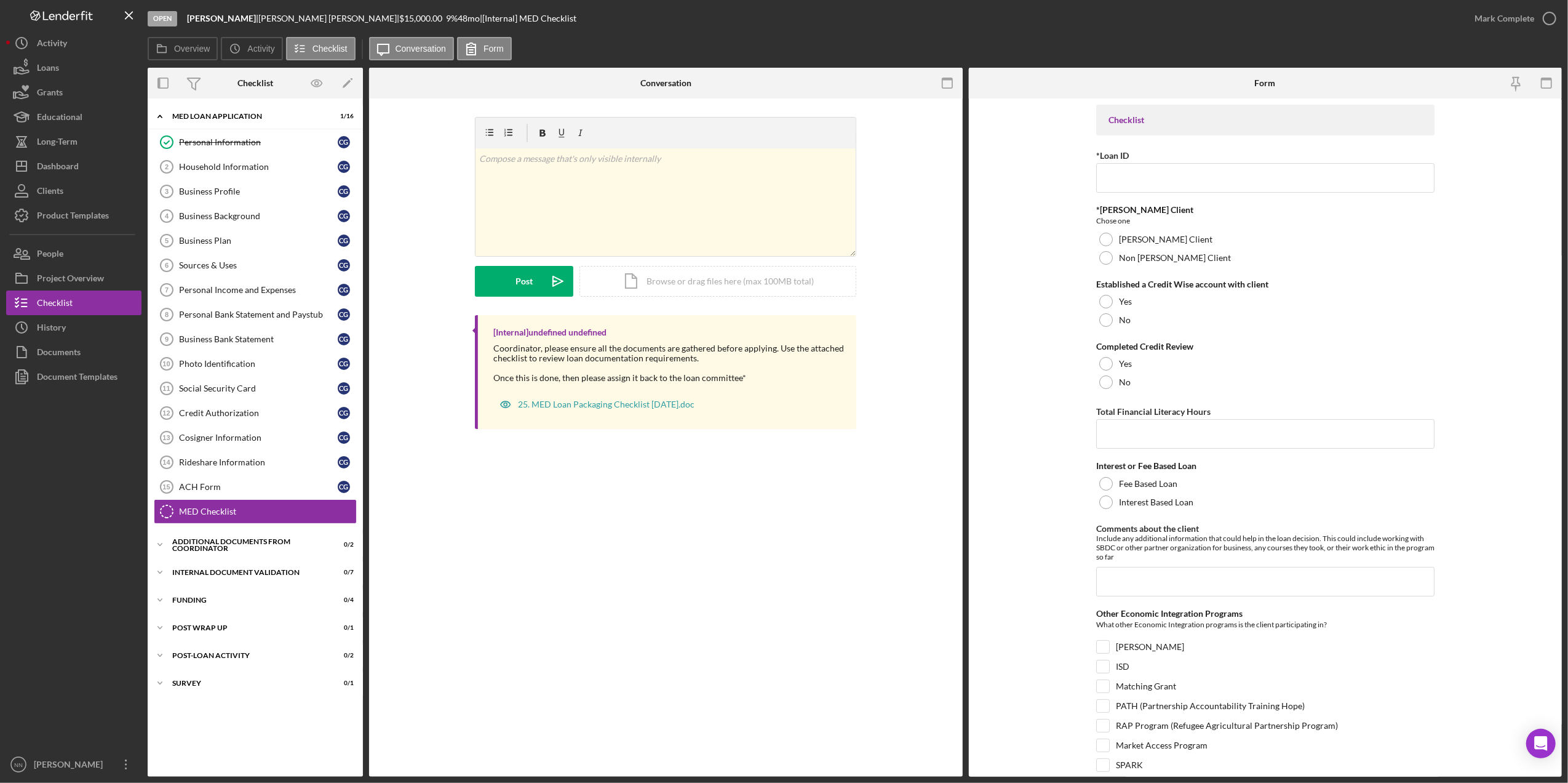
scroll to position [110, 0]
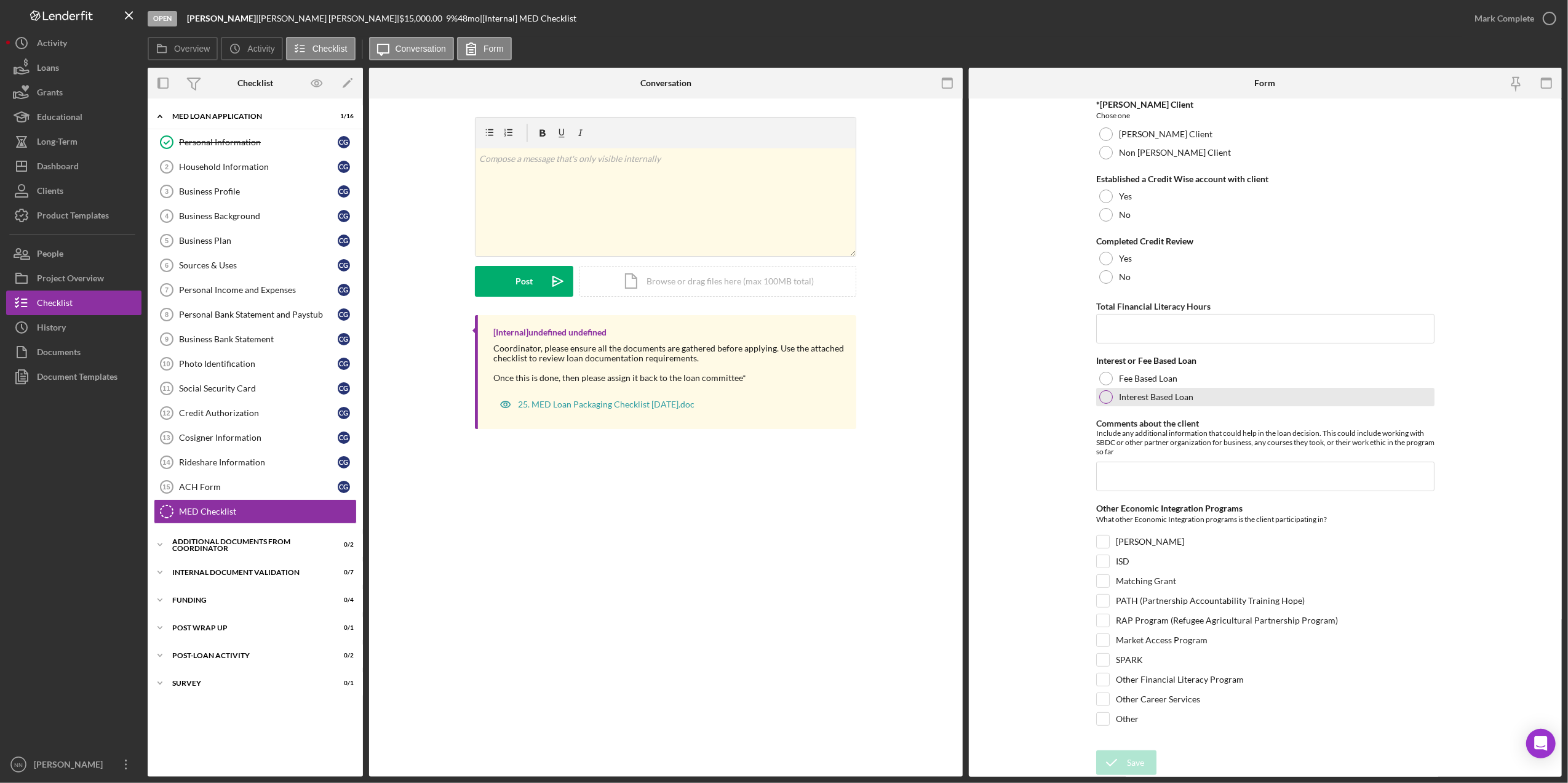
click at [1113, 387] on div "Interest Based Loan" at bounding box center [1264, 396] width 338 height 18
click at [252, 557] on div "Icon/Expander Additional Documents from Coordinator 0 / 2" at bounding box center [255, 544] width 215 height 25
click at [229, 630] on div "Icon/Expander Internal Document Validation 0 / 7" at bounding box center [255, 629] width 215 height 25
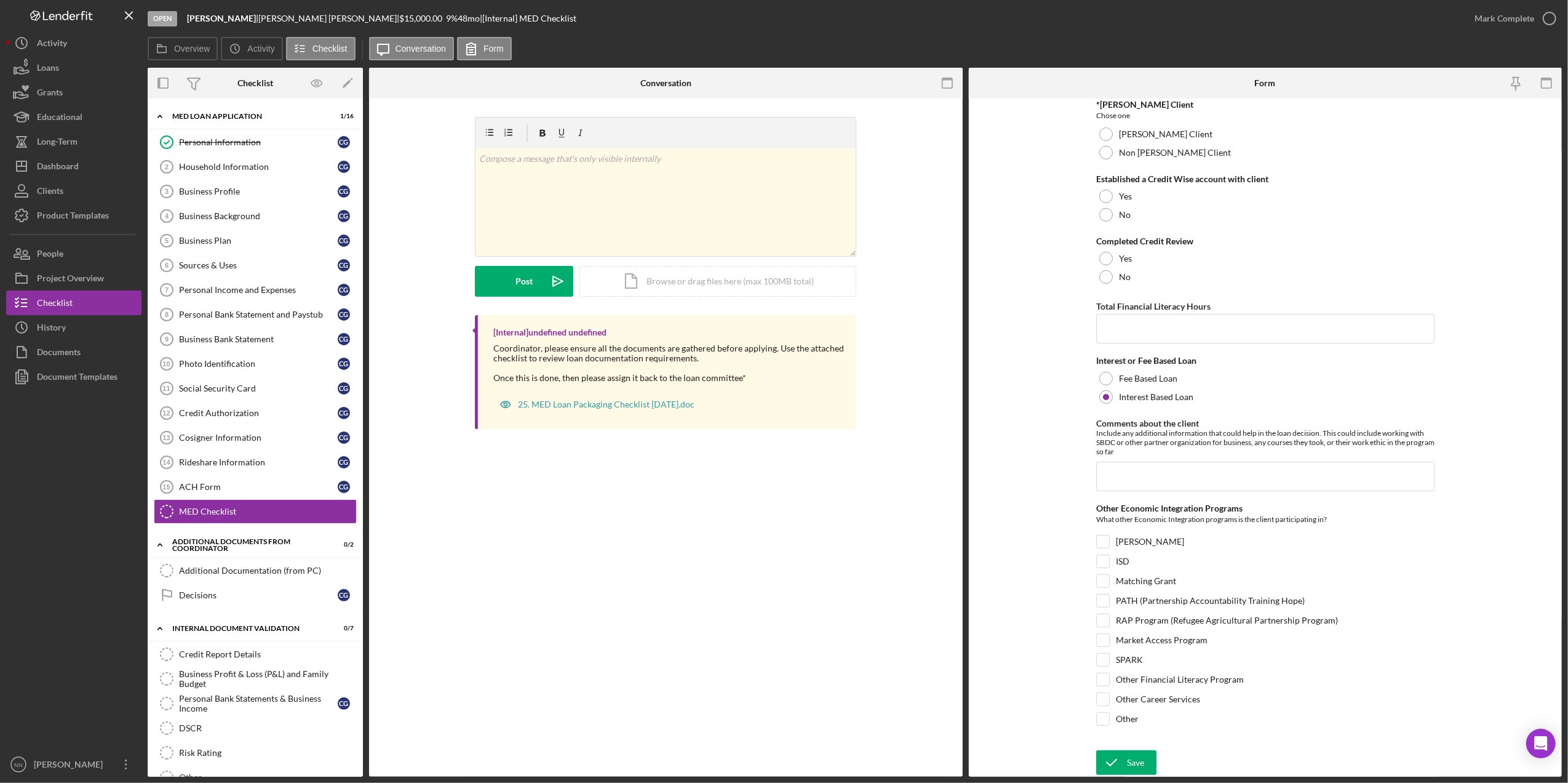
click at [364, 631] on div "Overview Internal Workflow Stage Open Icon/Dropdown Arrow Archive (can unarchiv…" at bounding box center [854, 421] width 1414 height 709
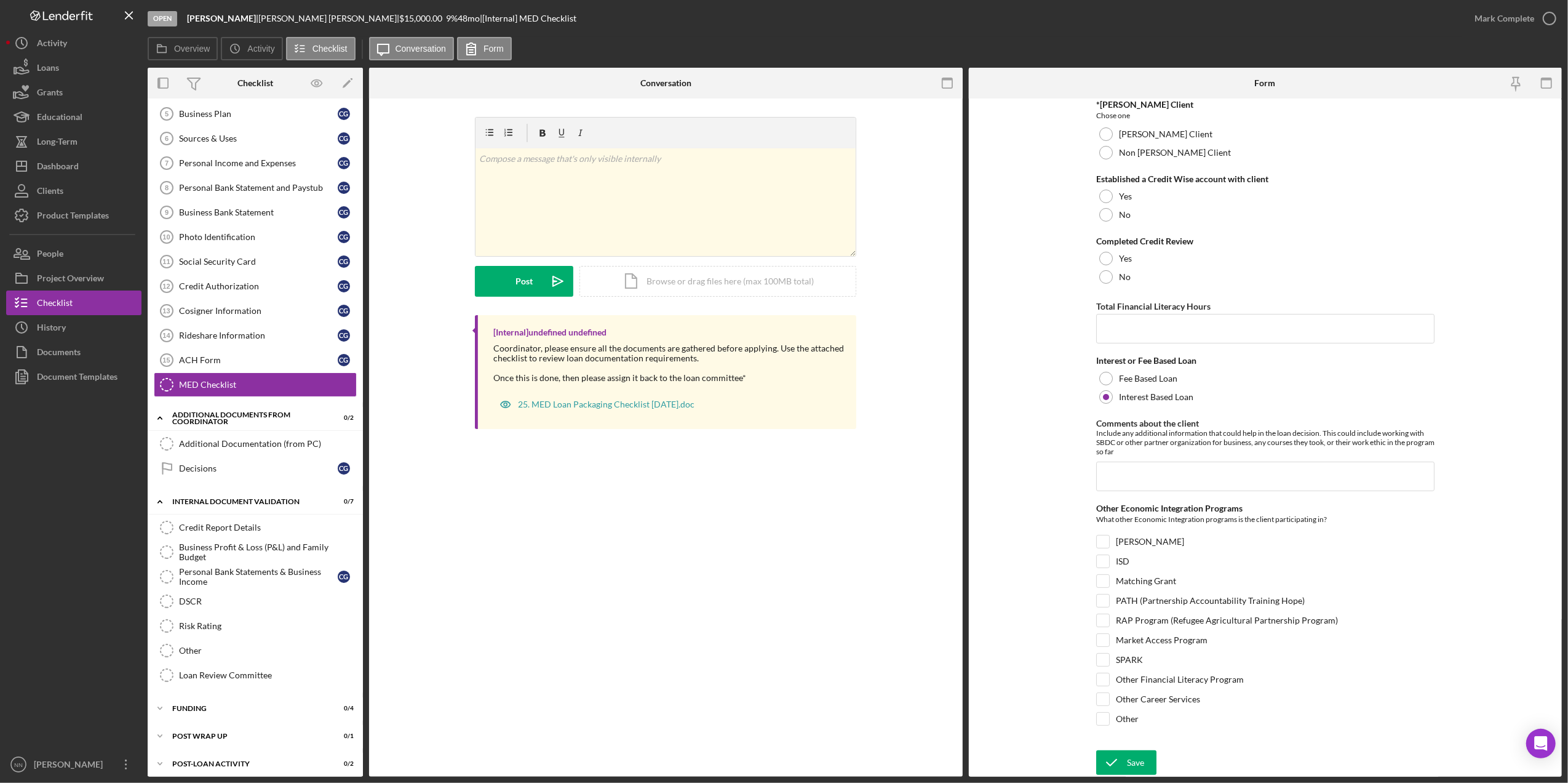
scroll to position [128, 0]
click at [274, 561] on div "Business Profit & Loss (P&L) and Family Budget" at bounding box center [267, 550] width 177 height 20
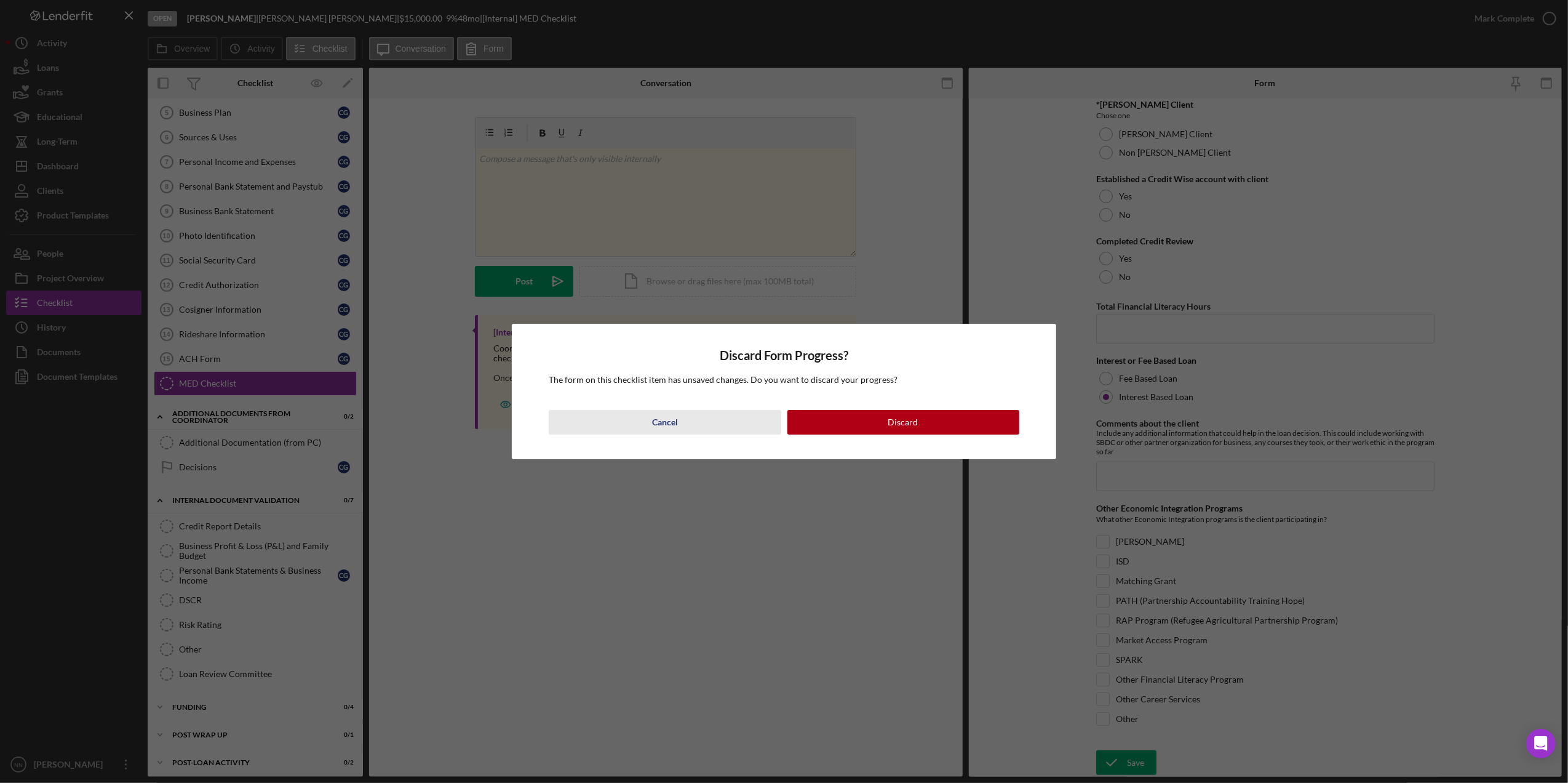
click at [695, 419] on button "Cancel" at bounding box center [664, 422] width 232 height 25
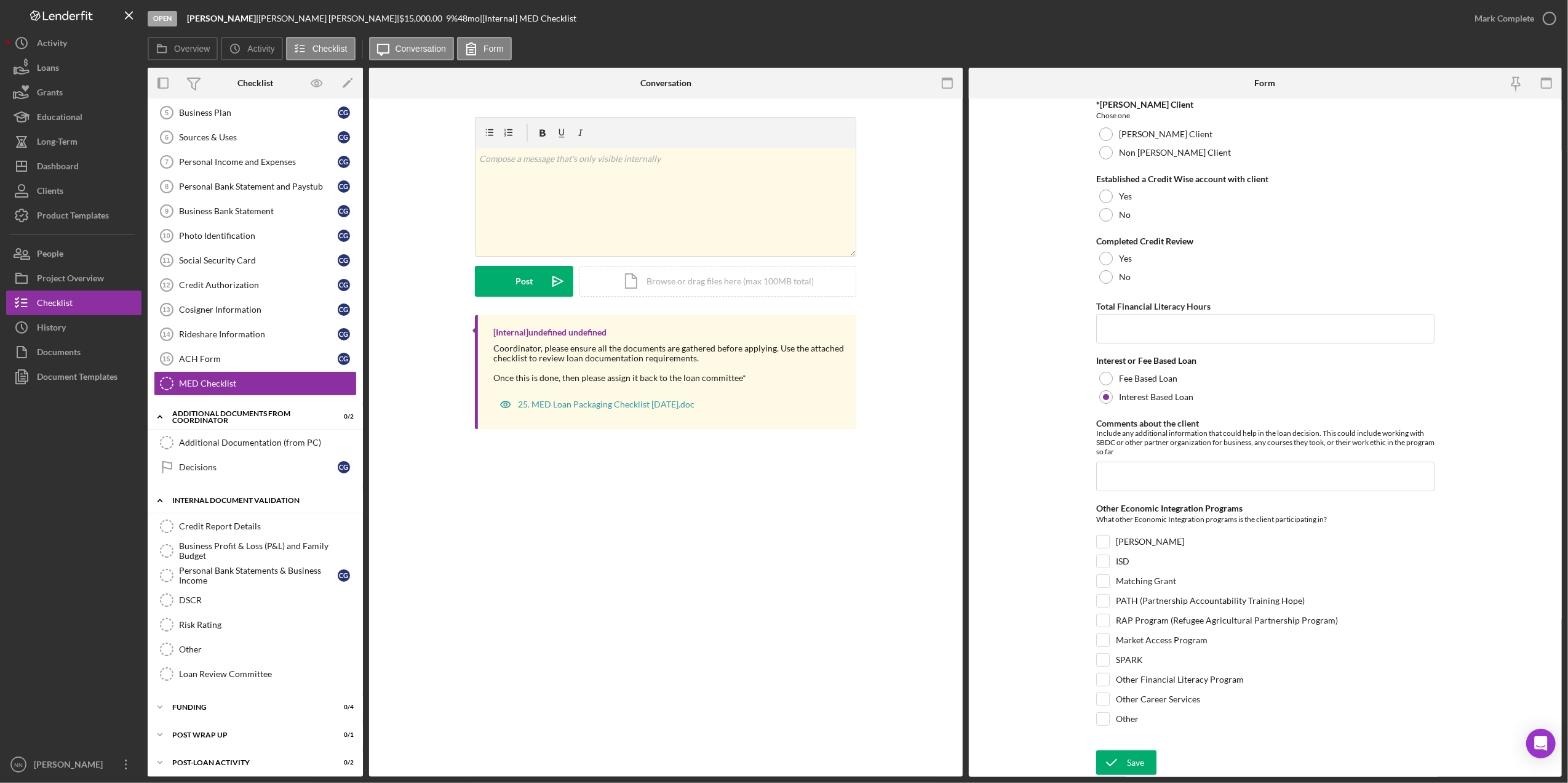
click at [262, 504] on div "Internal Document Validation" at bounding box center [259, 500] width 175 height 8
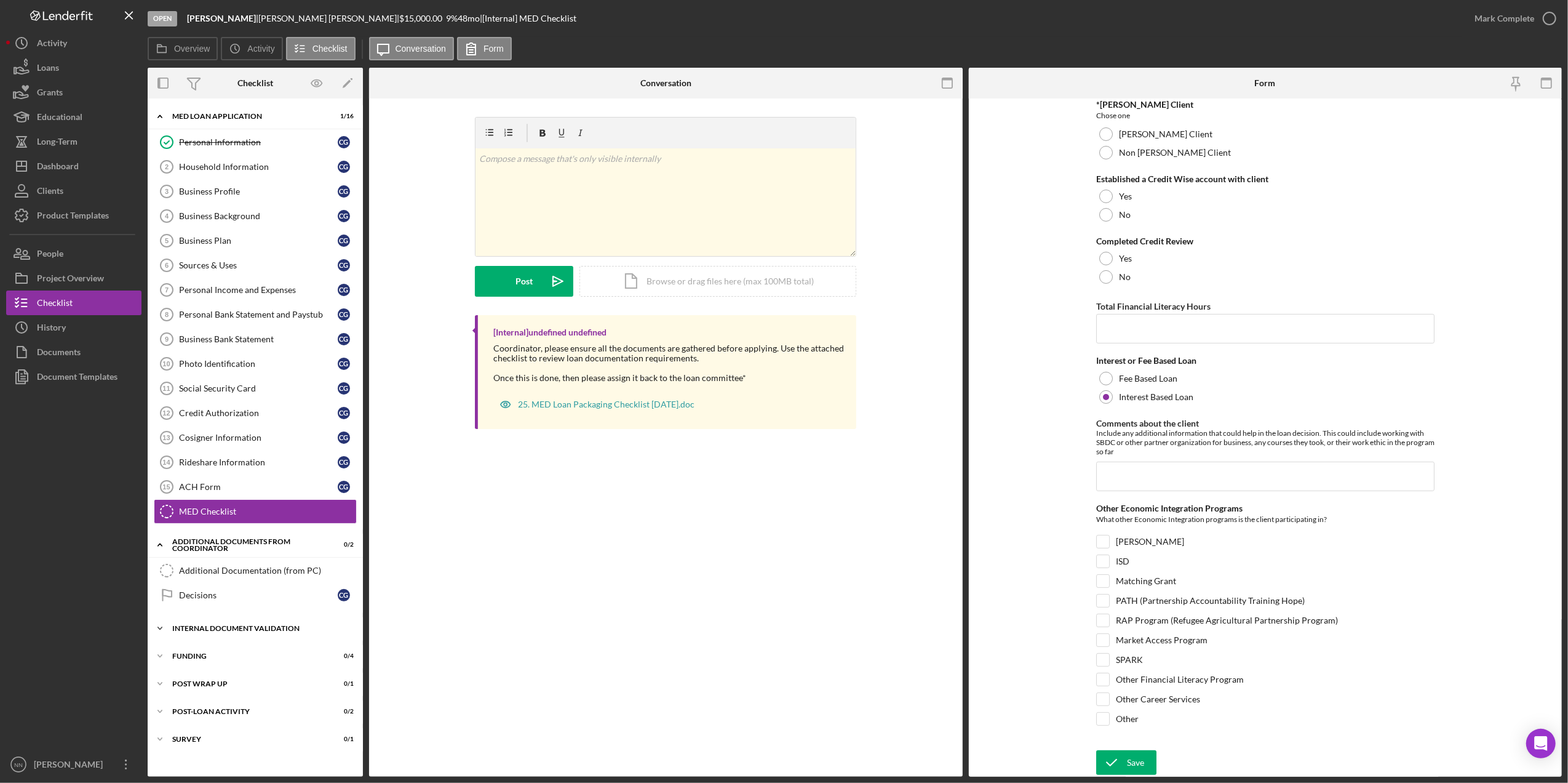
scroll to position [0, 0]
click at [261, 574] on div "Additional Documentation (from PC)" at bounding box center [267, 570] width 177 height 9
